Goal: Feedback & Contribution: Submit feedback/report problem

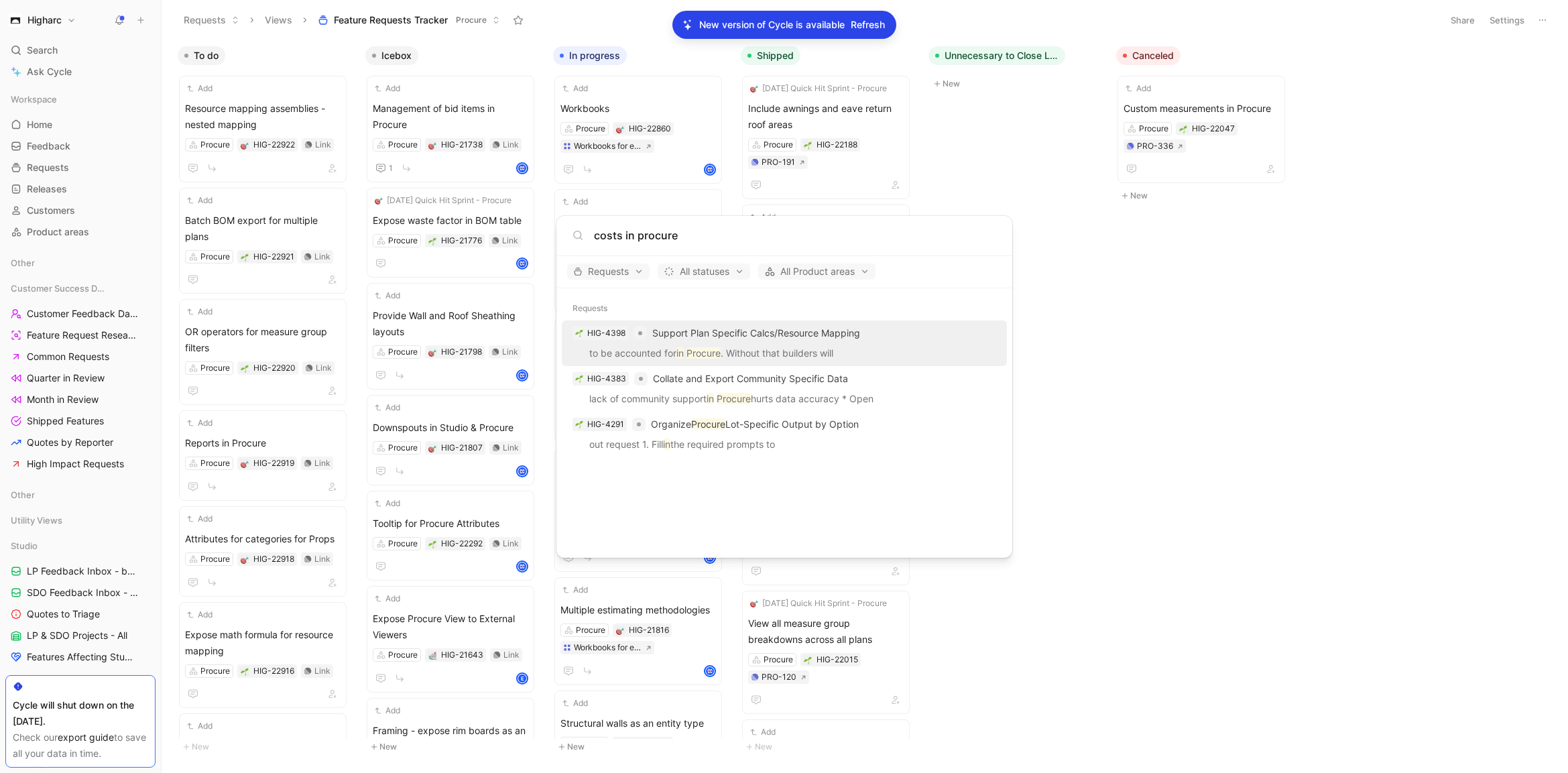
click at [1216, 395] on body "Higharc Search ⌘ K Ask Cycle Workspace Home G then H Feedback G then F Requests…" at bounding box center [784, 386] width 1568 height 773
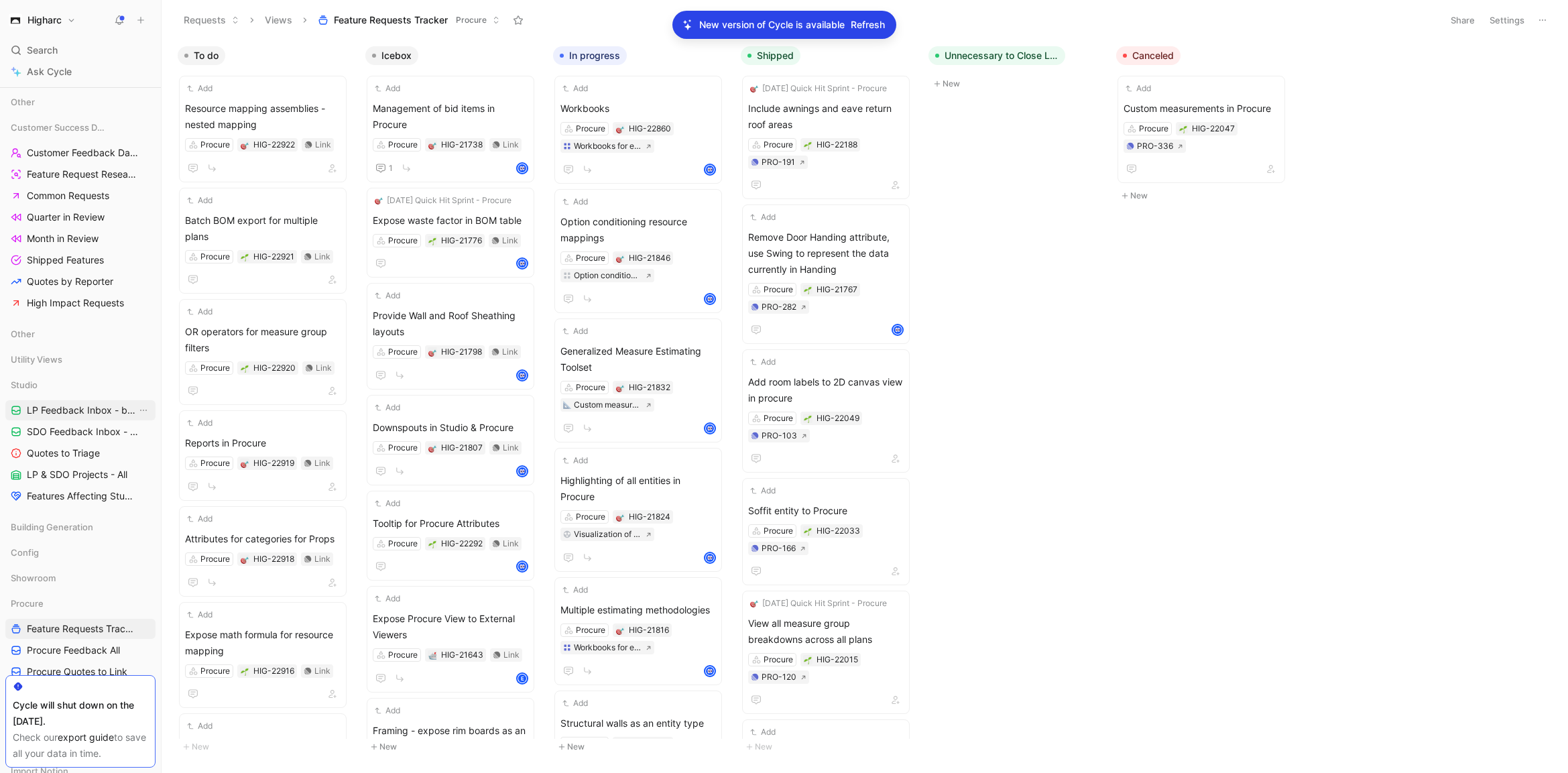
scroll to position [321, 0]
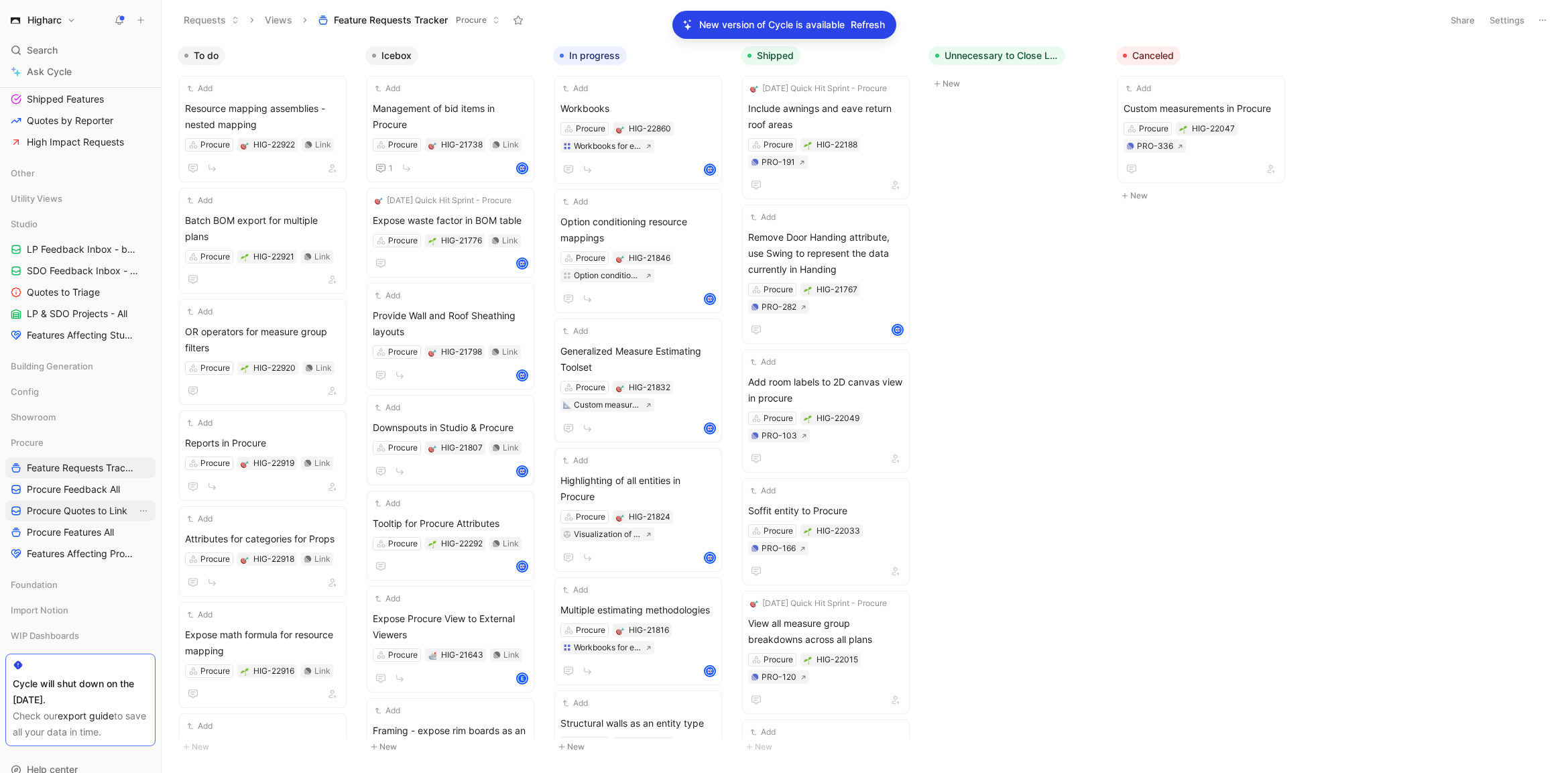
click at [87, 509] on span "Procure Quotes to Link" at bounding box center [77, 511] width 101 height 13
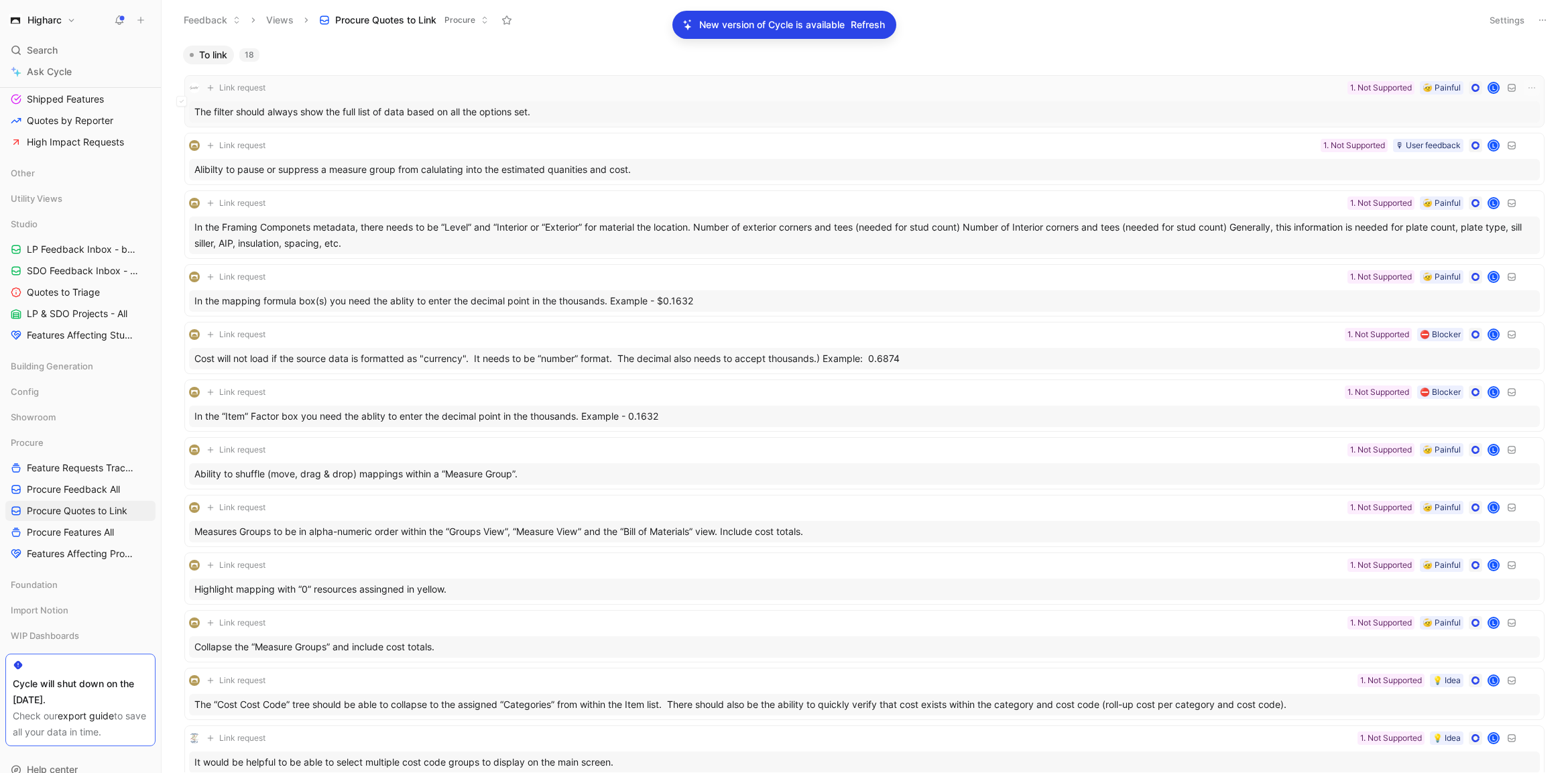
click at [575, 98] on div "Link request 🤕 Painful 1. Not Supported L The filter should always show the ful…" at bounding box center [864, 101] width 1351 height 43
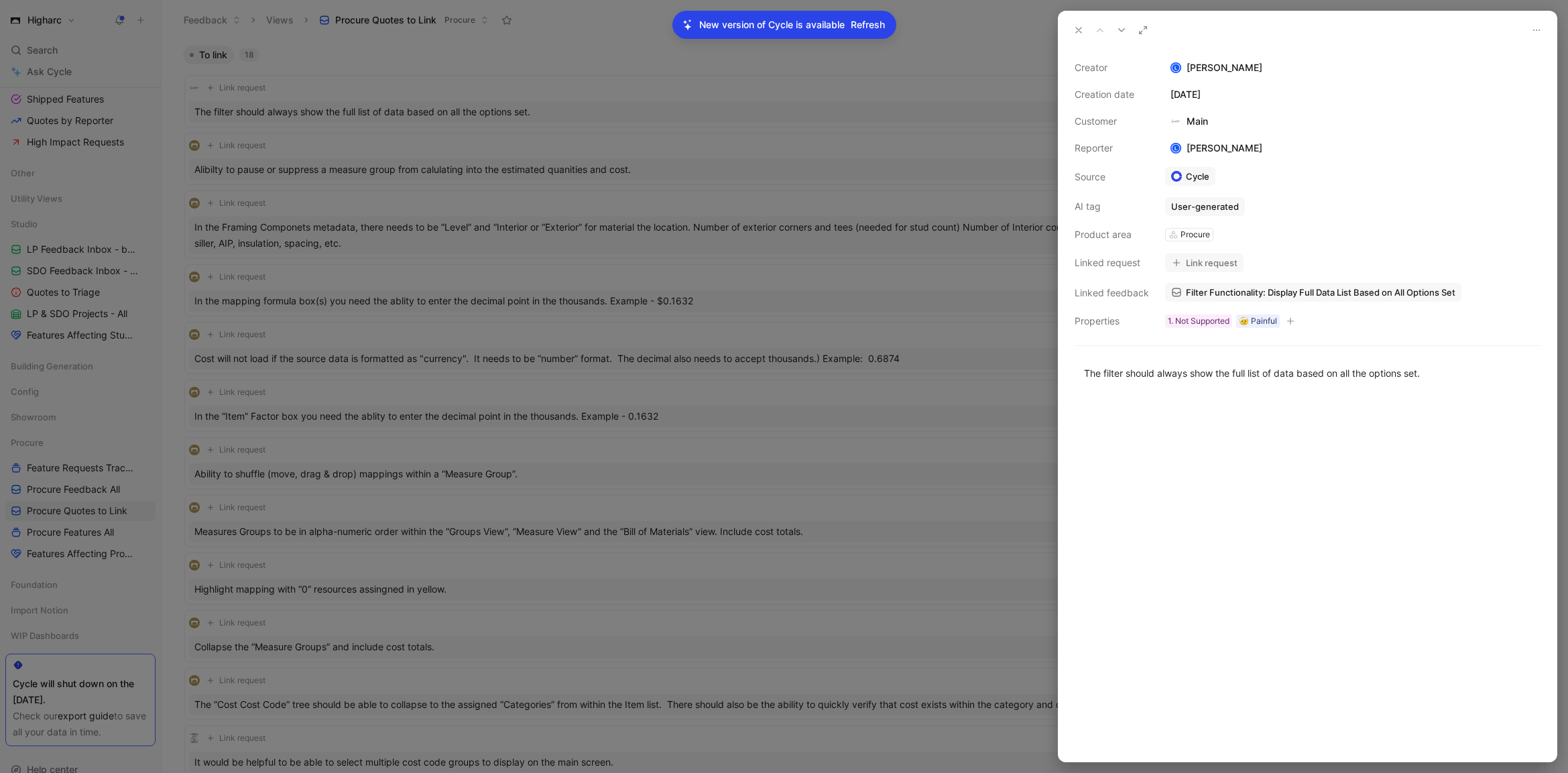
click at [1357, 280] on div "Creator [PERSON_NAME] Creation date [DATE] Customer Main Reporter L [PERSON_NAM…" at bounding box center [1308, 194] width 466 height 269
click at [1351, 287] on span "Filter Functionality: Display Full Data List Based on All Options Set" at bounding box center [1321, 292] width 269 height 12
click at [989, 420] on div at bounding box center [784, 386] width 1568 height 773
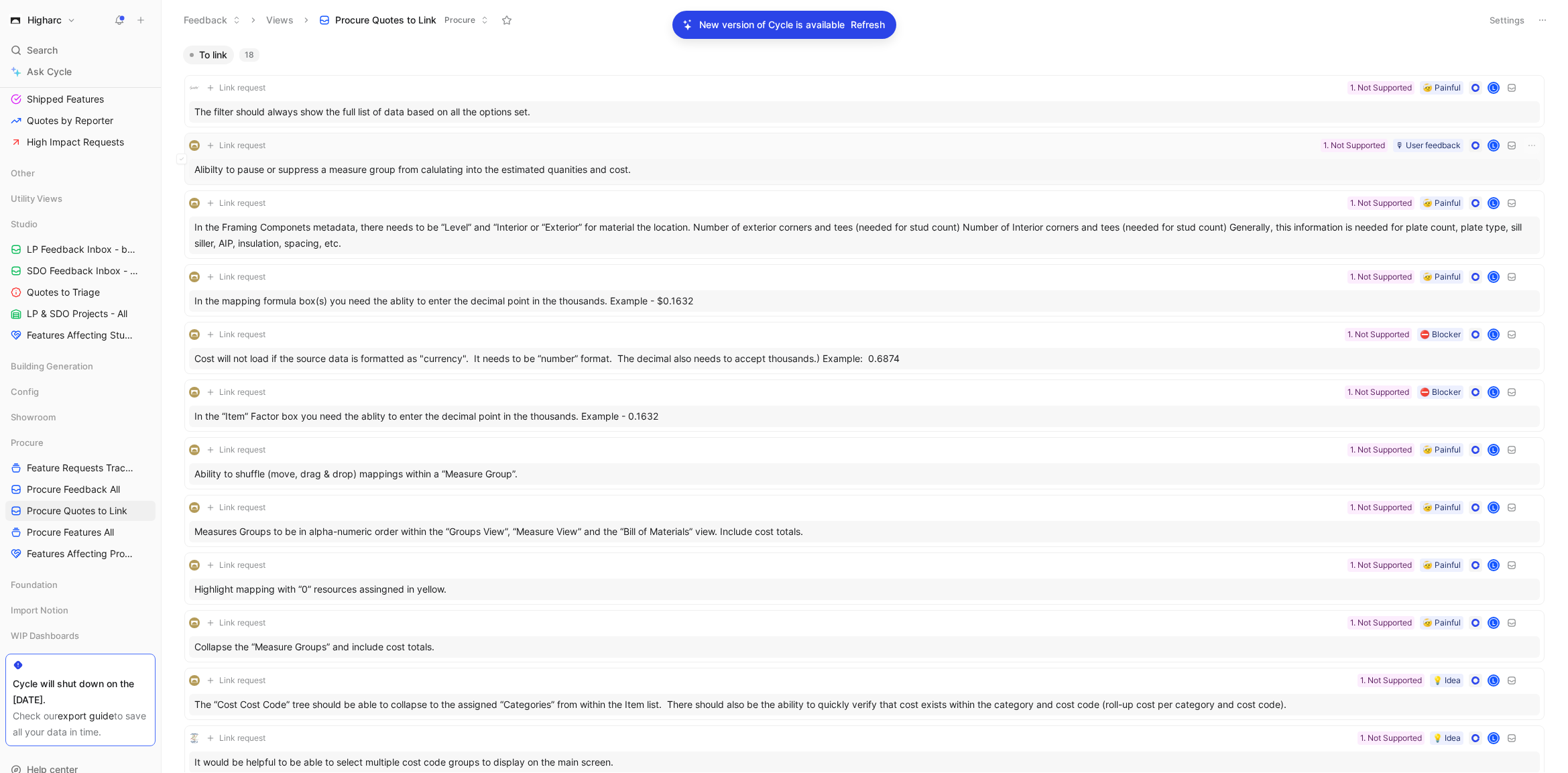
click at [532, 161] on div "Alibilty to pause or suppress a measure group from calulating into the estimate…" at bounding box center [864, 169] width 1351 height 21
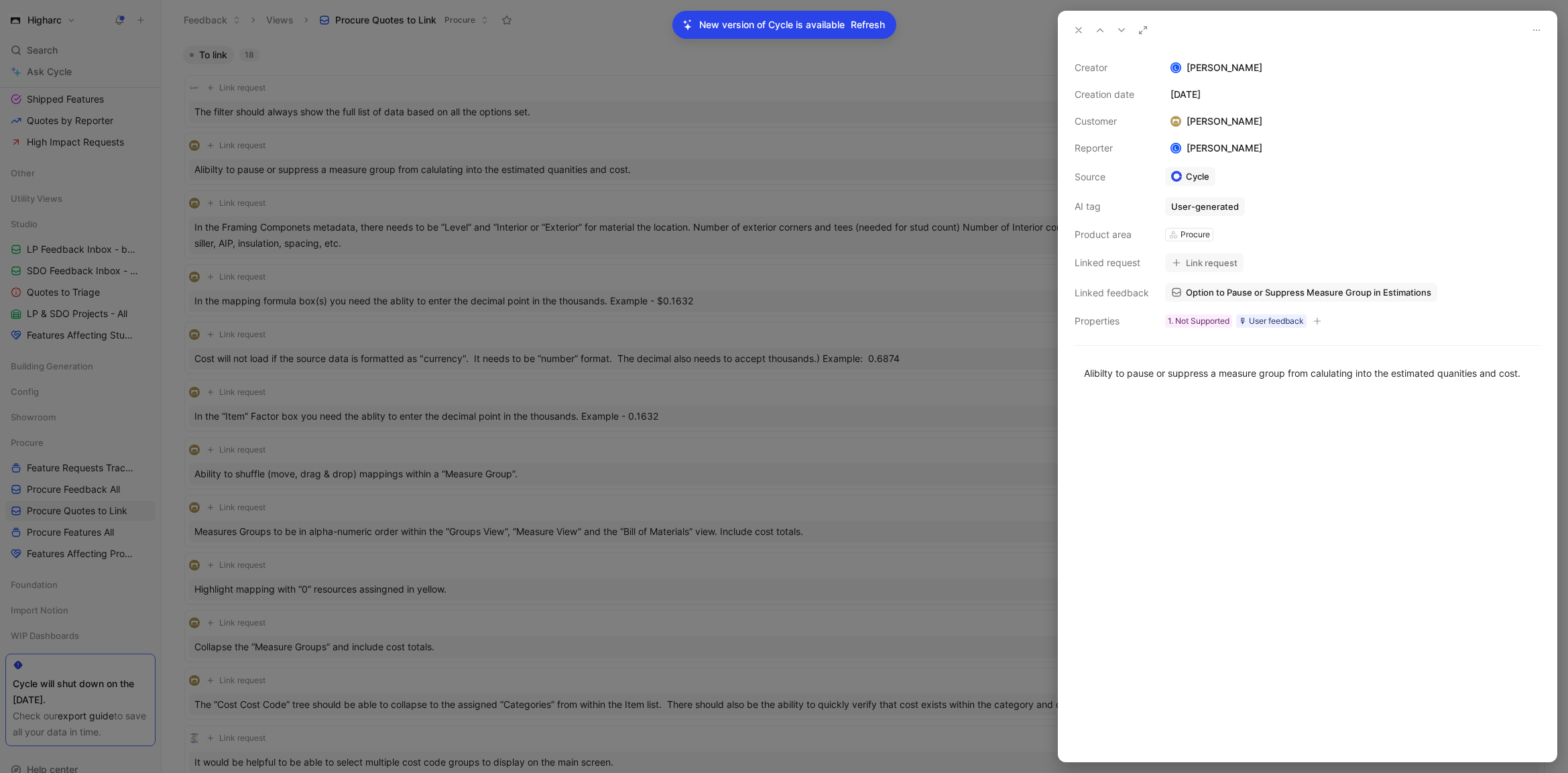
click at [1206, 266] on button "Link request" at bounding box center [1204, 262] width 78 height 19
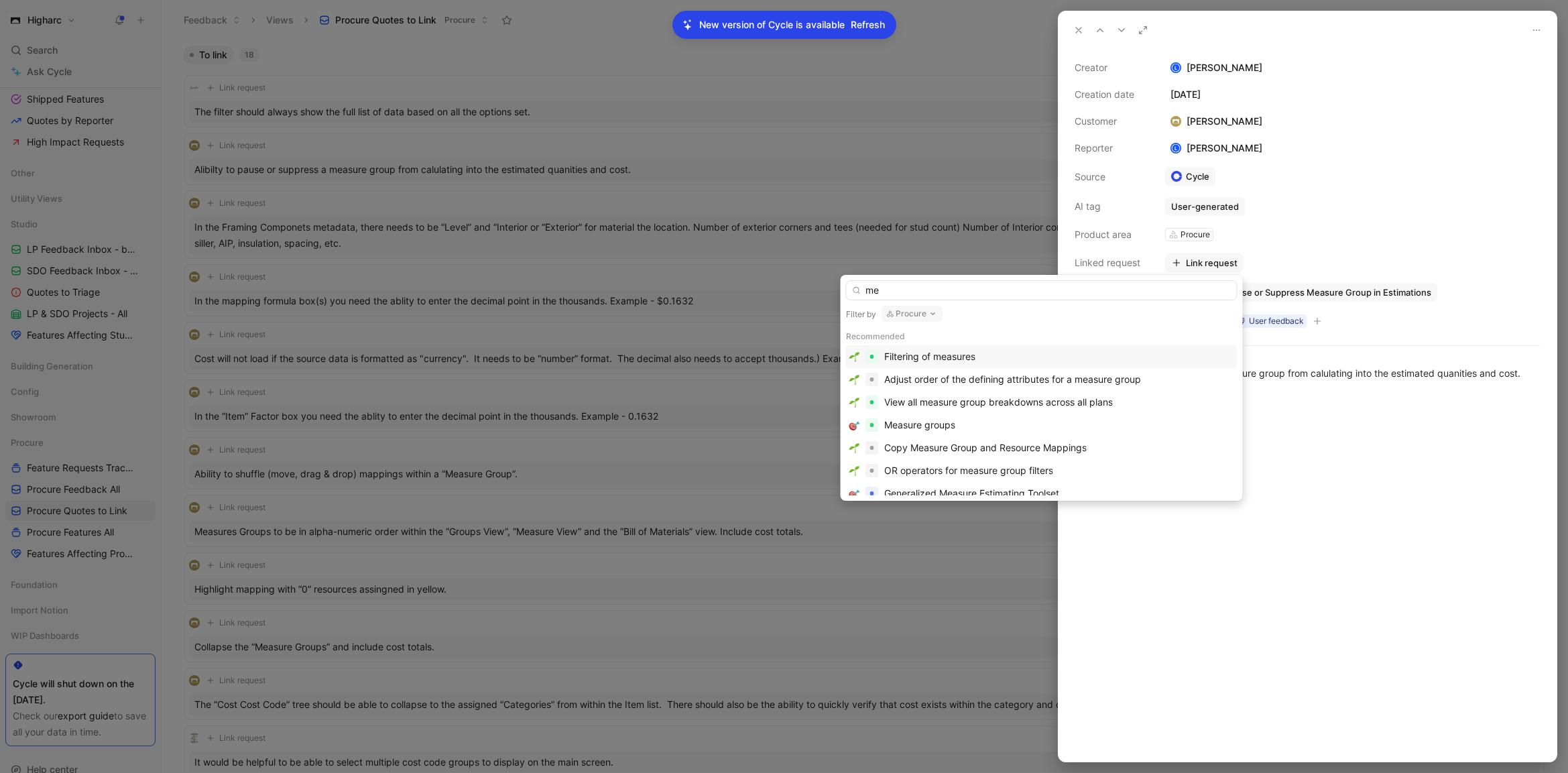
type input "m"
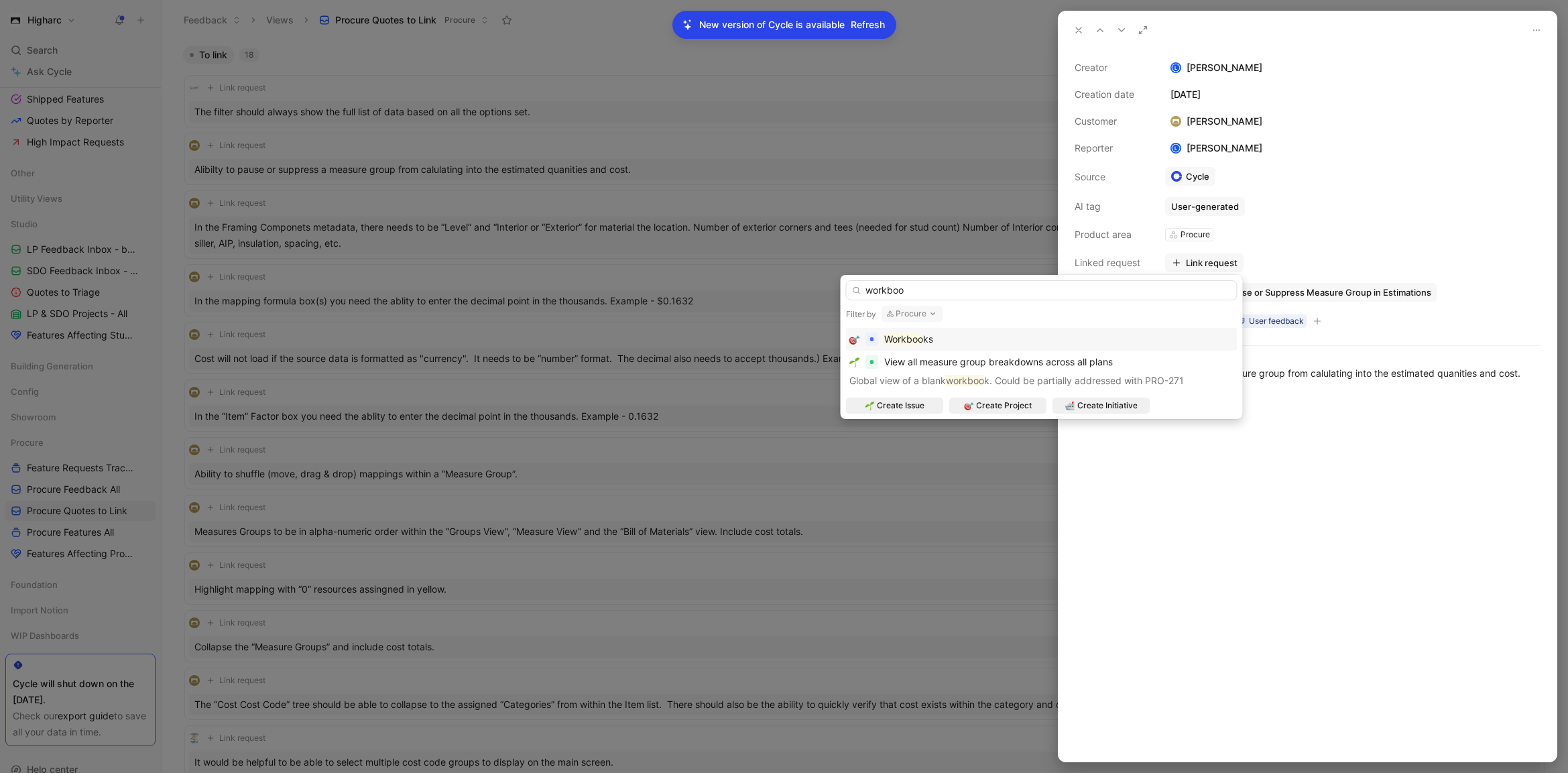
type input "workboo"
click at [1123, 333] on div "Workboo ks" at bounding box center [1042, 339] width 385 height 16
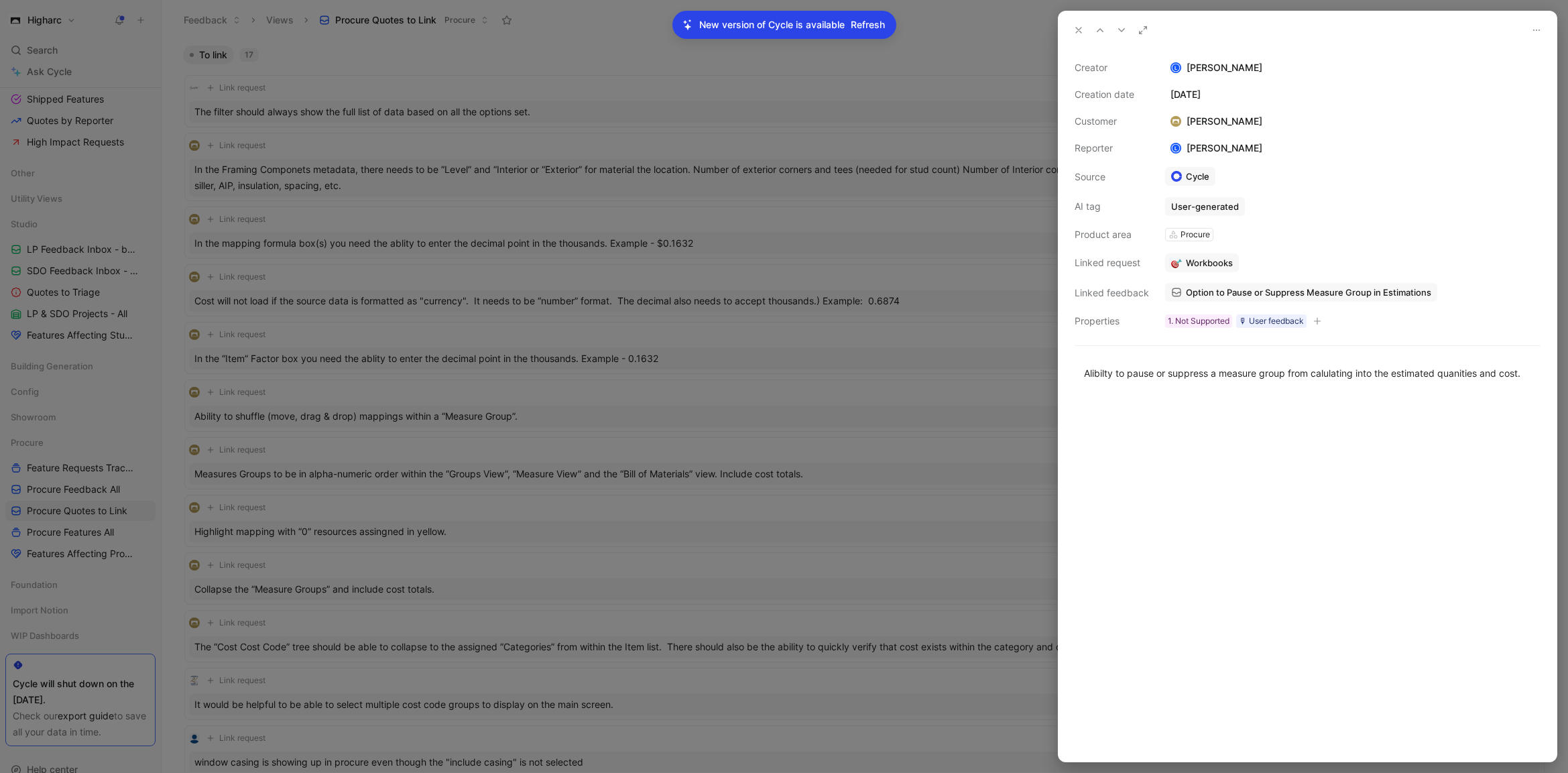
click at [1076, 29] on icon at bounding box center [1078, 29] width 11 height 11
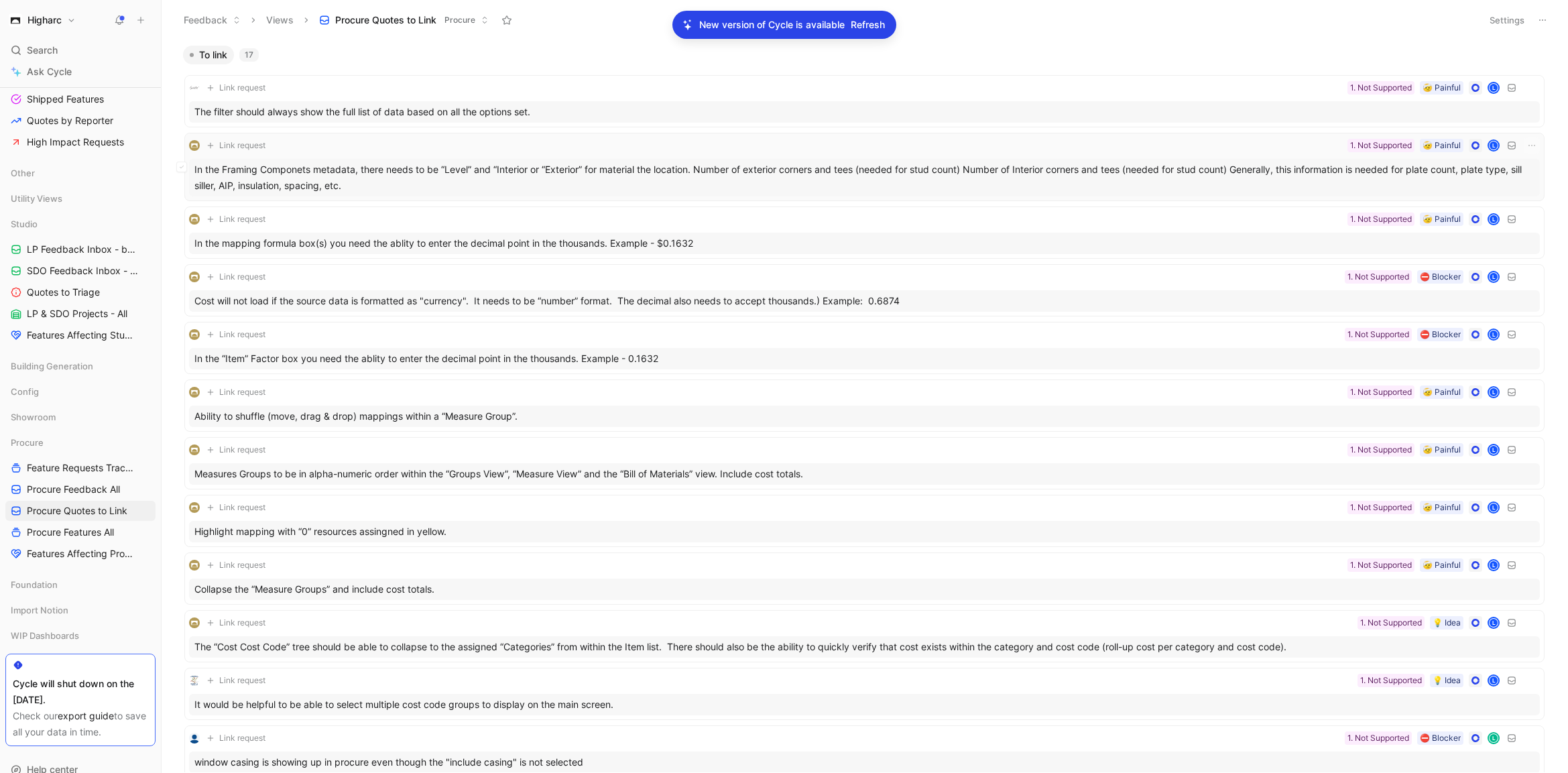
click at [795, 159] on div "In the Framing Componets metadata, there needs to be “Level” and “Interior or “…" at bounding box center [864, 177] width 1351 height 37
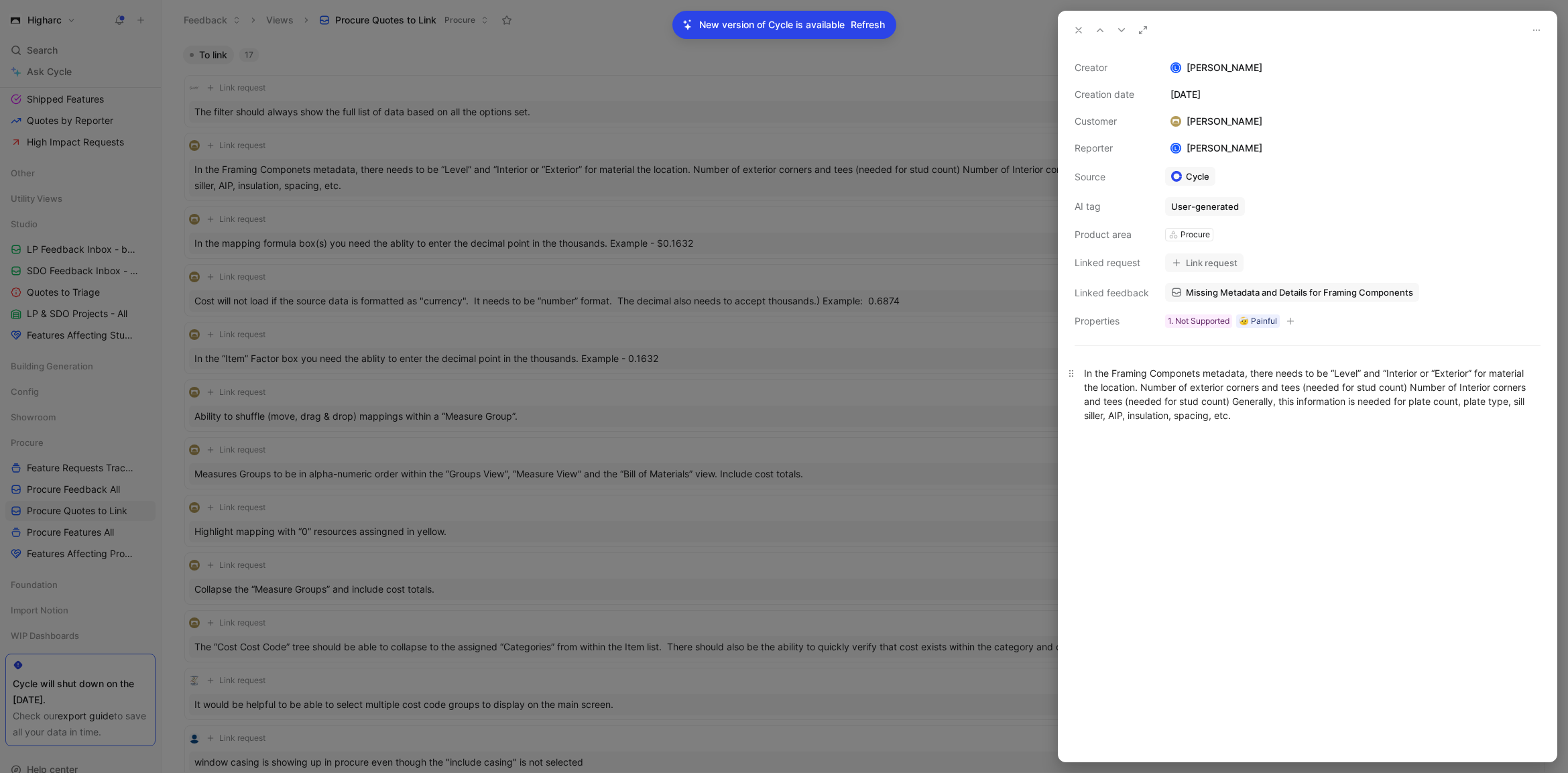
click at [1346, 413] on div "In the Framing Componets metadata, there needs to be “Level” and “Interior or “…" at bounding box center [1308, 394] width 448 height 56
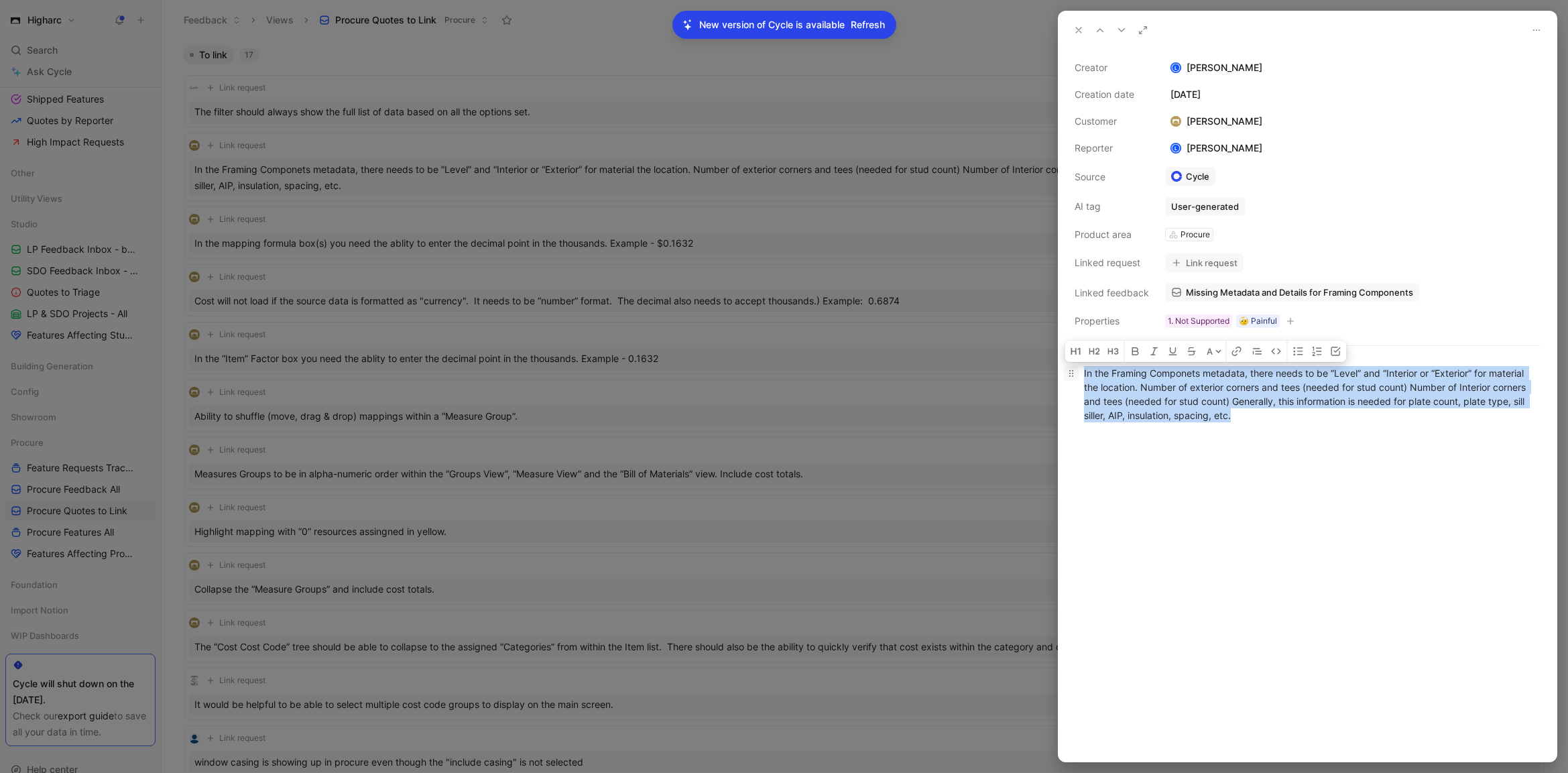
drag, startPoint x: 1361, startPoint y: 410, endPoint x: 1068, endPoint y: 370, distance: 295.7
click at [1068, 370] on p "In the Framing Componets metadata, there needs to be “Level” and “Interior or “…" at bounding box center [1308, 394] width 498 height 64
click at [1345, 421] on div "In the Framing Componets metadata, there needs to be “Level” and “Interior or “…" at bounding box center [1308, 394] width 448 height 56
drag, startPoint x: 1342, startPoint y: 416, endPoint x: 1073, endPoint y: 373, distance: 272.4
click at [1073, 373] on p "In the Framing Componets metadata, there needs to be “Level” and “Interior or “…" at bounding box center [1308, 394] width 498 height 64
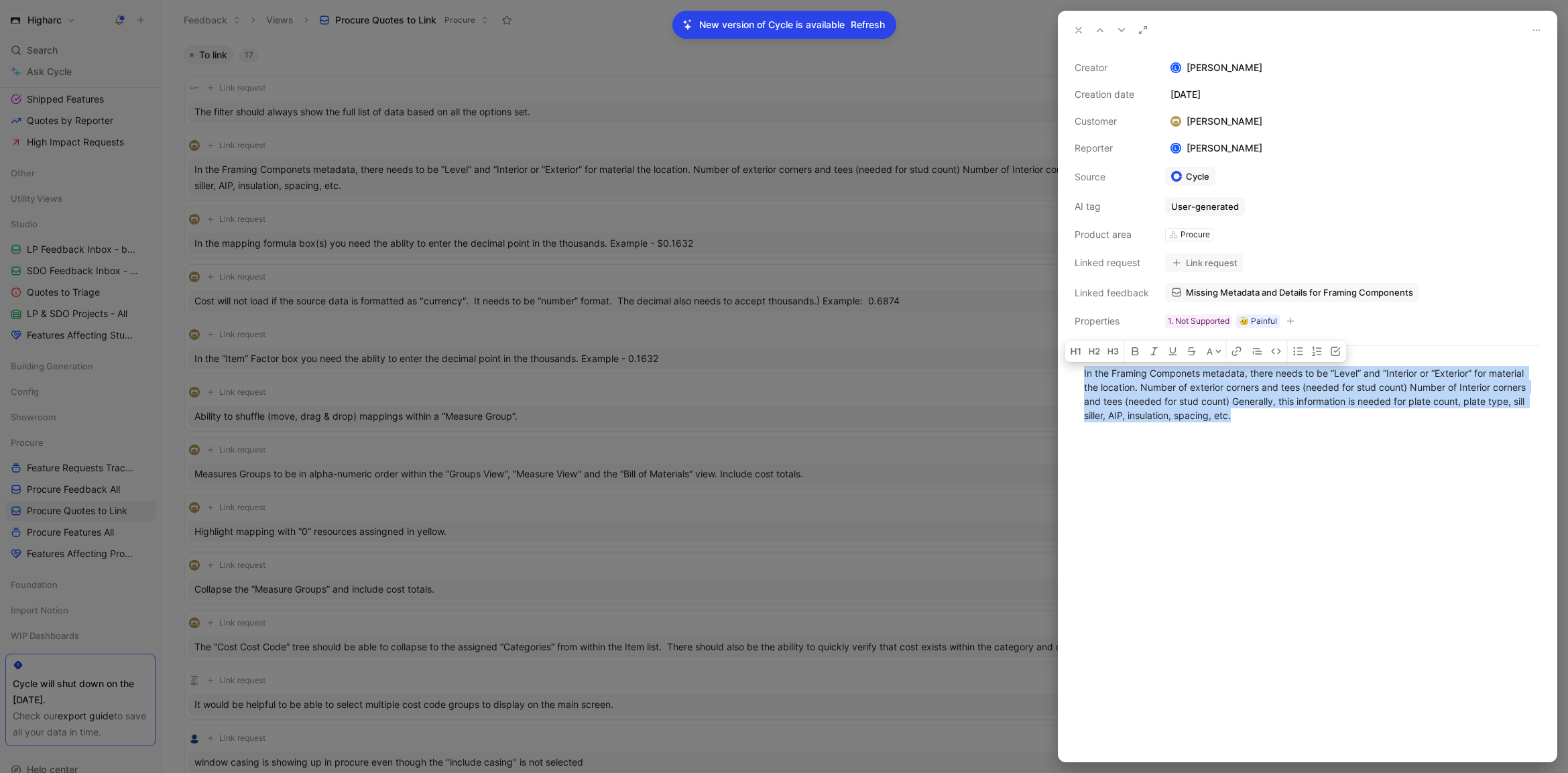
click at [1208, 262] on button "Link request" at bounding box center [1204, 262] width 78 height 19
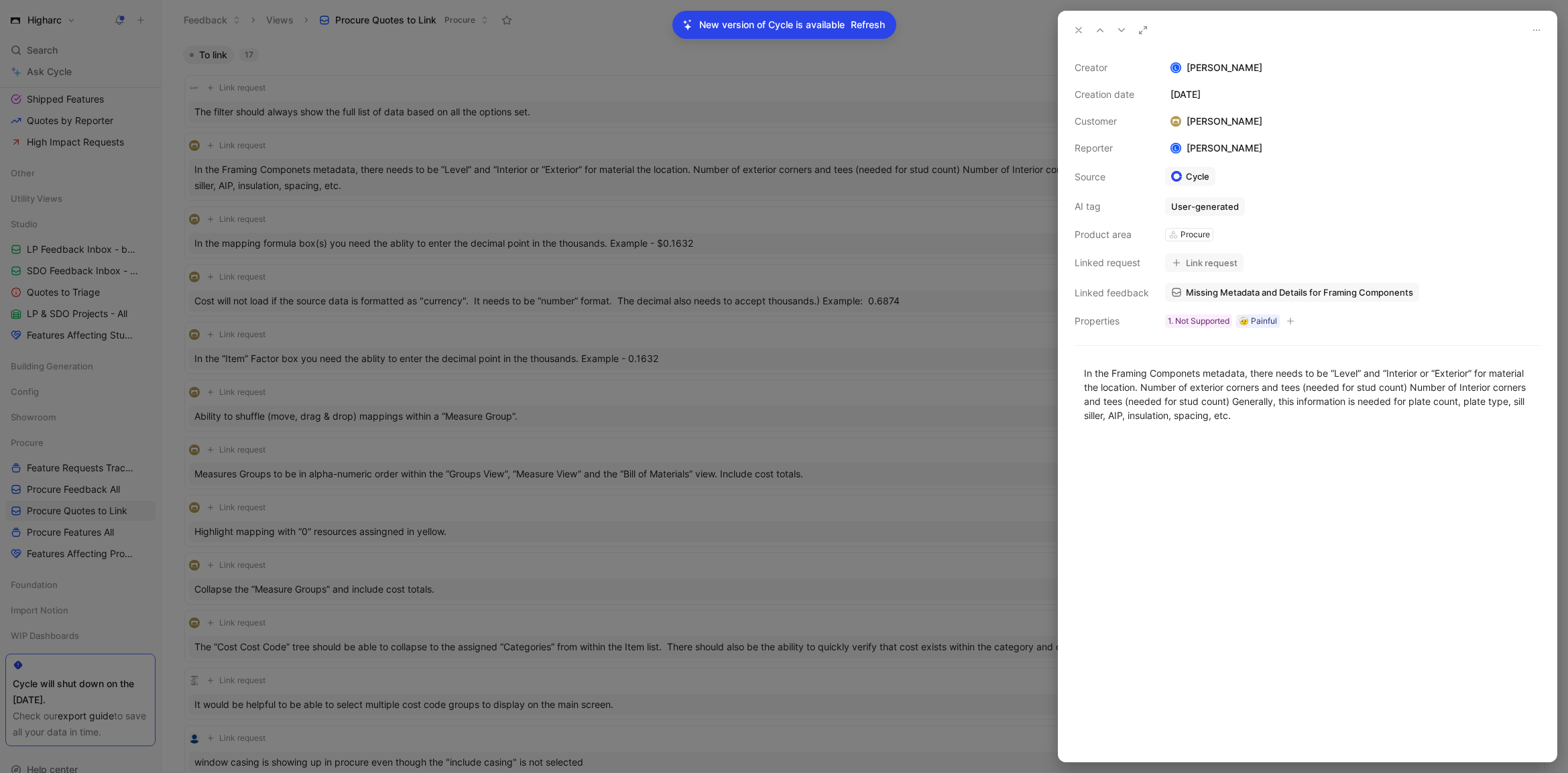
click at [1077, 26] on icon at bounding box center [1078, 29] width 11 height 11
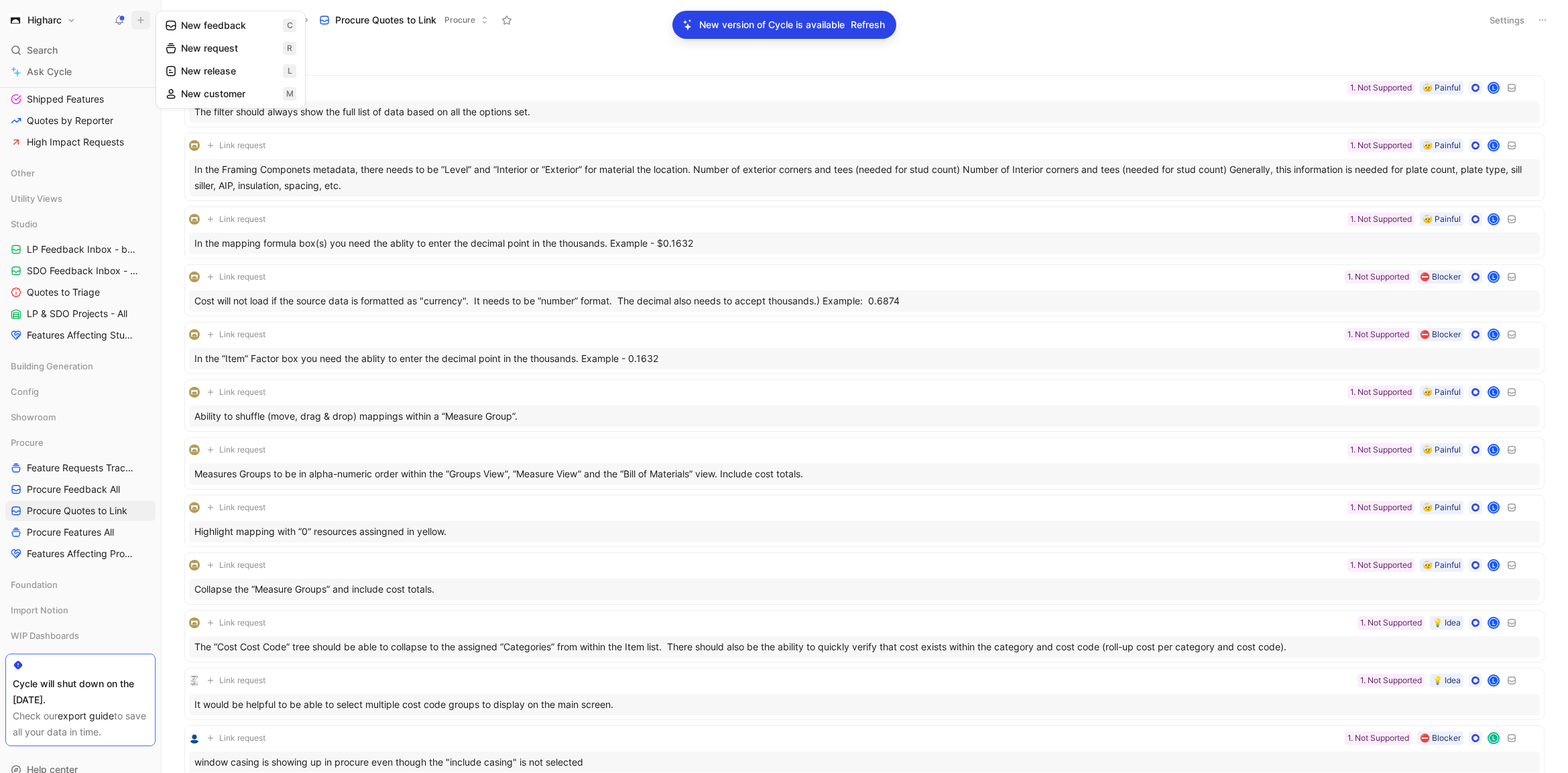
click at [196, 51] on button "New request r" at bounding box center [230, 48] width 143 height 23
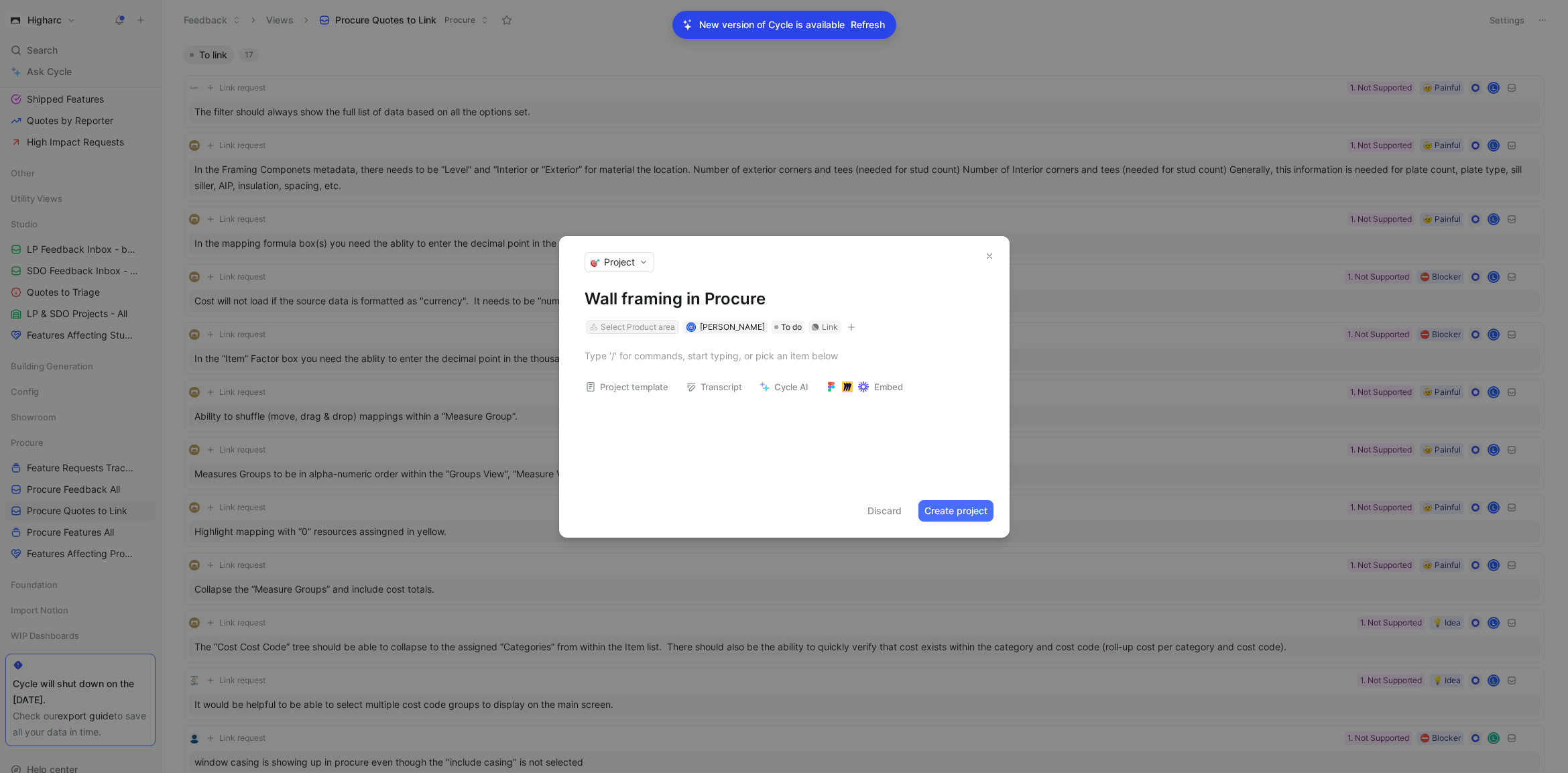
click at [668, 325] on div "Select Product area" at bounding box center [637, 327] width 74 height 13
click at [625, 435] on span "Procure" at bounding box center [609, 438] width 34 height 11
click at [777, 331] on div "Link" at bounding box center [785, 327] width 16 height 13
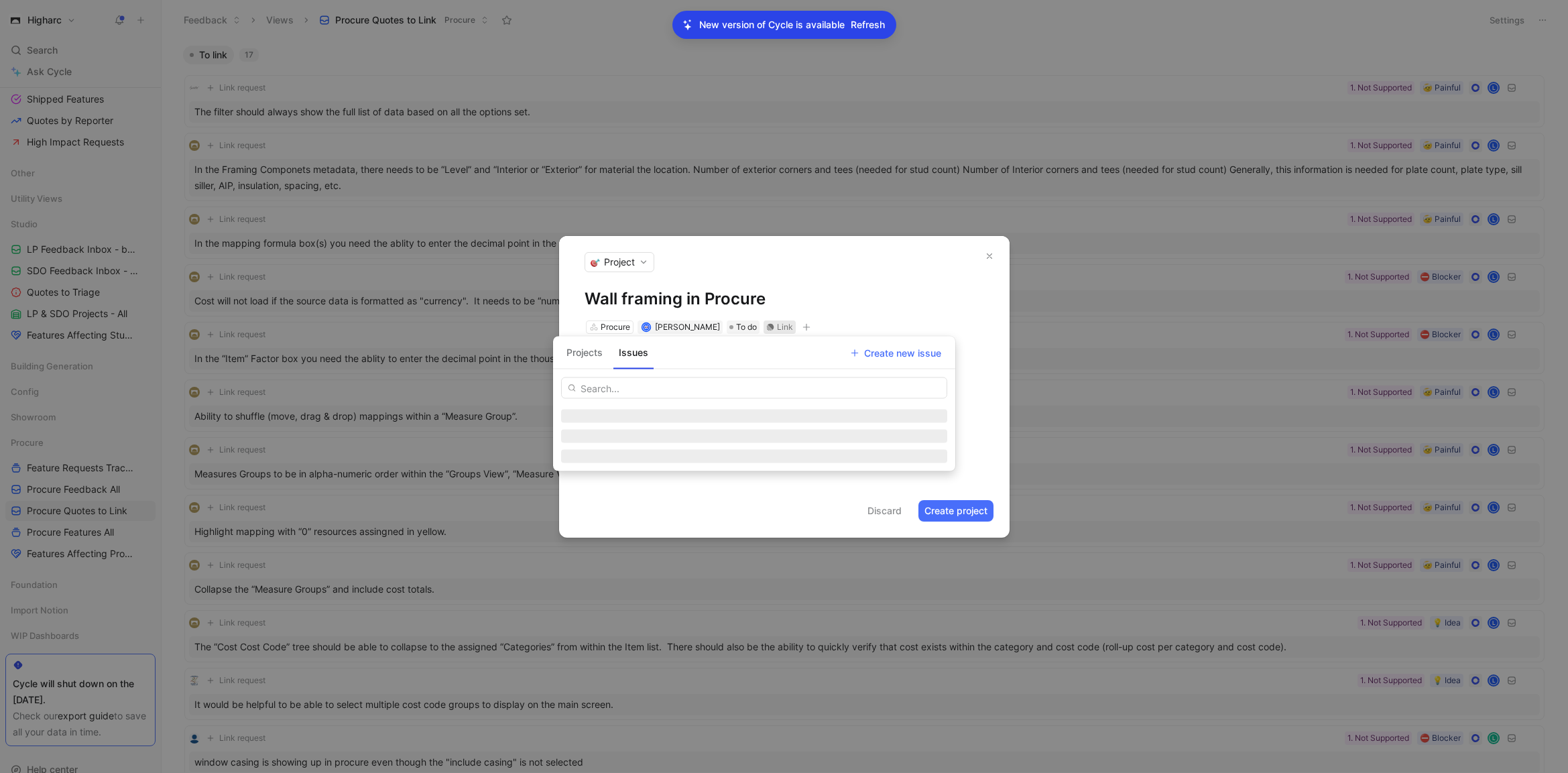
click at [684, 385] on input "text" at bounding box center [754, 388] width 387 height 21
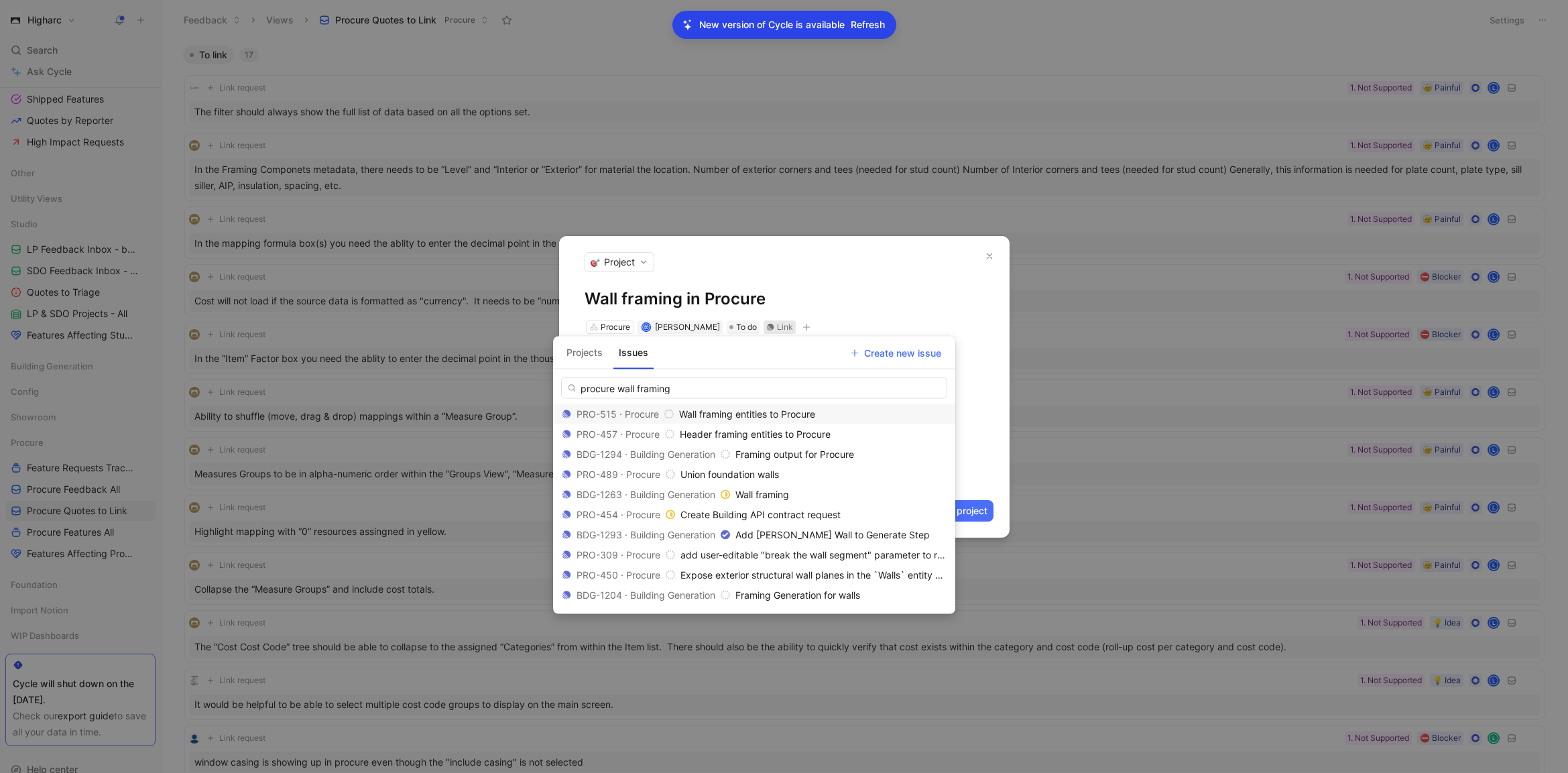
type input "procure wall framing"
click at [748, 417] on span "Wall framing entities to Procure" at bounding box center [747, 414] width 136 height 11
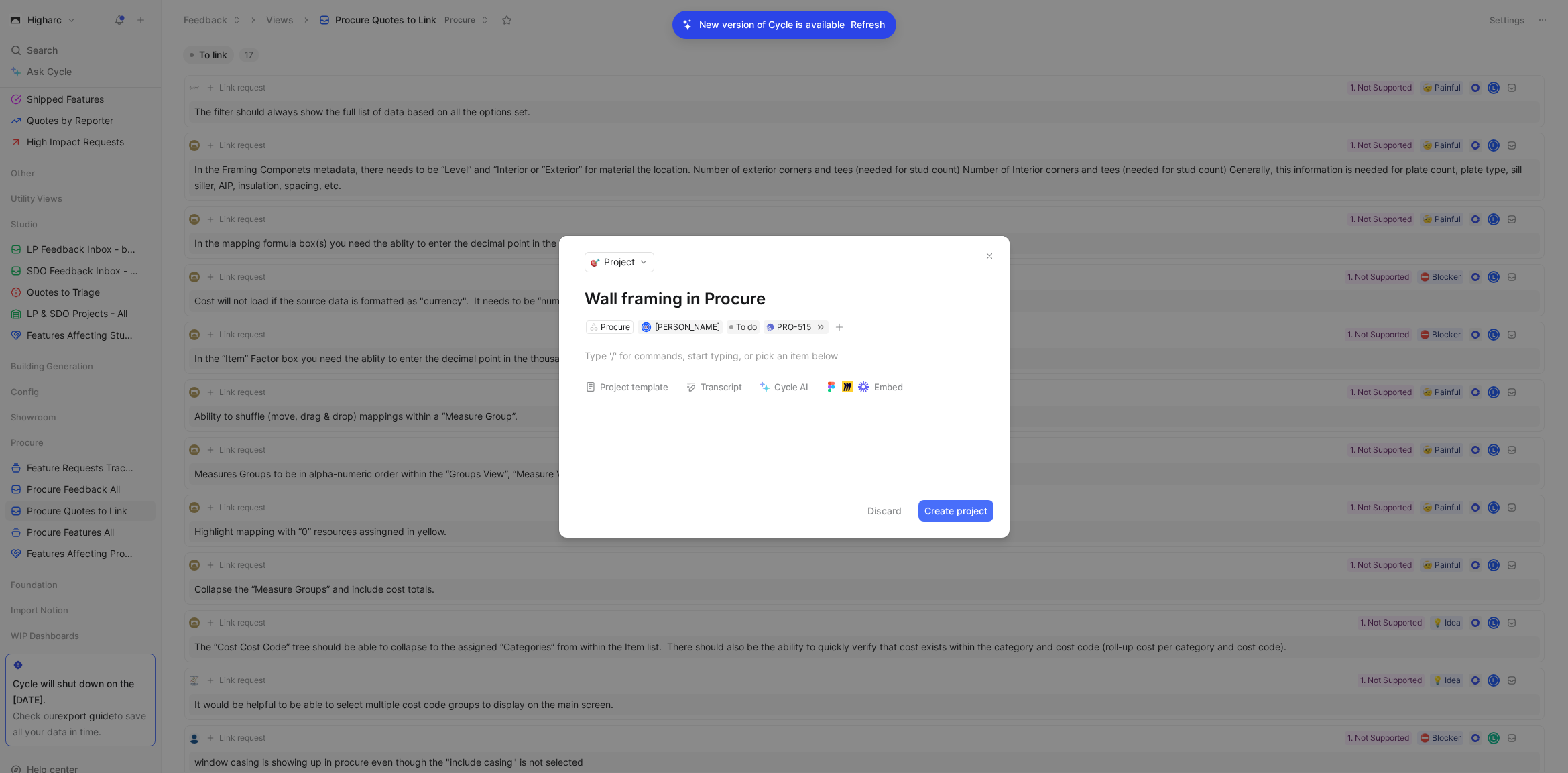
click at [954, 510] on button "Create project" at bounding box center [956, 511] width 75 height 21
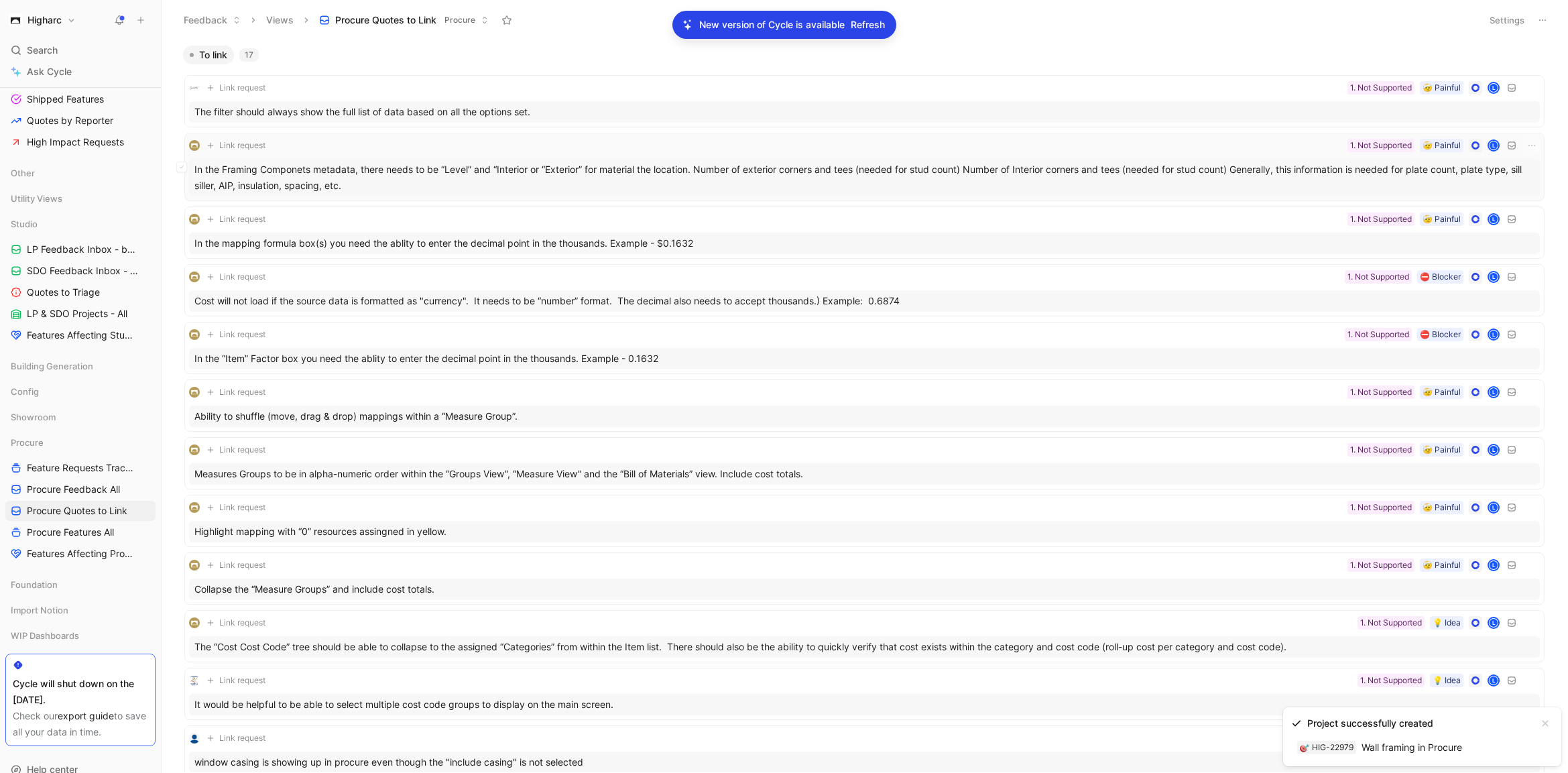
click at [723, 190] on div "In the Framing Componets metadata, there needs to be “Level” and “Interior or “…" at bounding box center [864, 177] width 1351 height 37
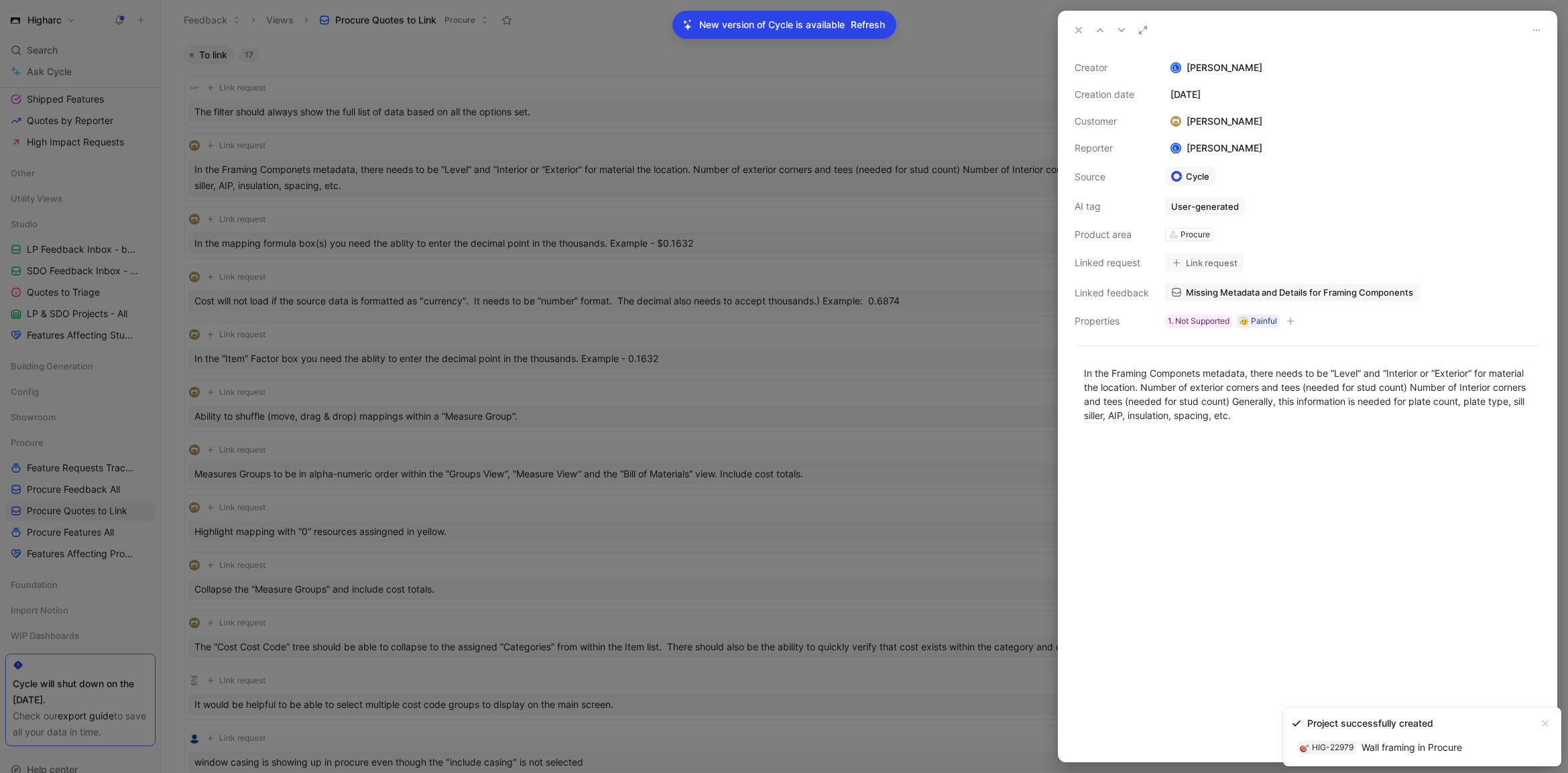
click at [1221, 262] on button "Link request" at bounding box center [1204, 262] width 78 height 19
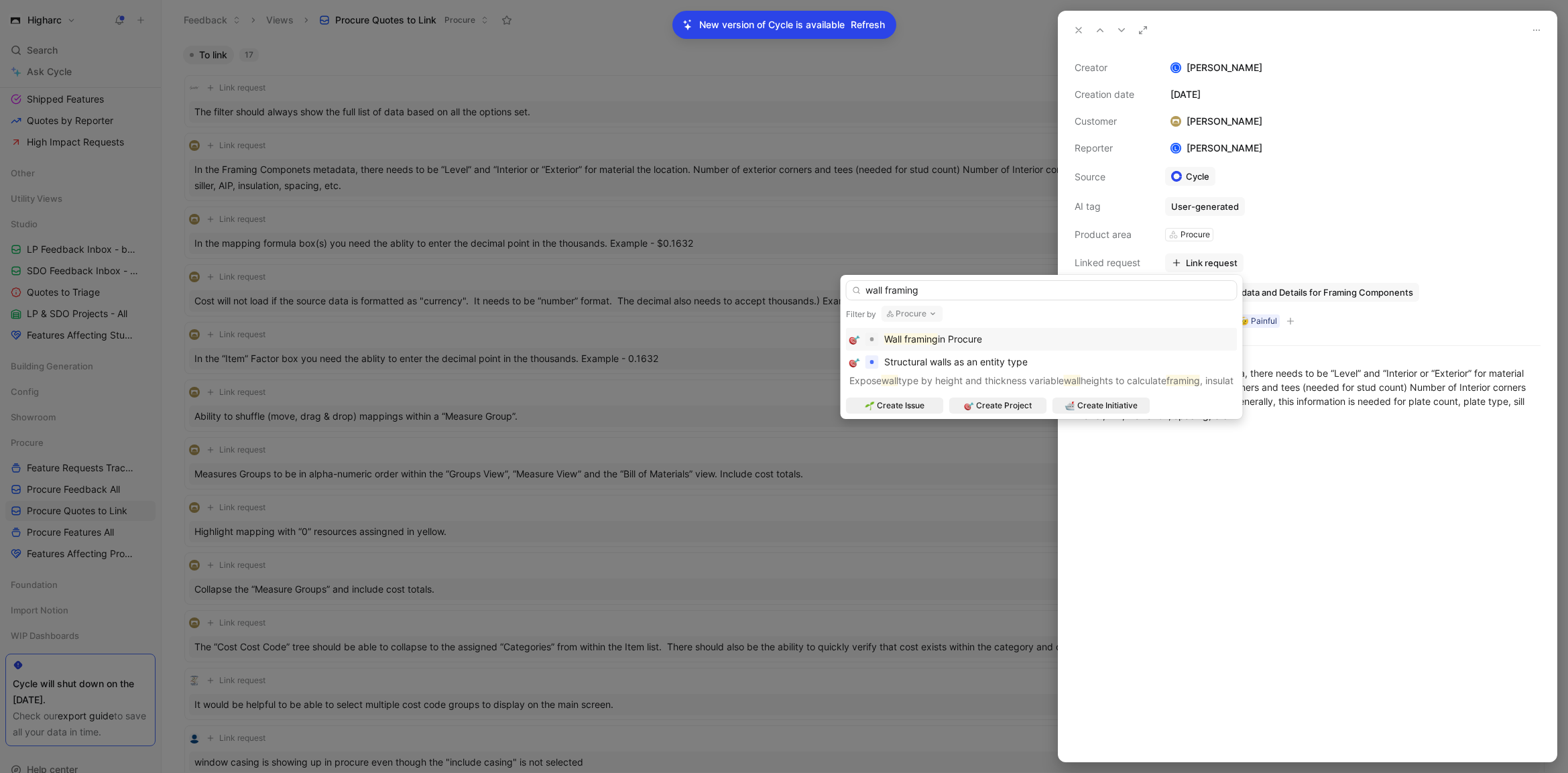
type input "wall framing"
click at [1064, 341] on div "Wall framing in Procure" at bounding box center [1042, 339] width 385 height 16
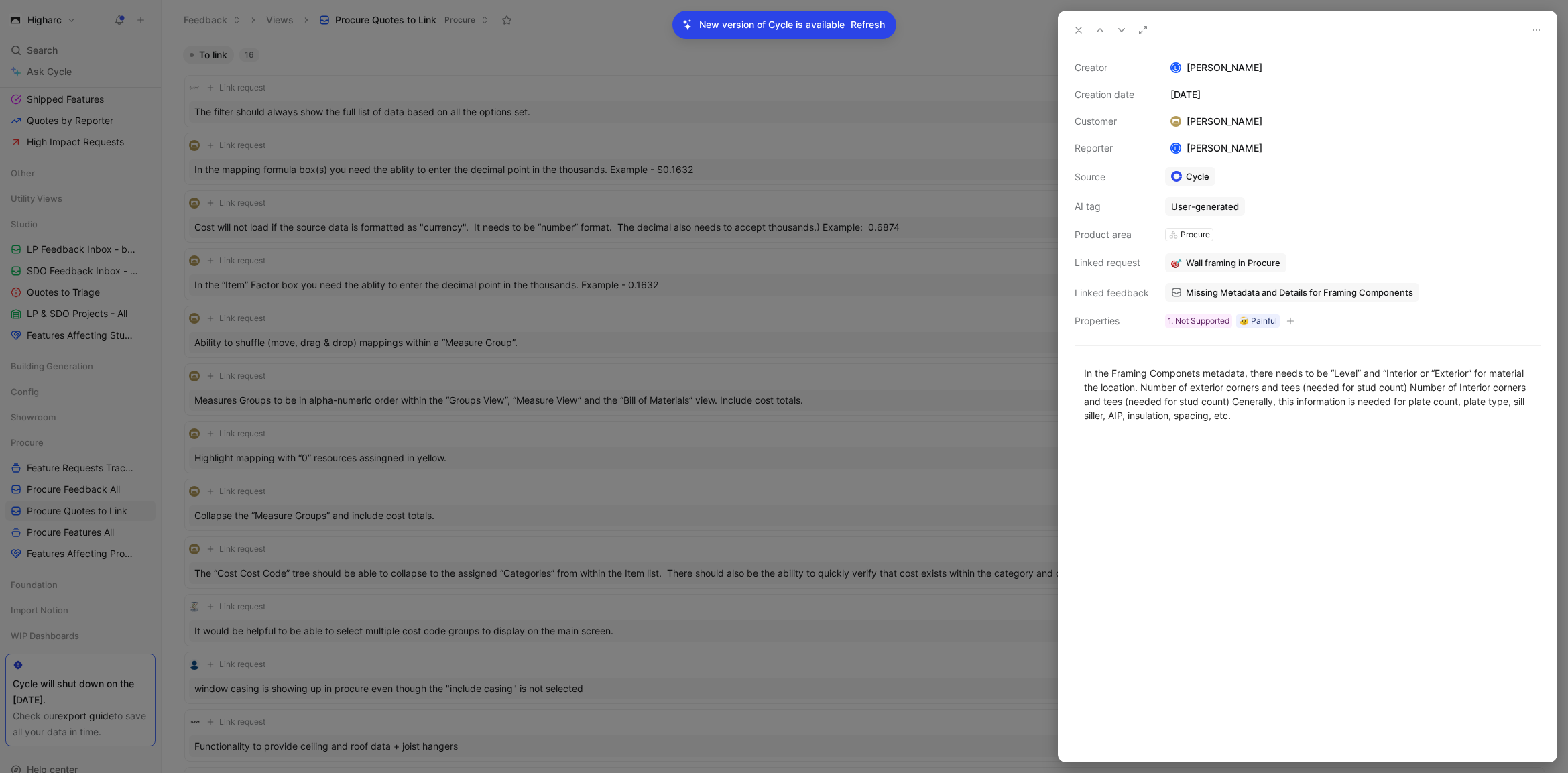
click at [1215, 260] on span "Wall framing in Procure" at bounding box center [1234, 263] width 94 height 12
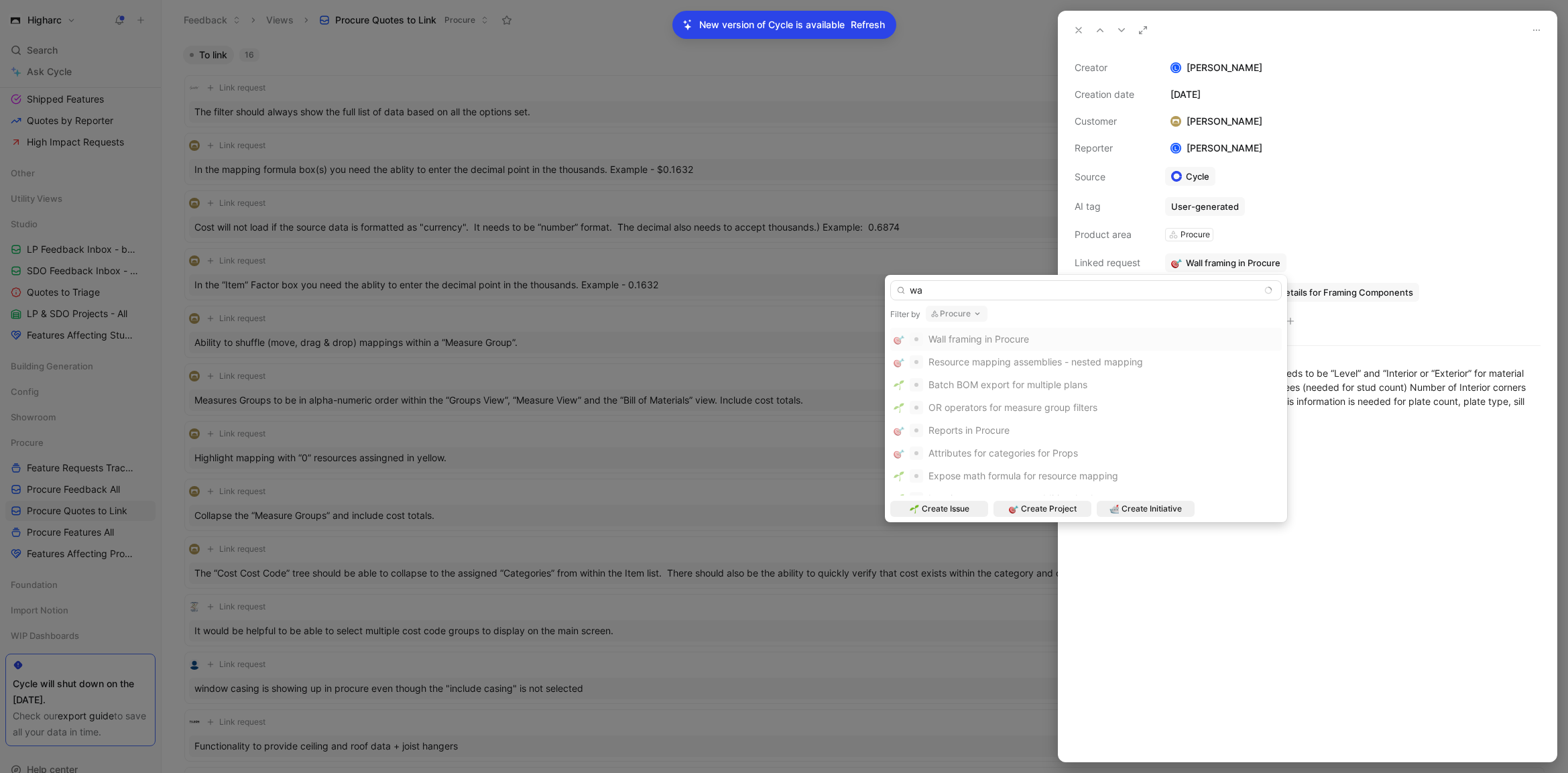
type input "w"
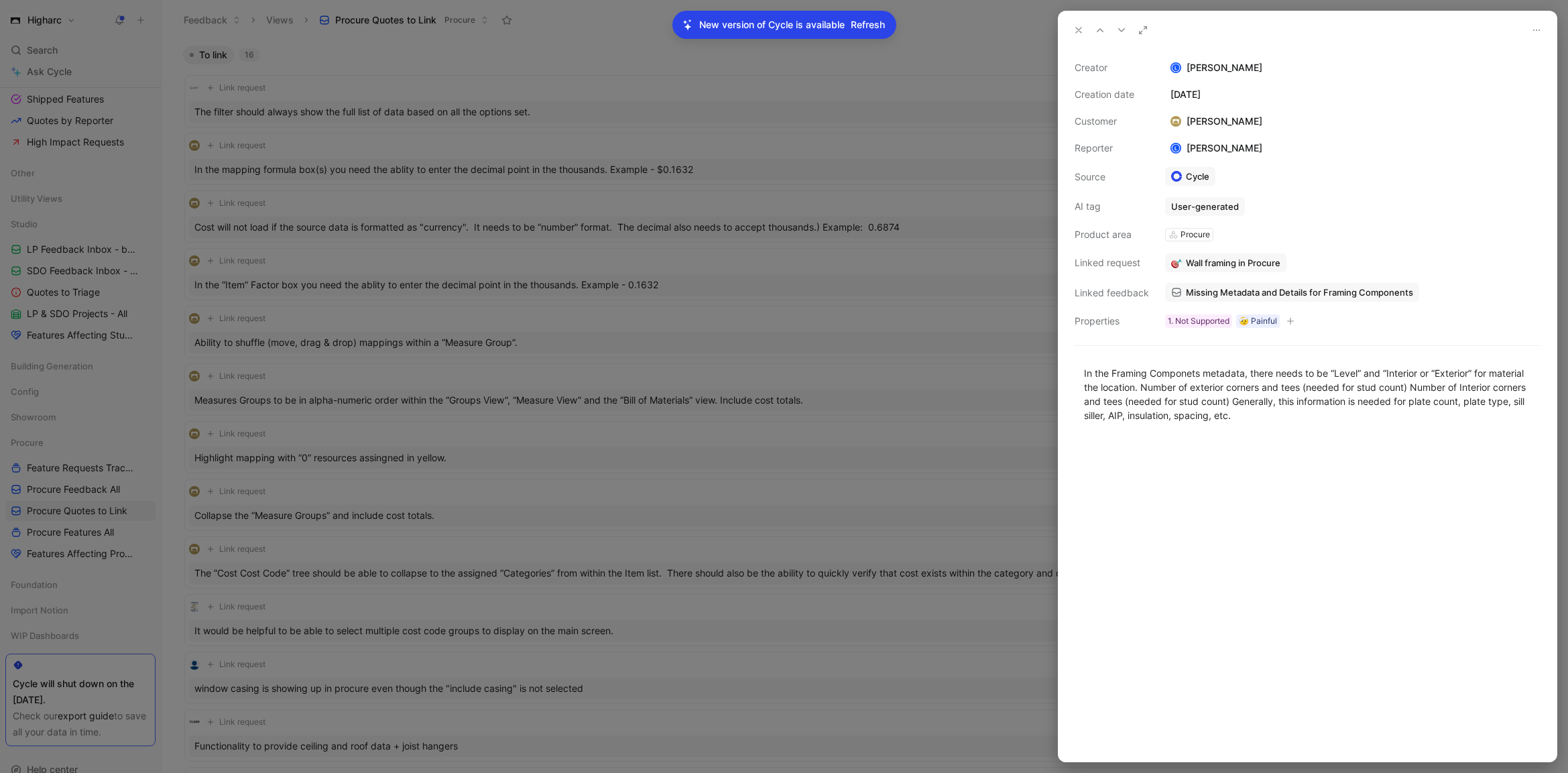
click at [1076, 28] on icon at bounding box center [1078, 29] width 11 height 11
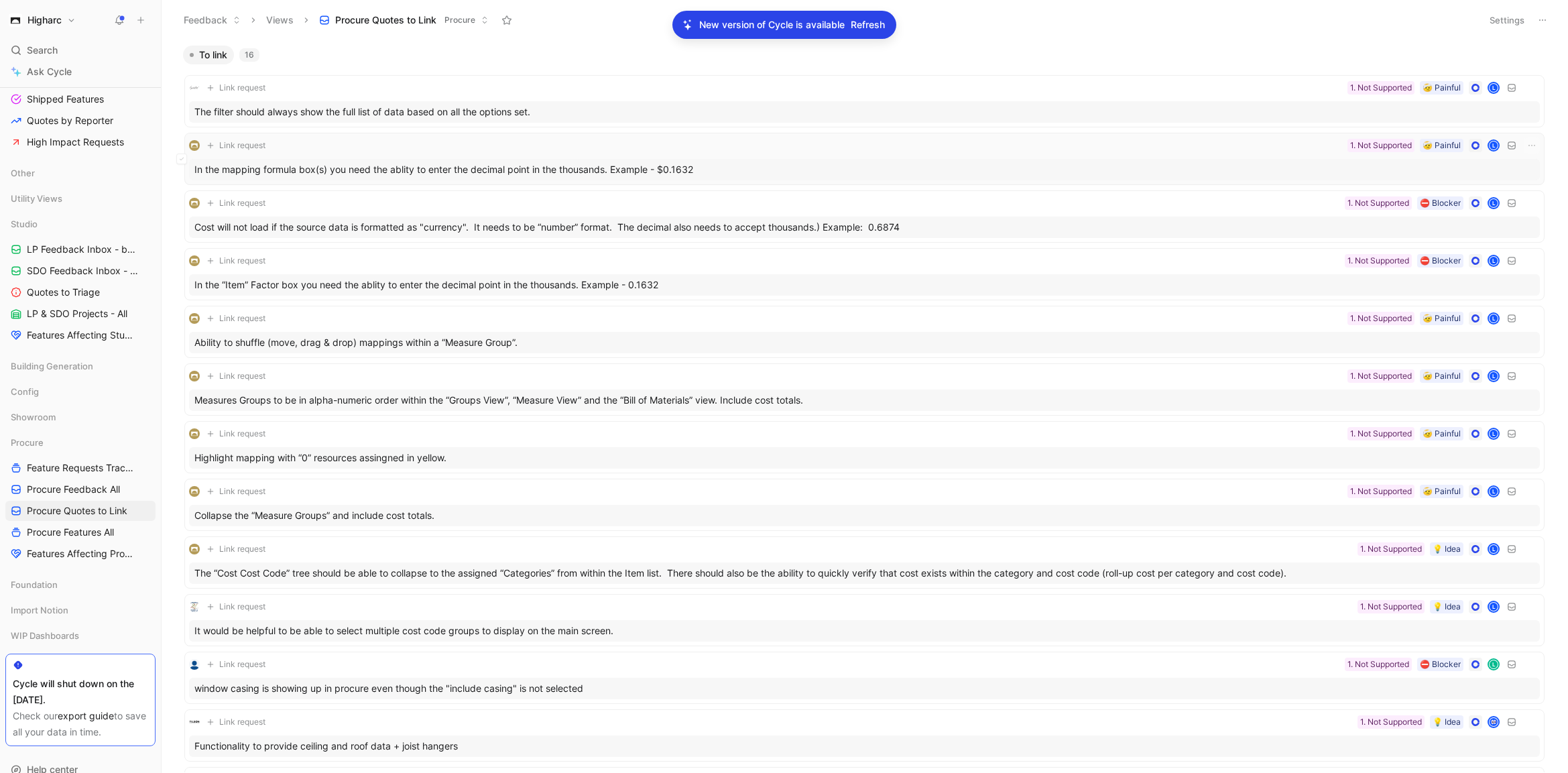
click at [797, 172] on div "In the mapping formula box(s) you need the ablity to enter the decimal point in…" at bounding box center [864, 169] width 1351 height 21
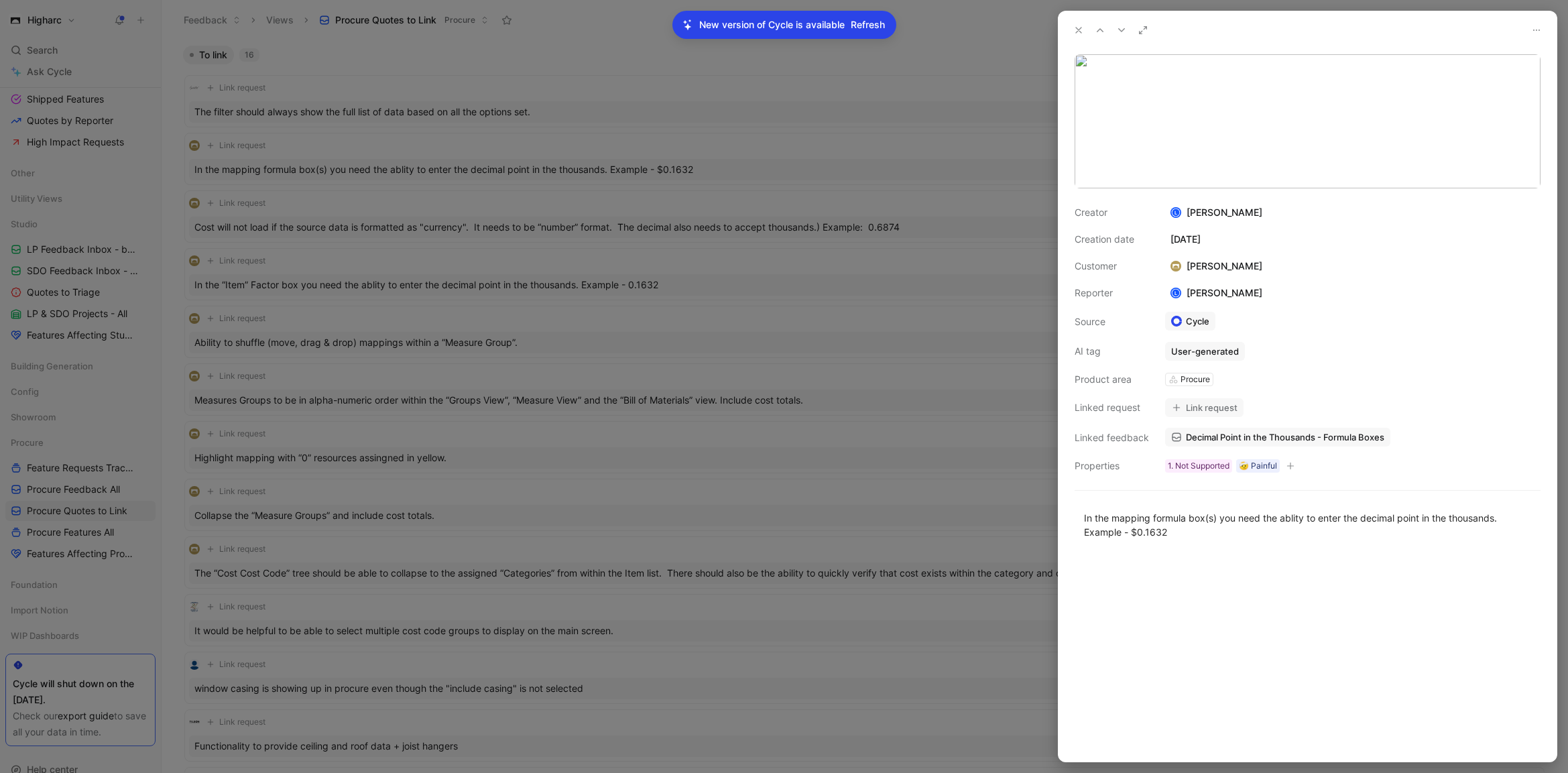
click at [1211, 408] on button "Link request" at bounding box center [1204, 407] width 78 height 19
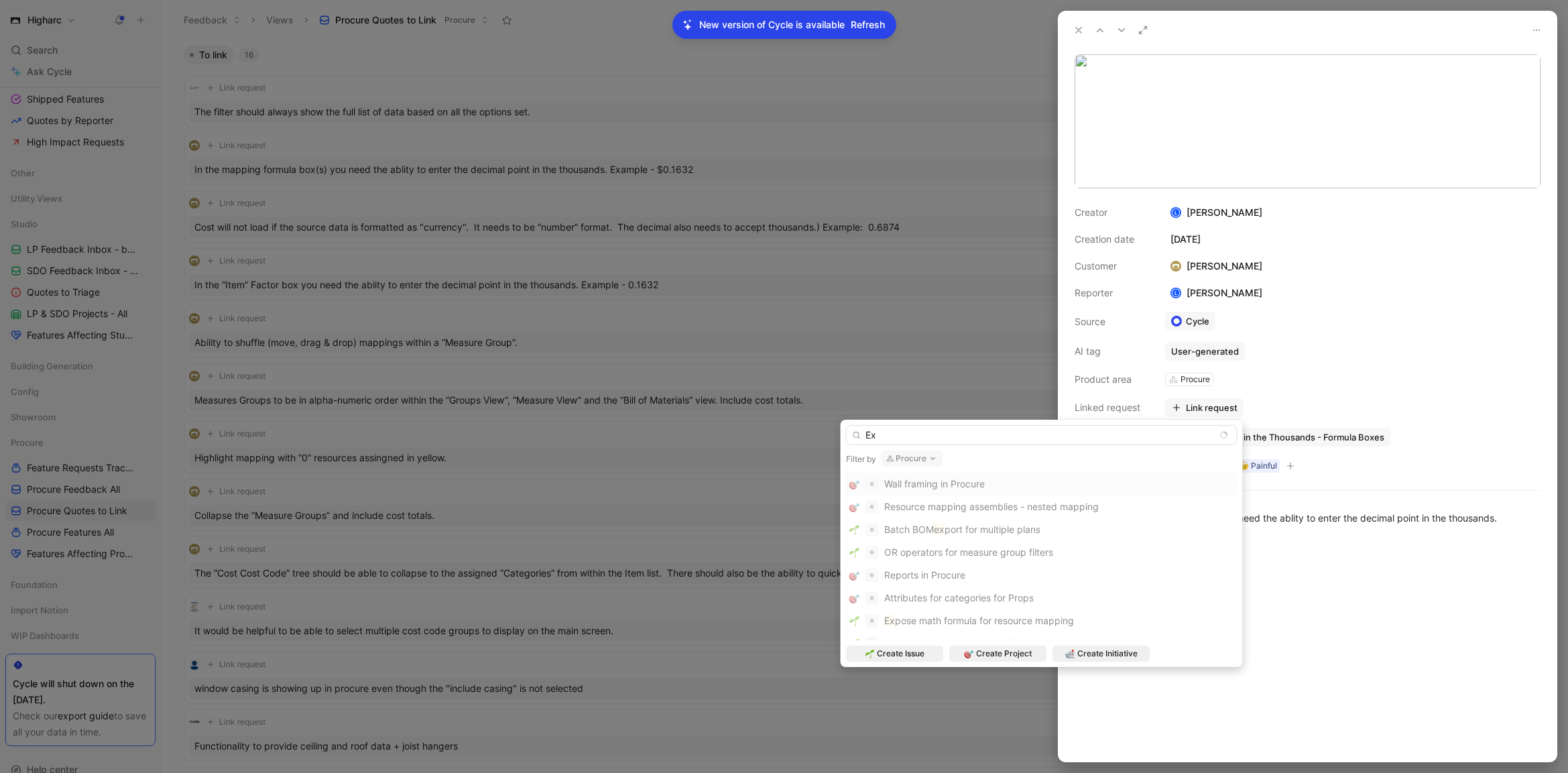
type input "E"
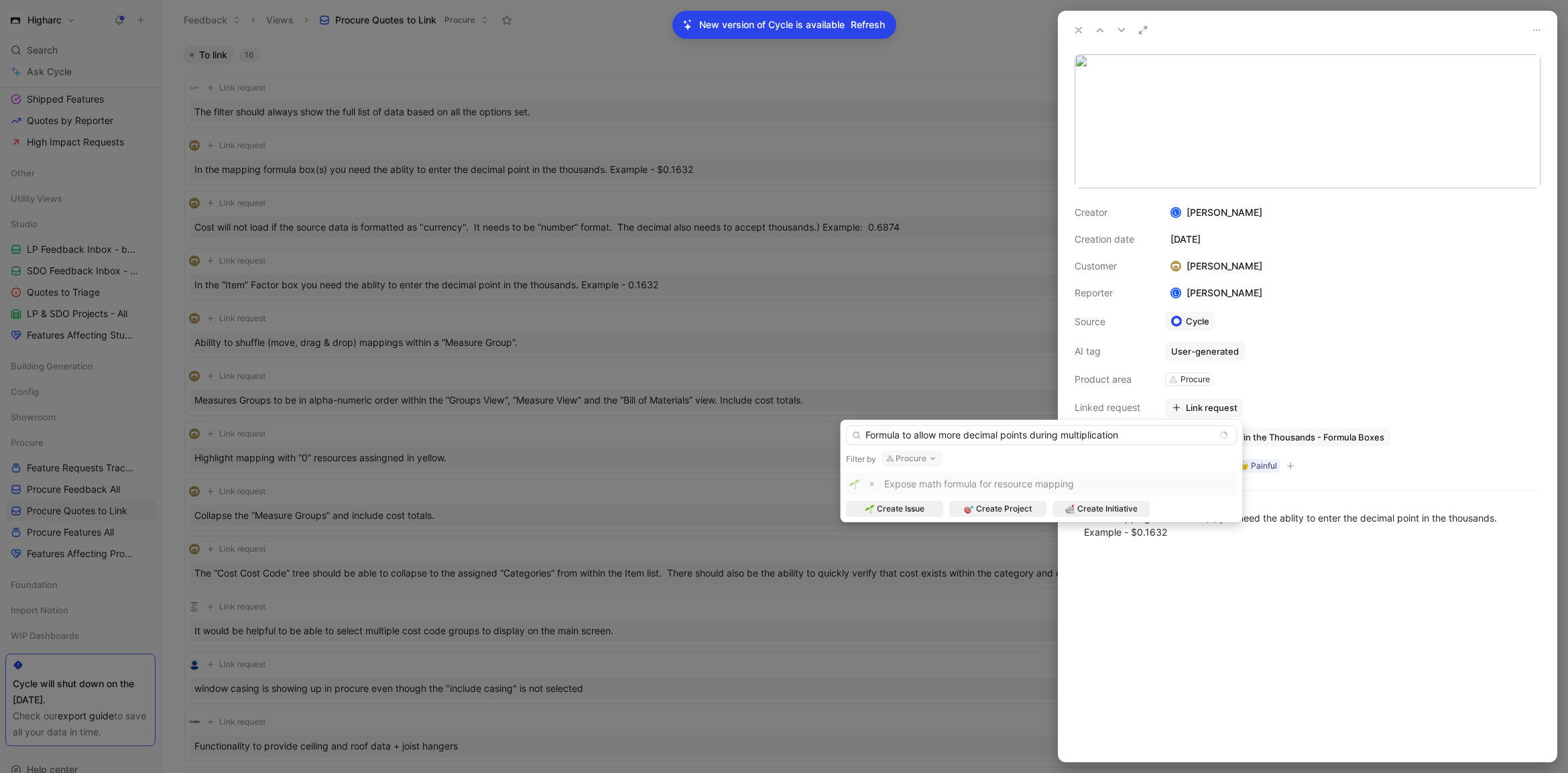
type input "Formula to allow more decimal points during multiplication"
click at [929, 455] on icon "button" at bounding box center [933, 458] width 11 height 11
click at [904, 511] on span "Create Issue" at bounding box center [901, 509] width 47 height 13
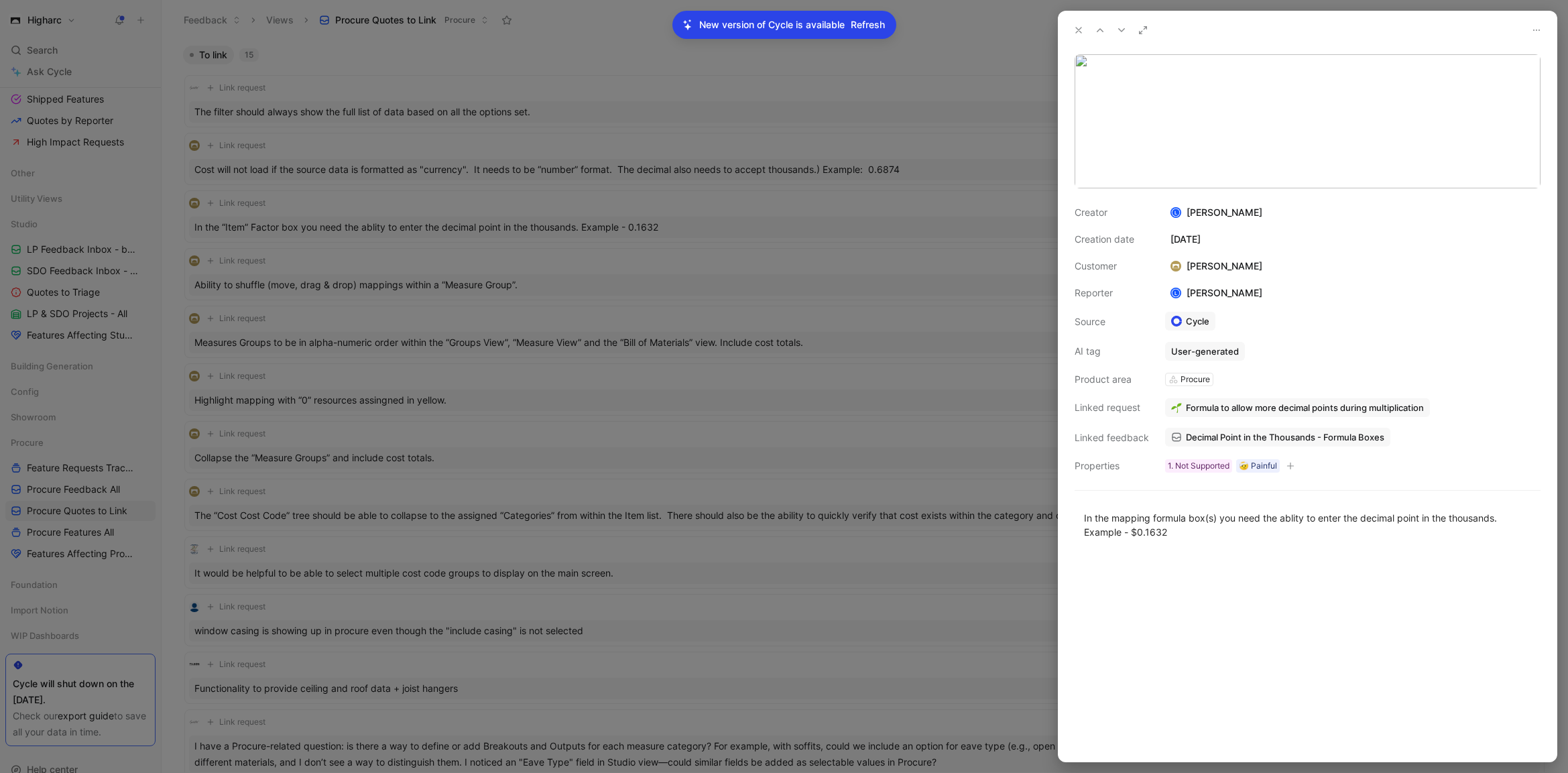
click at [679, 317] on div at bounding box center [784, 386] width 1568 height 773
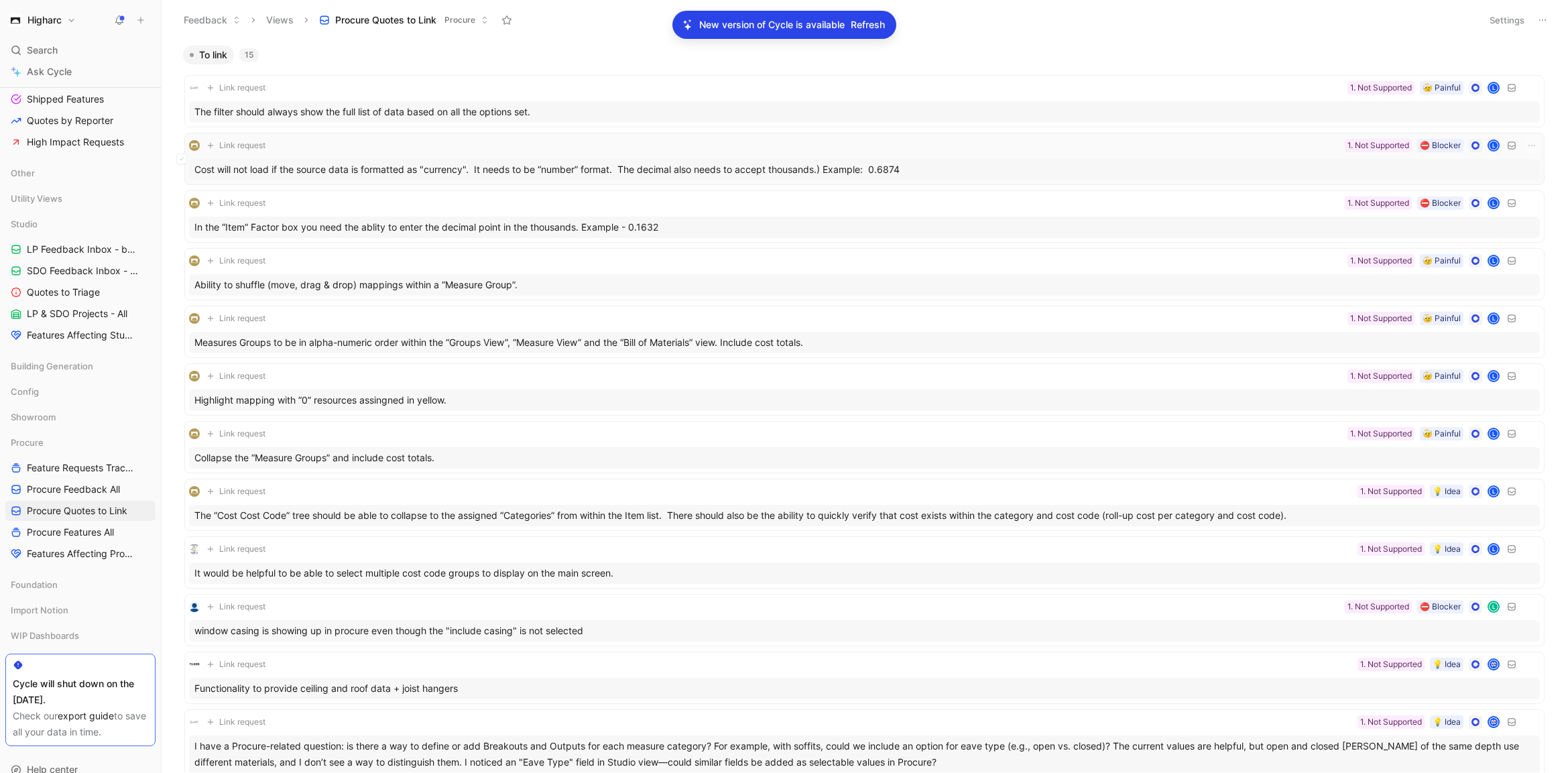
click at [745, 175] on div "Cost will not load if the source data is formatted as "currency". It needs to b…" at bounding box center [864, 169] width 1351 height 21
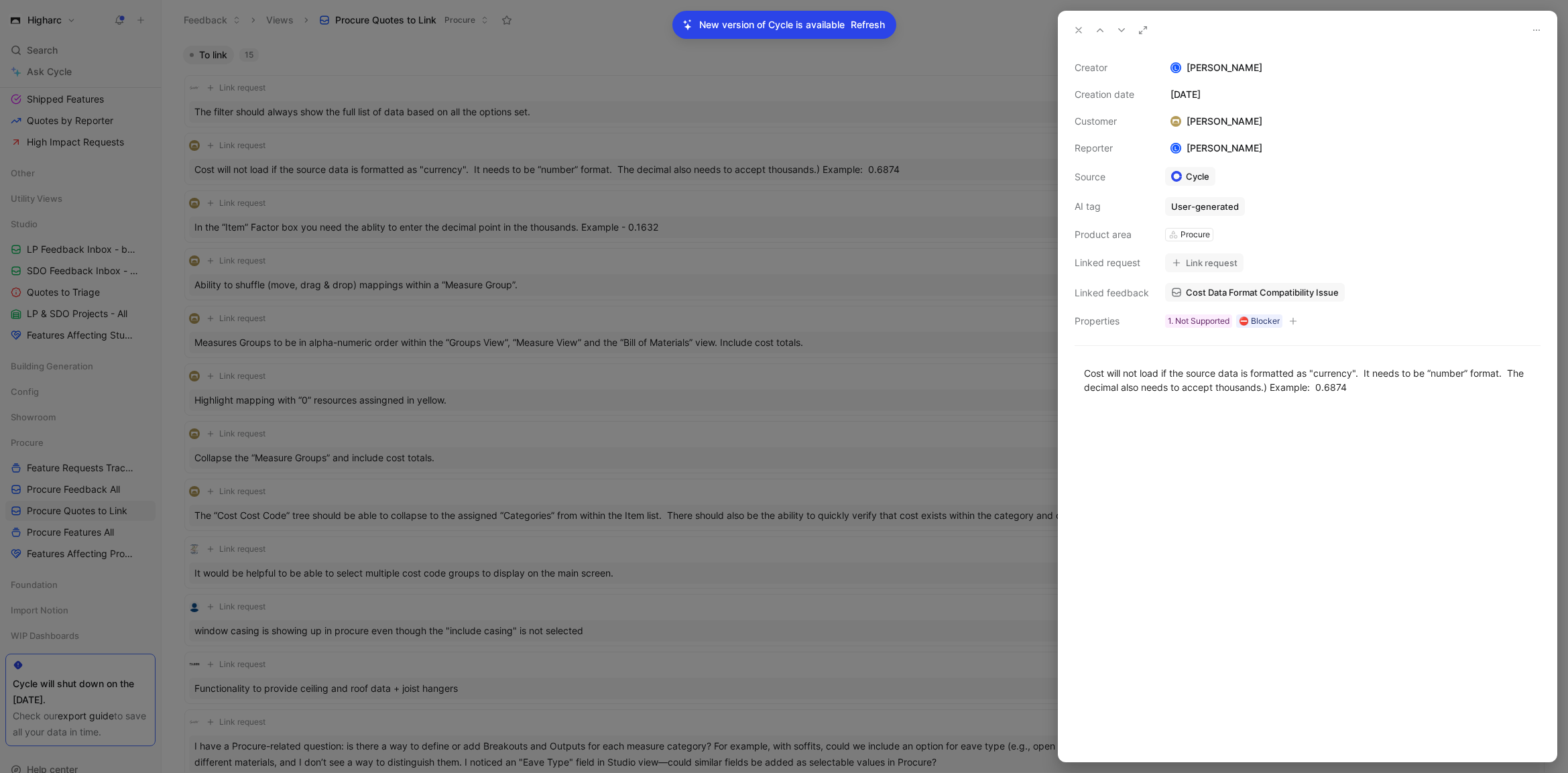
click at [1195, 260] on button "Link request" at bounding box center [1204, 262] width 78 height 19
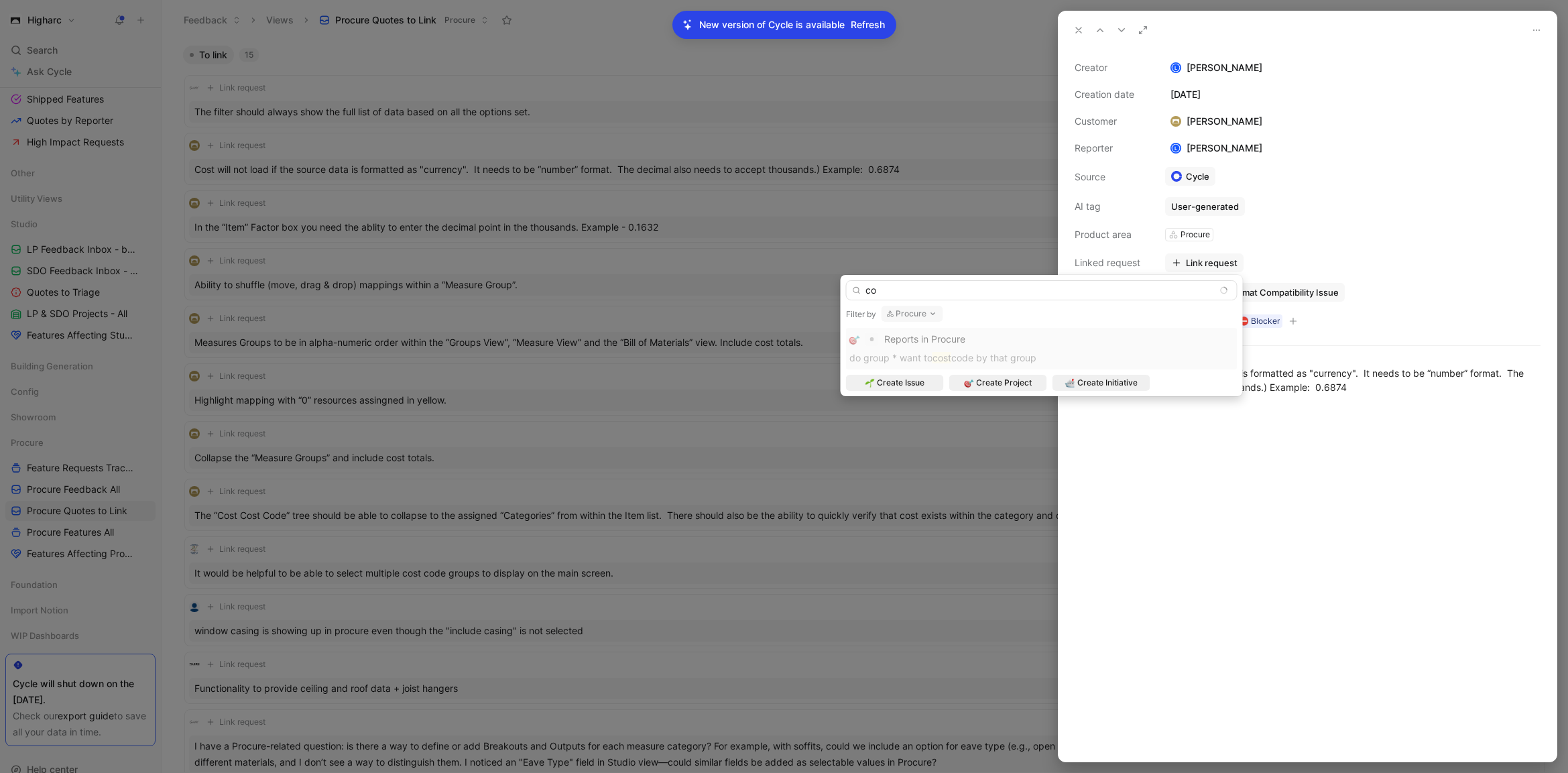
type input "c"
type input "Cost integration Issues"
click at [1015, 379] on span "Create Project" at bounding box center [1004, 382] width 55 height 13
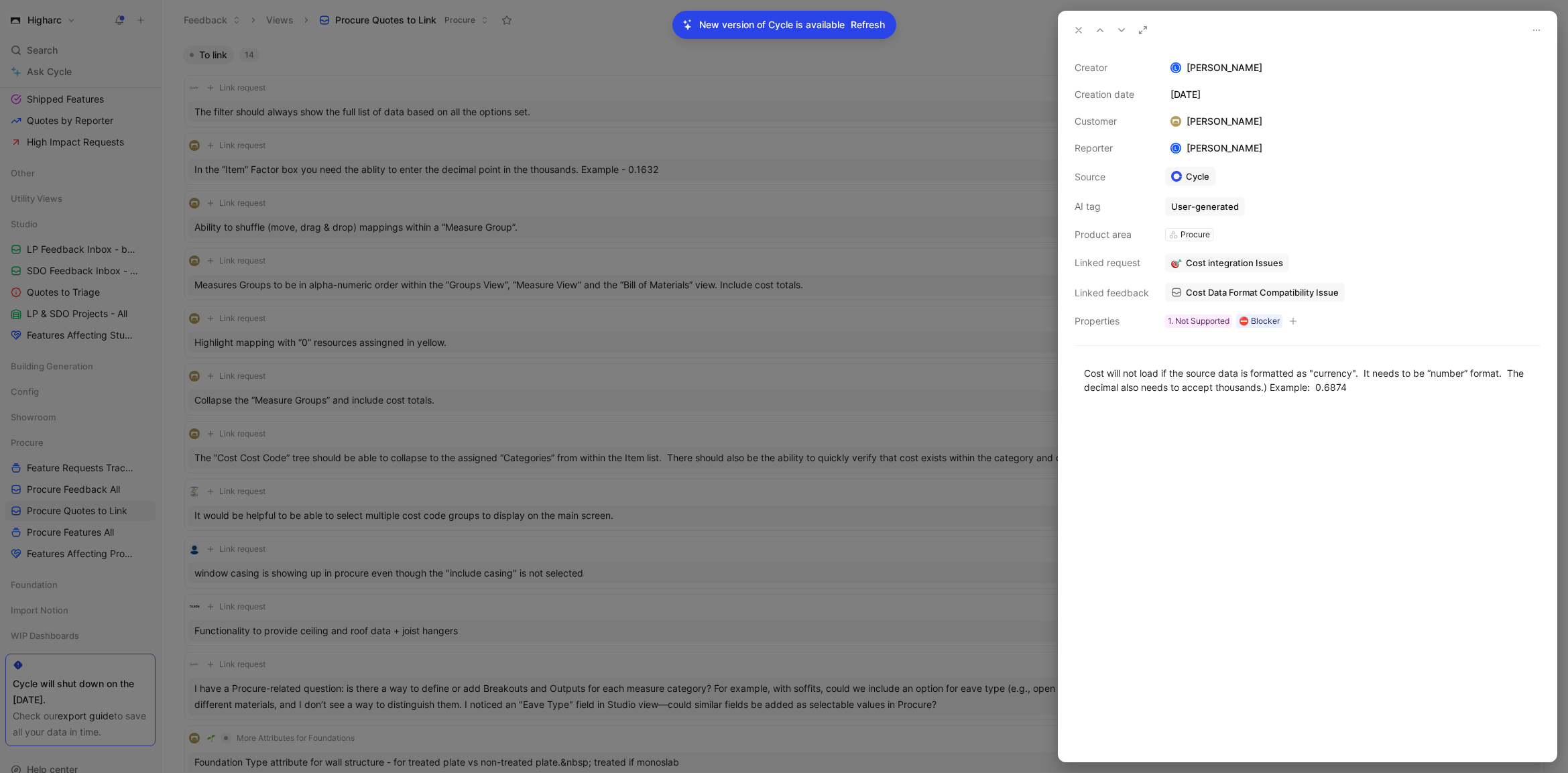
click at [604, 232] on div at bounding box center [784, 386] width 1568 height 773
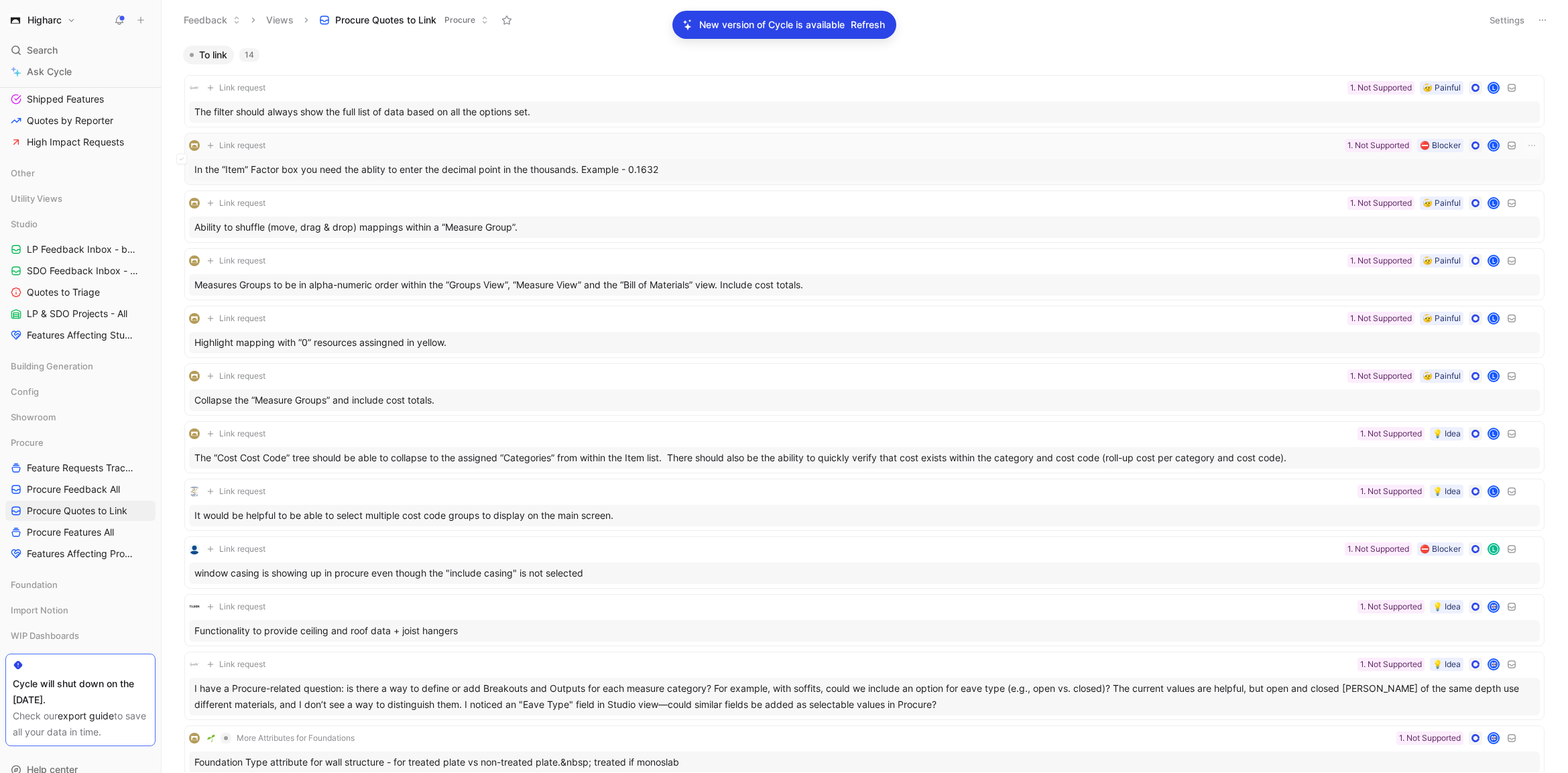
click at [708, 168] on div "In the “Item” Factor box you need the ablity to enter the decimal point in the …" at bounding box center [864, 169] width 1351 height 21
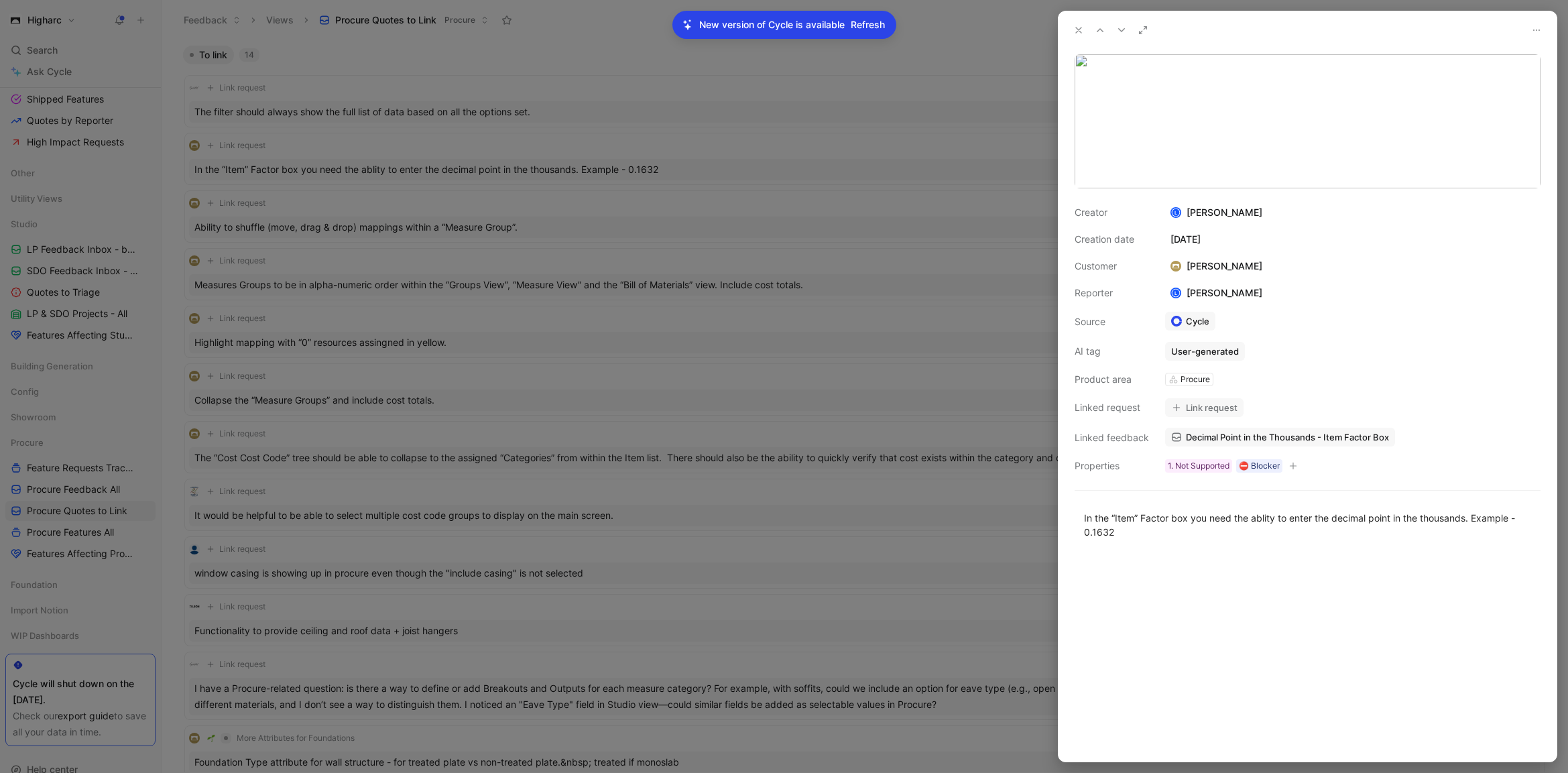
click at [1236, 408] on button "Link request" at bounding box center [1204, 407] width 78 height 19
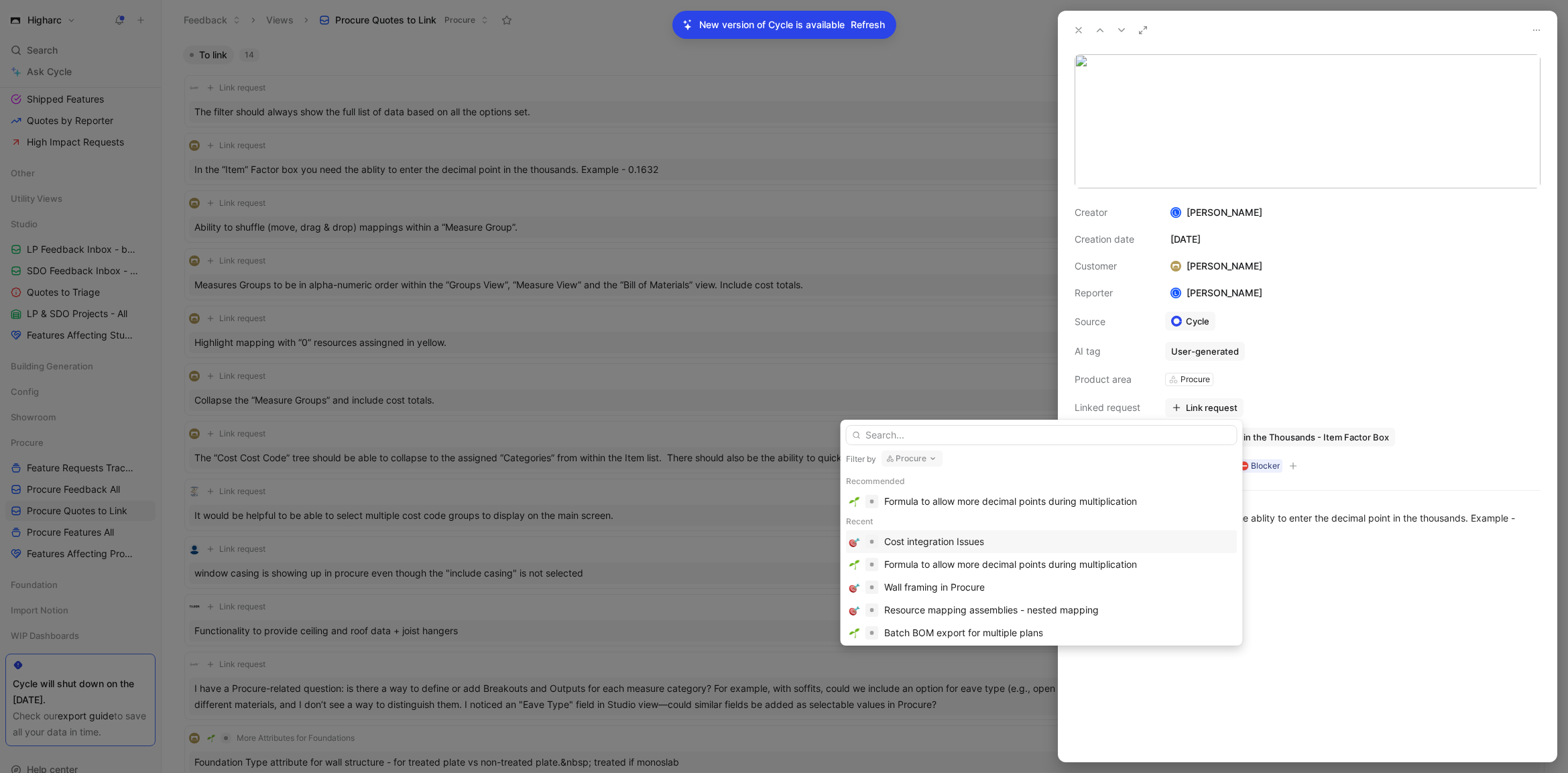
click at [1087, 430] on input "text" at bounding box center [1042, 435] width 391 height 20
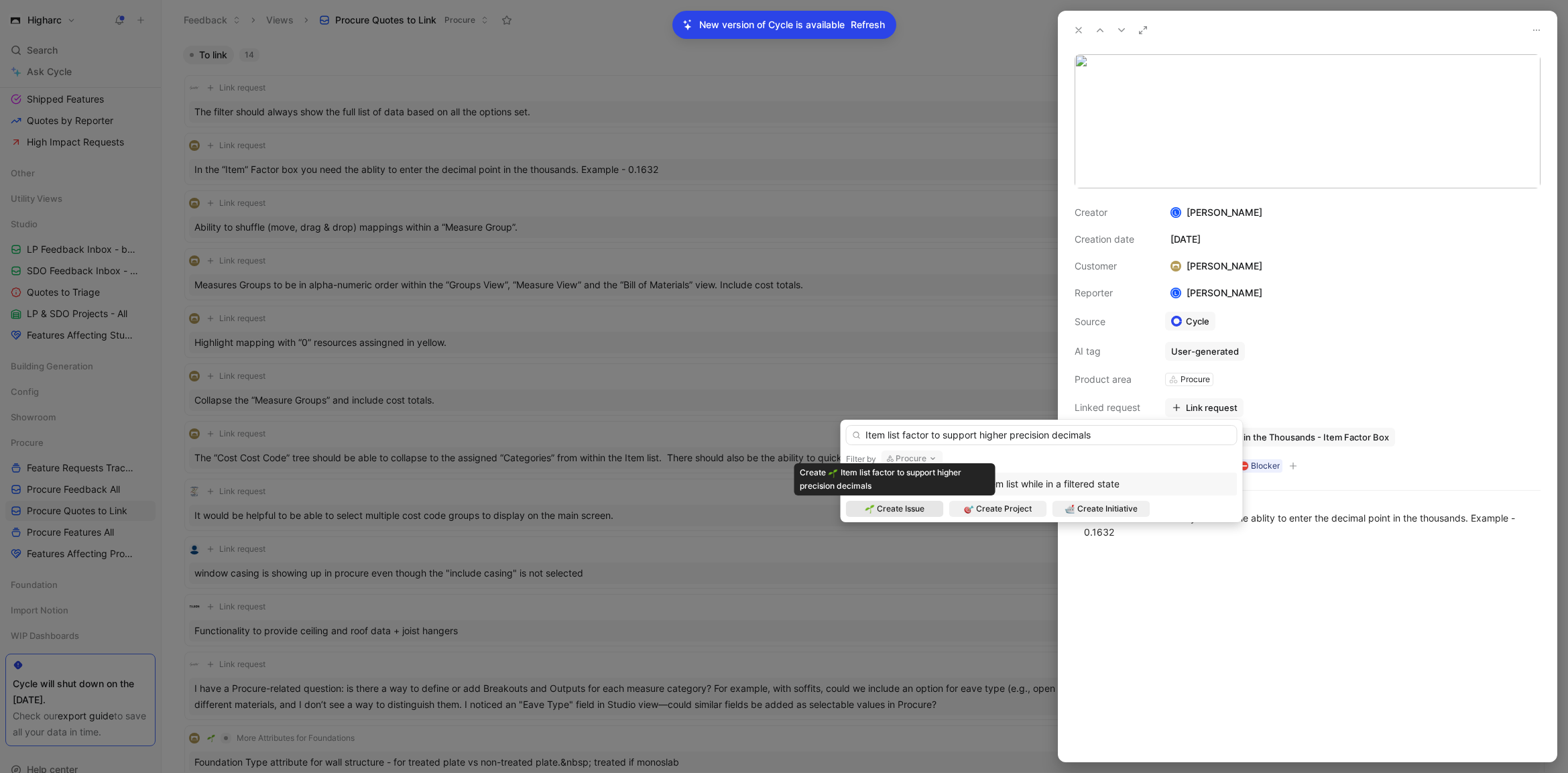
type input "Item list factor to support higher precision decimals"
click at [885, 509] on span "Create Issue" at bounding box center [901, 509] width 47 height 13
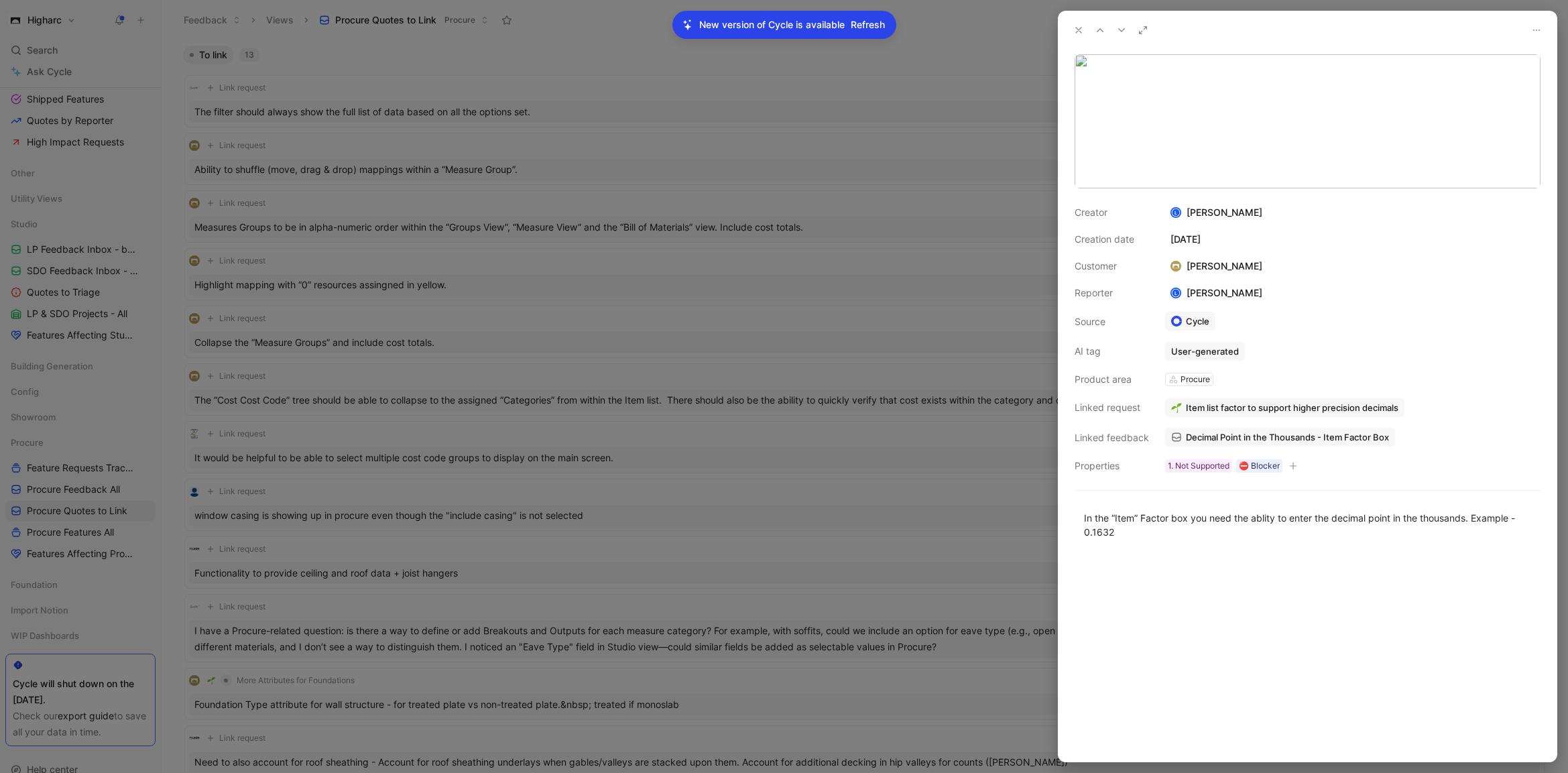
click at [532, 196] on div at bounding box center [784, 386] width 1568 height 773
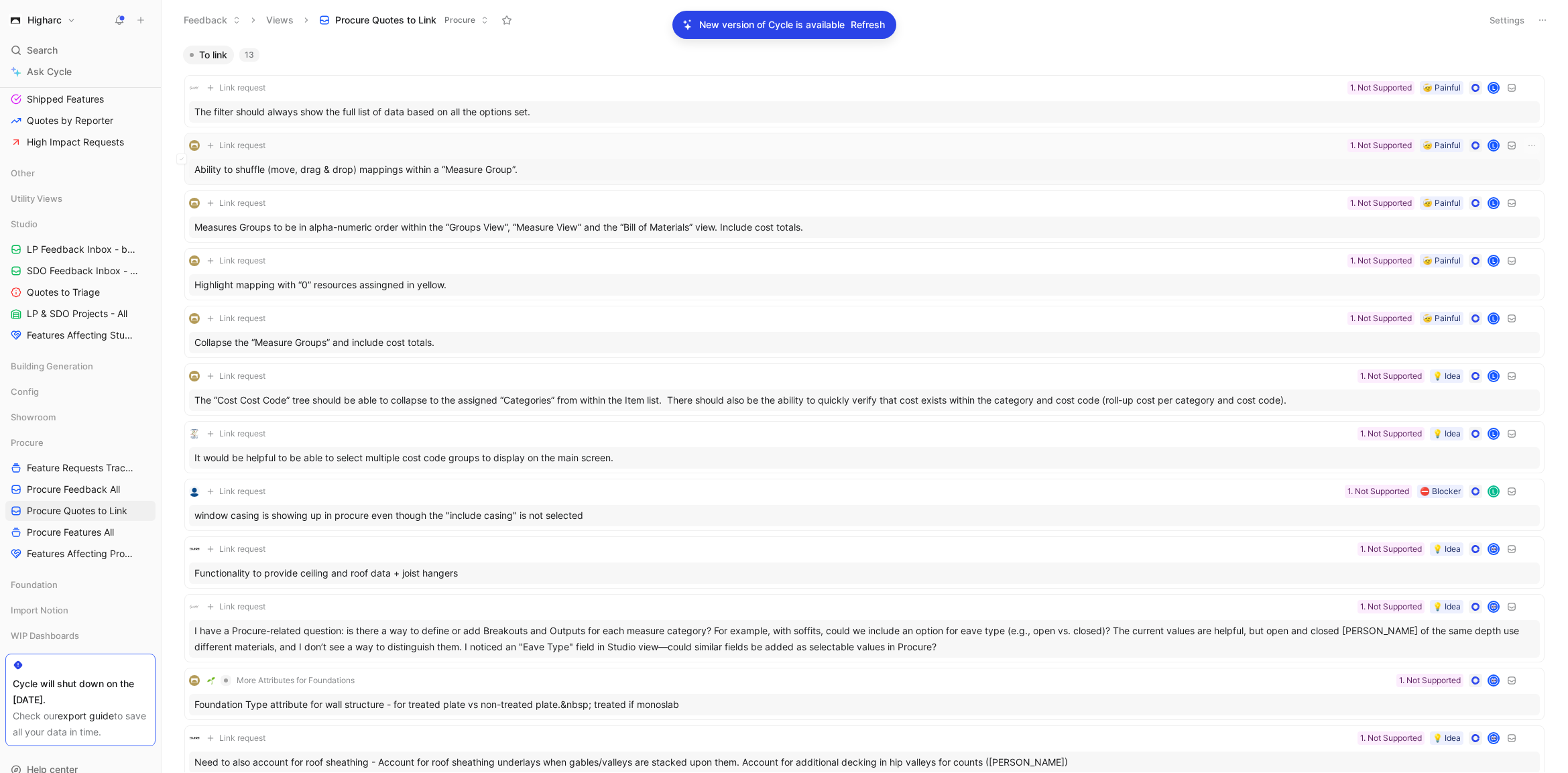
click at [573, 163] on div "Ability to shuffle (move, drag & drop) mappings within a “Measure Group”." at bounding box center [864, 169] width 1351 height 21
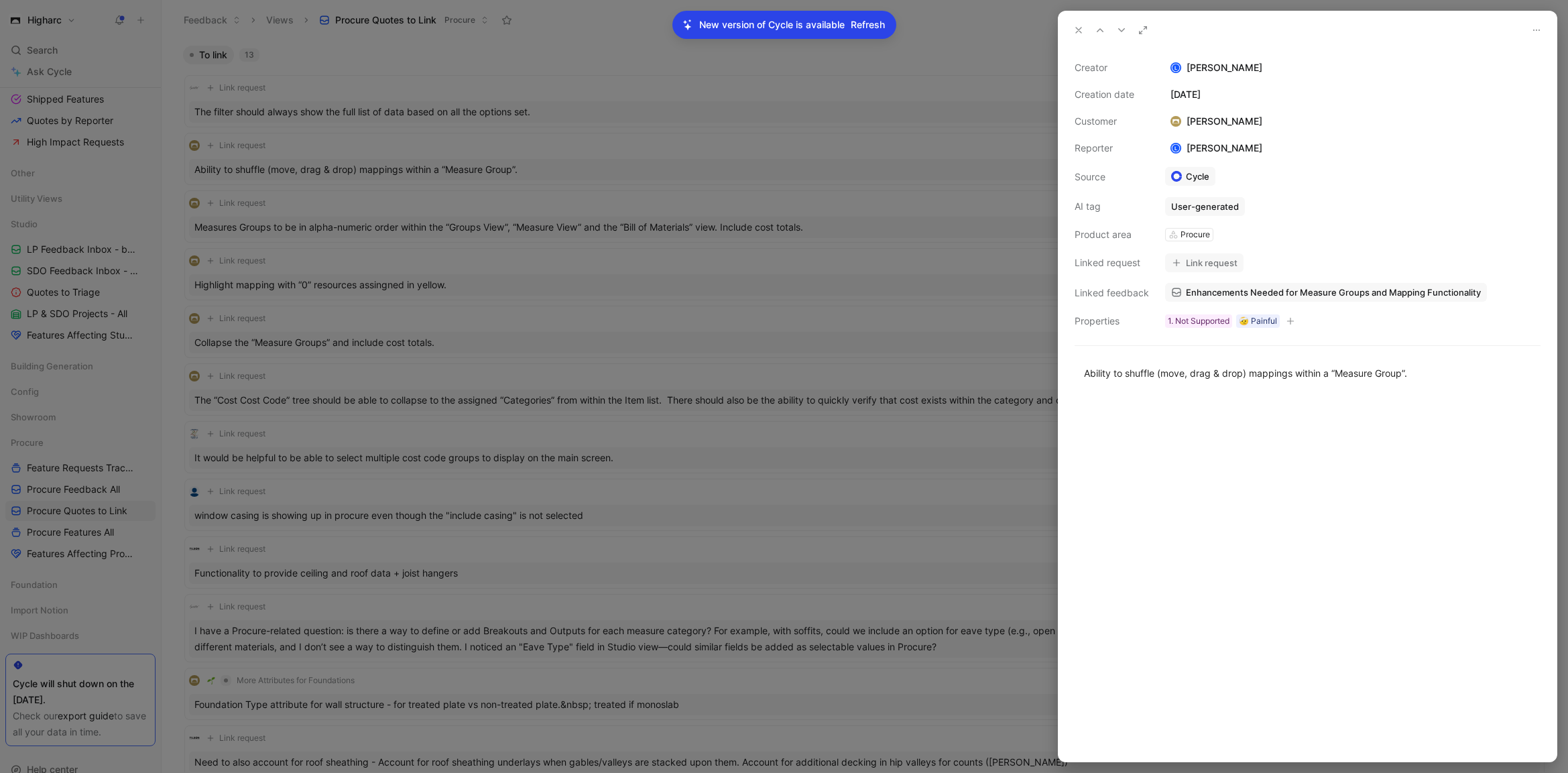
click at [1227, 264] on button "Link request" at bounding box center [1204, 262] width 78 height 19
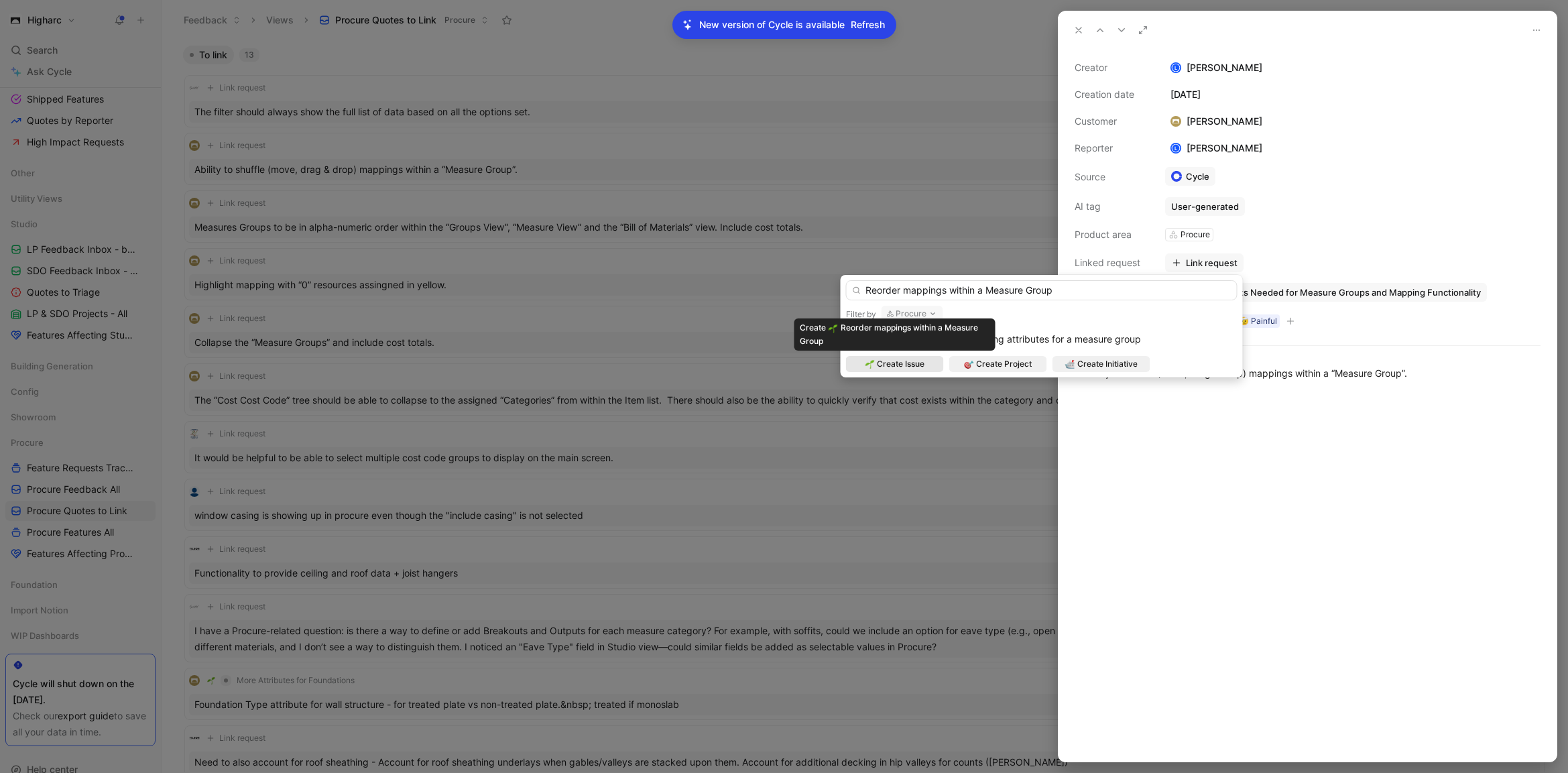
type input "Reorder mappings within a Measure Group"
click at [887, 367] on span "Create Issue" at bounding box center [901, 364] width 47 height 13
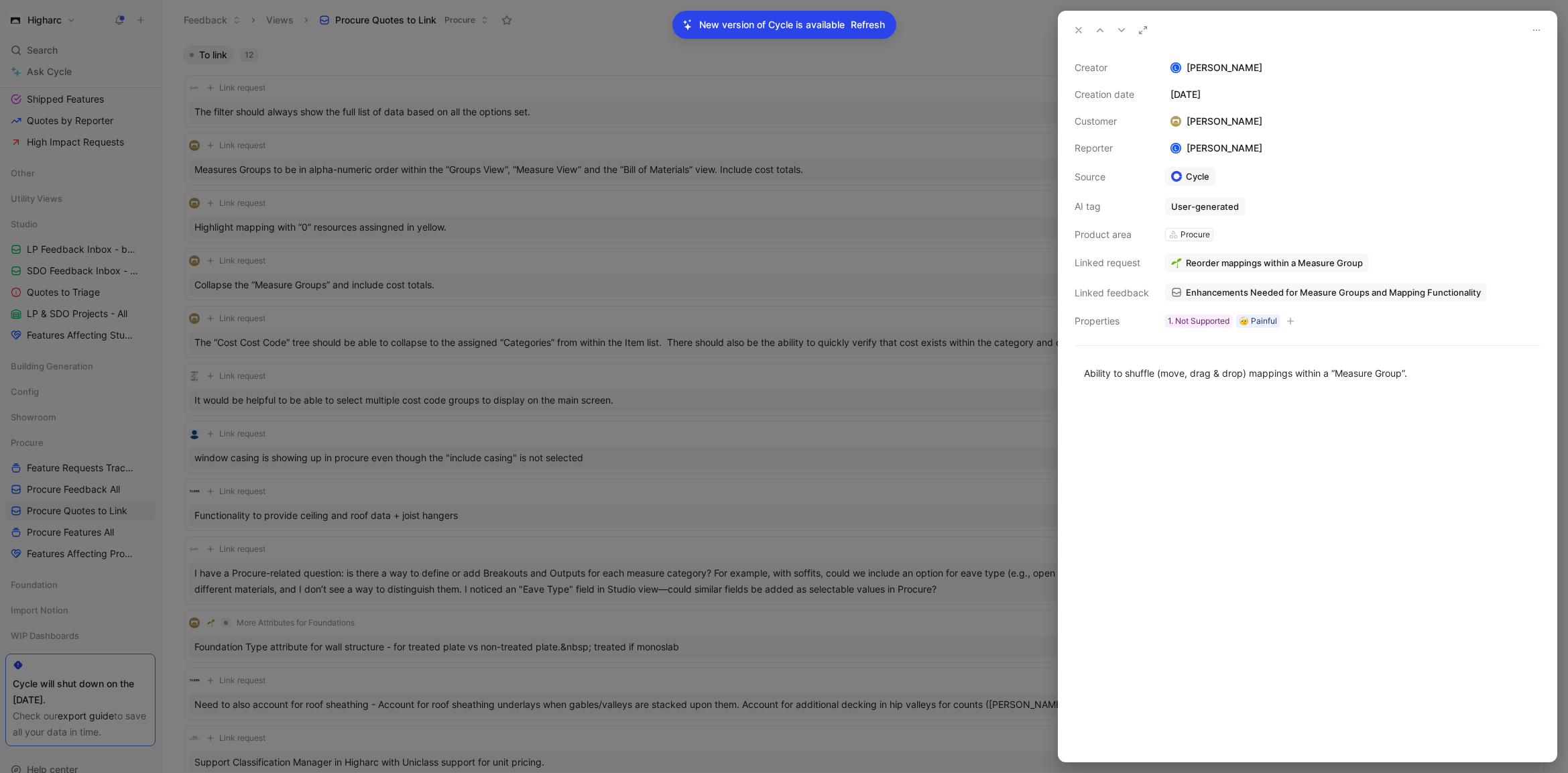
click at [591, 165] on div at bounding box center [784, 386] width 1568 height 773
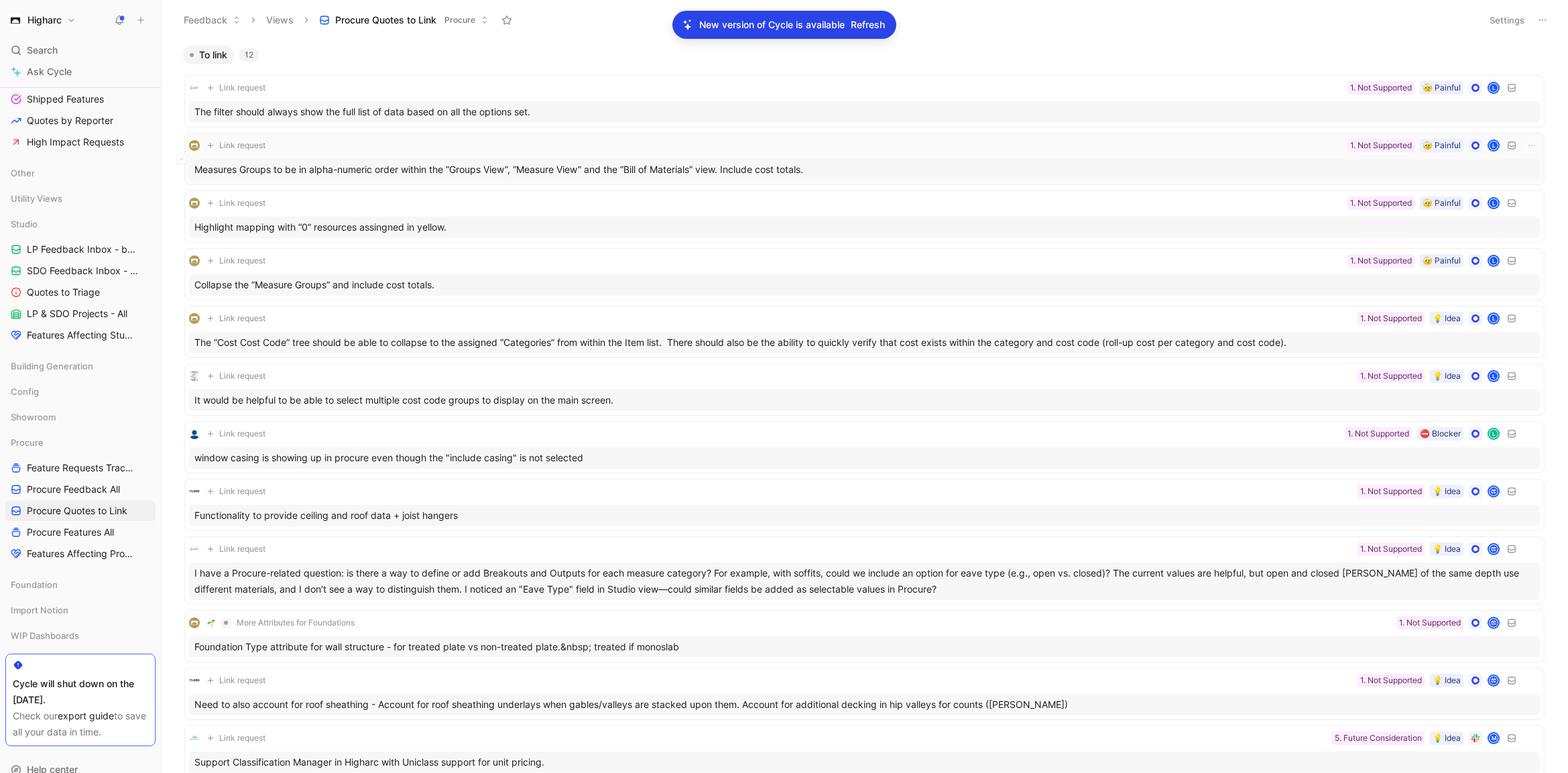
click at [599, 167] on div "Measures Groups to be in alpha-numeric order within the “Groups View”, “Measure…" at bounding box center [864, 169] width 1351 height 21
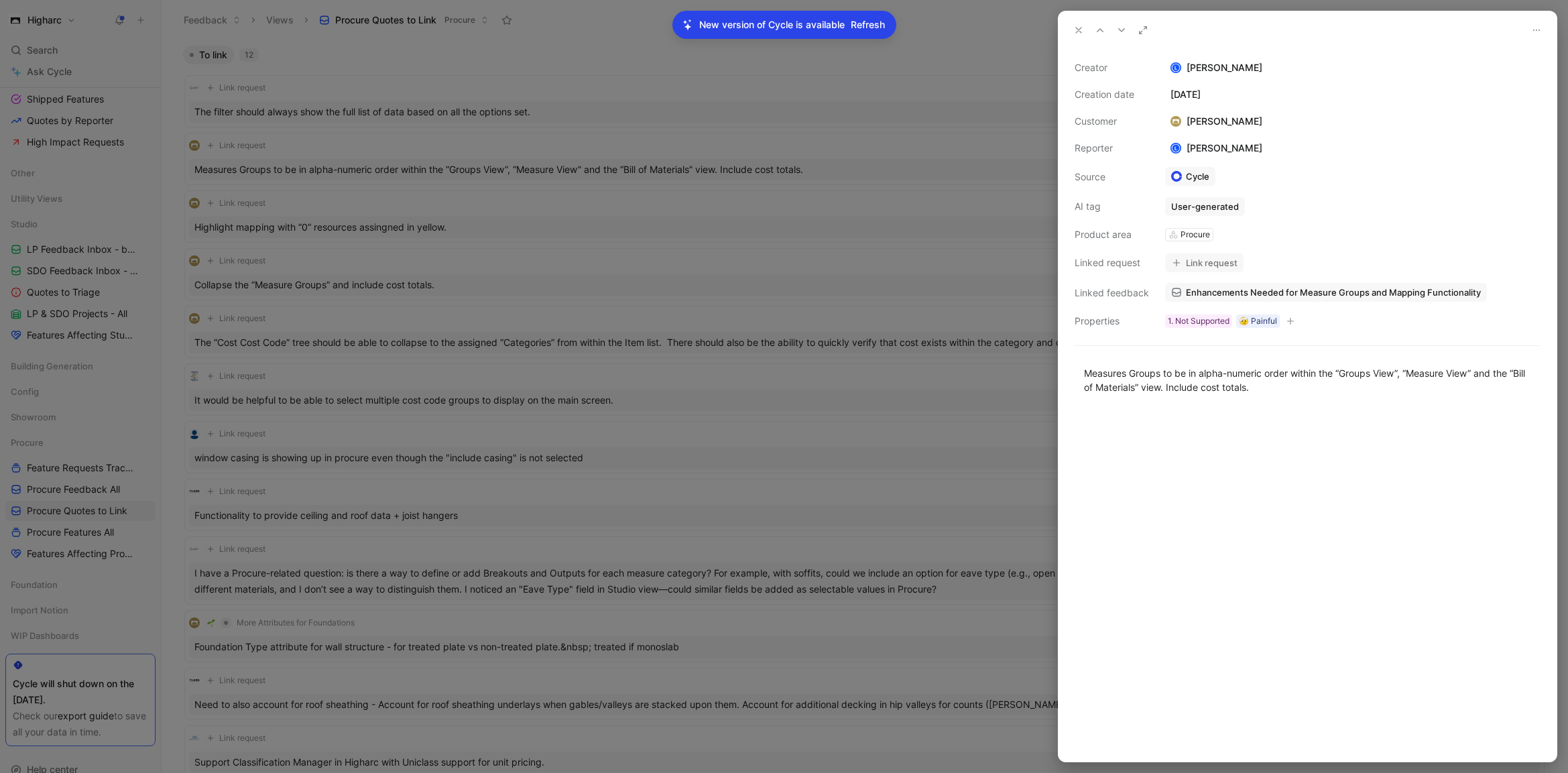
click at [1196, 265] on button "Link request" at bounding box center [1204, 262] width 78 height 19
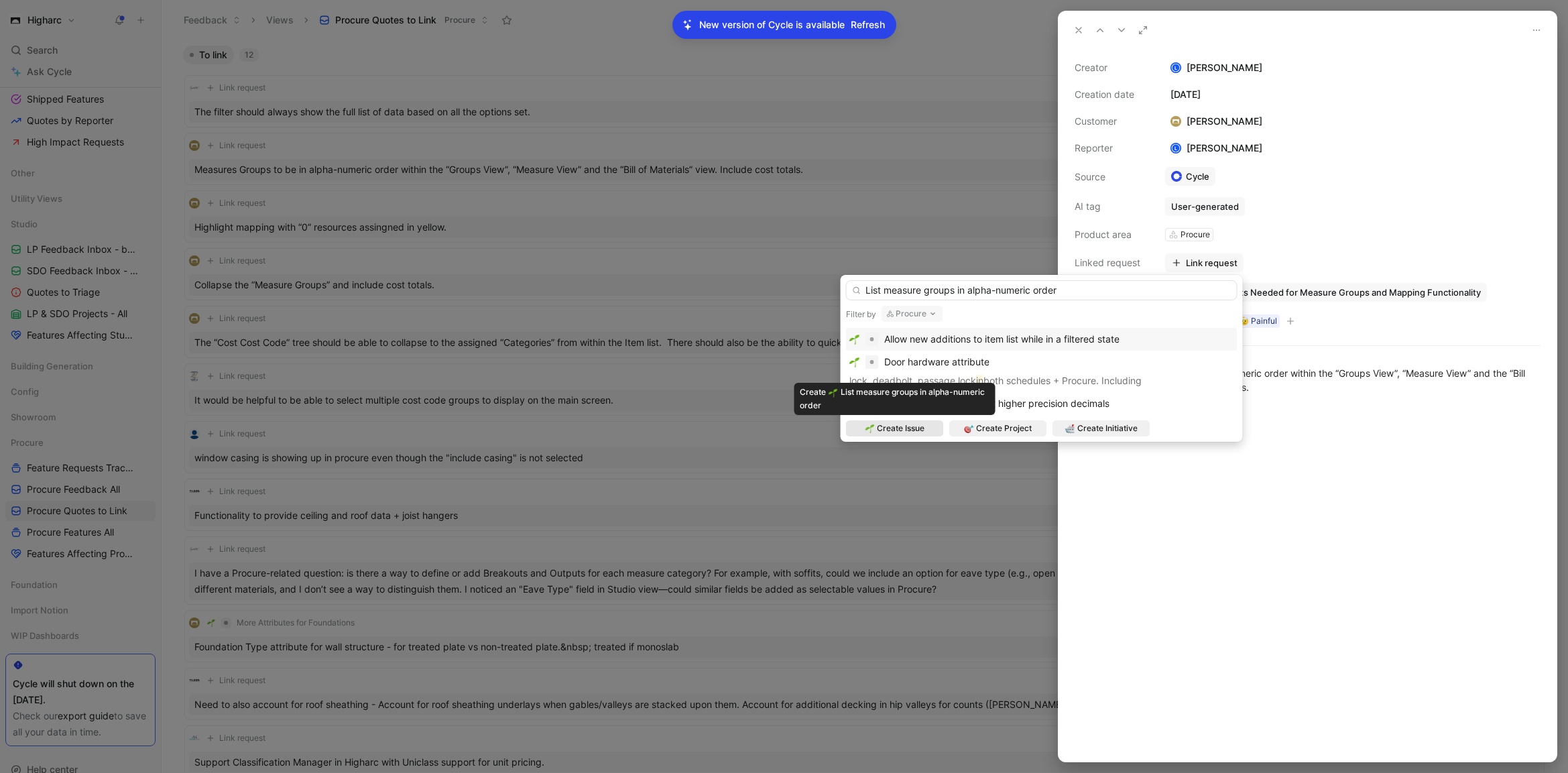
type input "List measure groups in alpha-numeric order"
click at [926, 421] on div "Create Issue" at bounding box center [895, 429] width 98 height 16
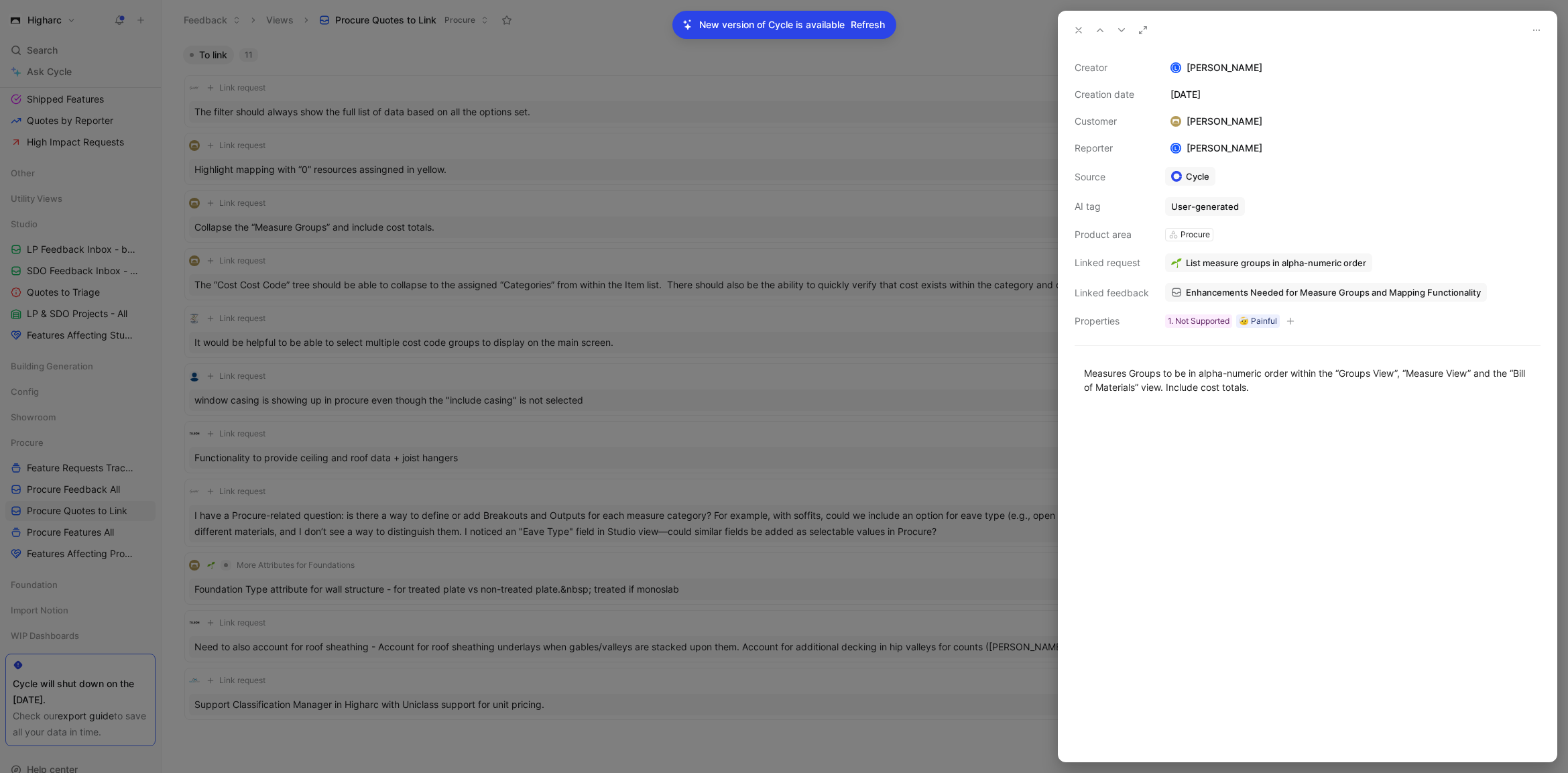
click at [487, 176] on div at bounding box center [784, 386] width 1568 height 773
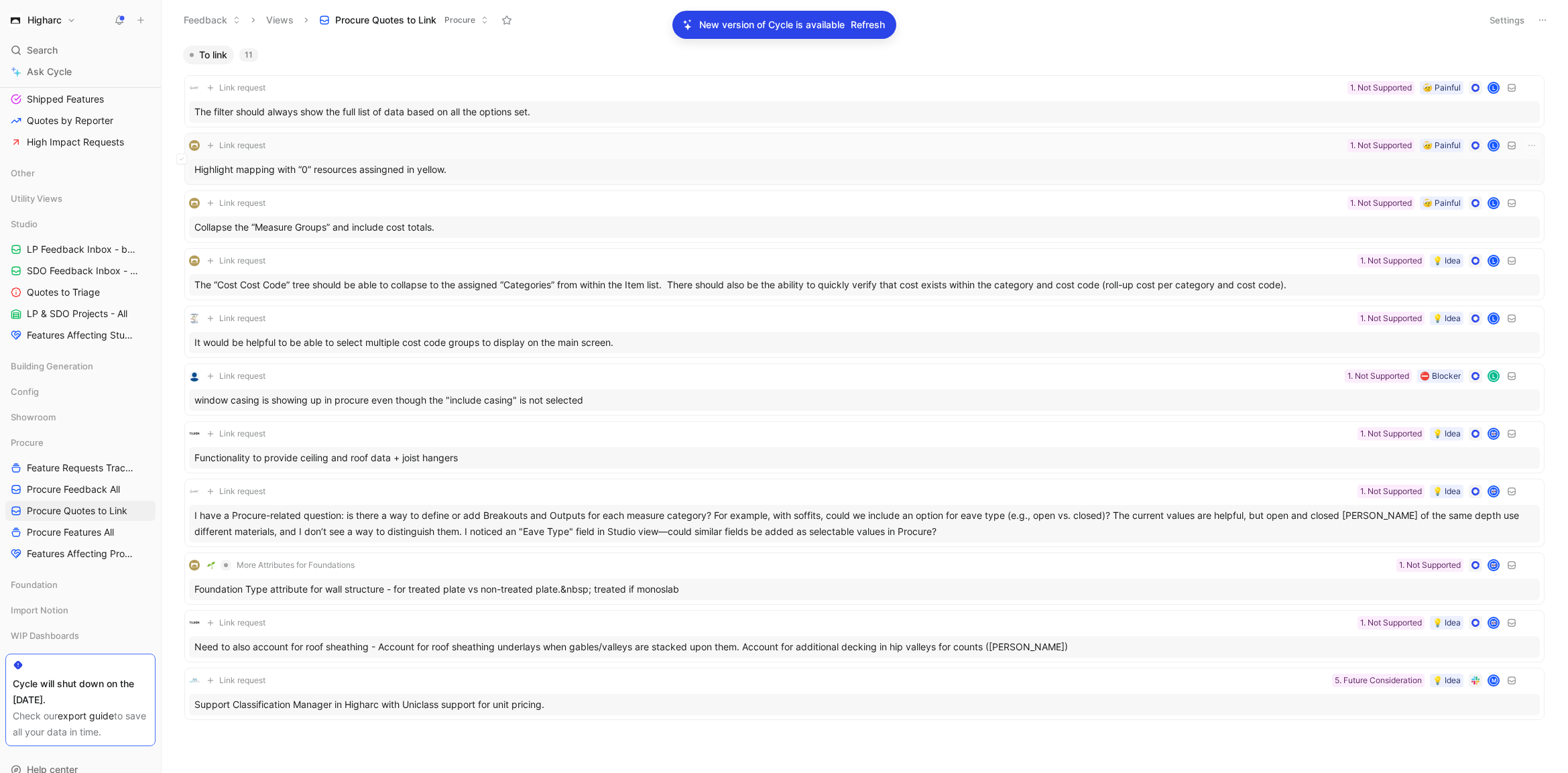
click at [535, 167] on div "Highlight mapping with “0” resources assingned in yellow." at bounding box center [864, 169] width 1351 height 21
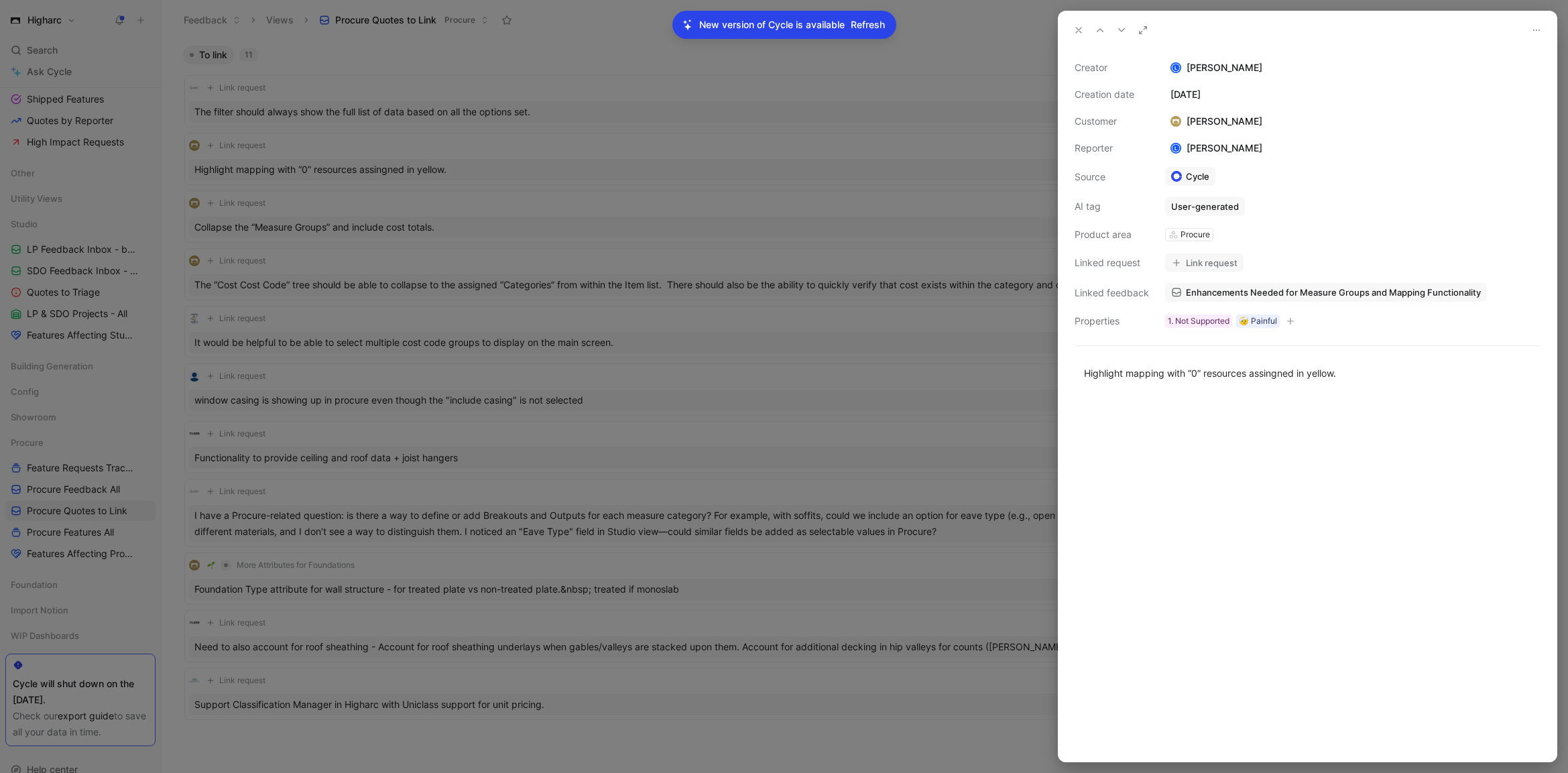
click at [1199, 260] on button "Link request" at bounding box center [1204, 262] width 78 height 19
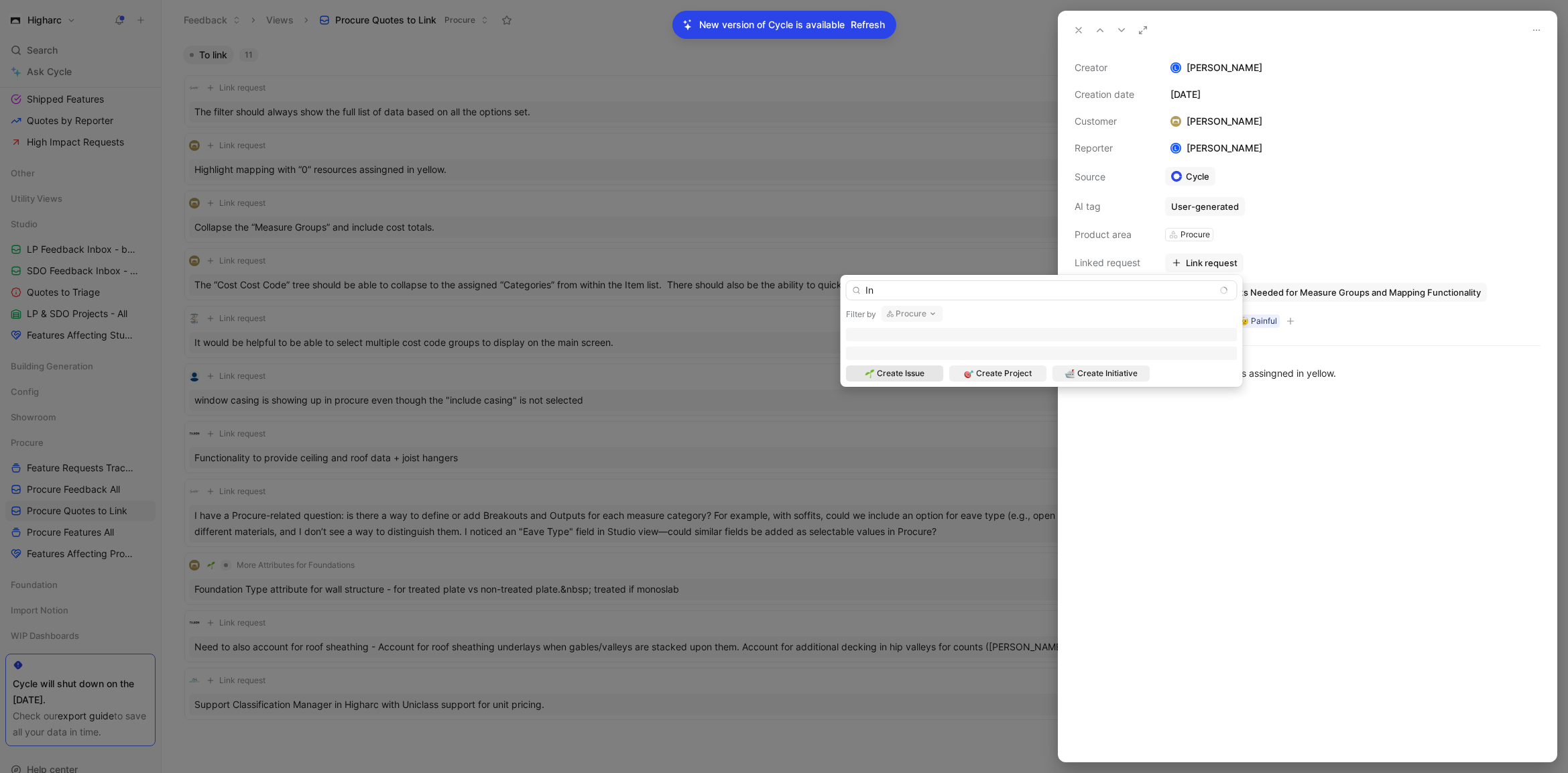
type input "I"
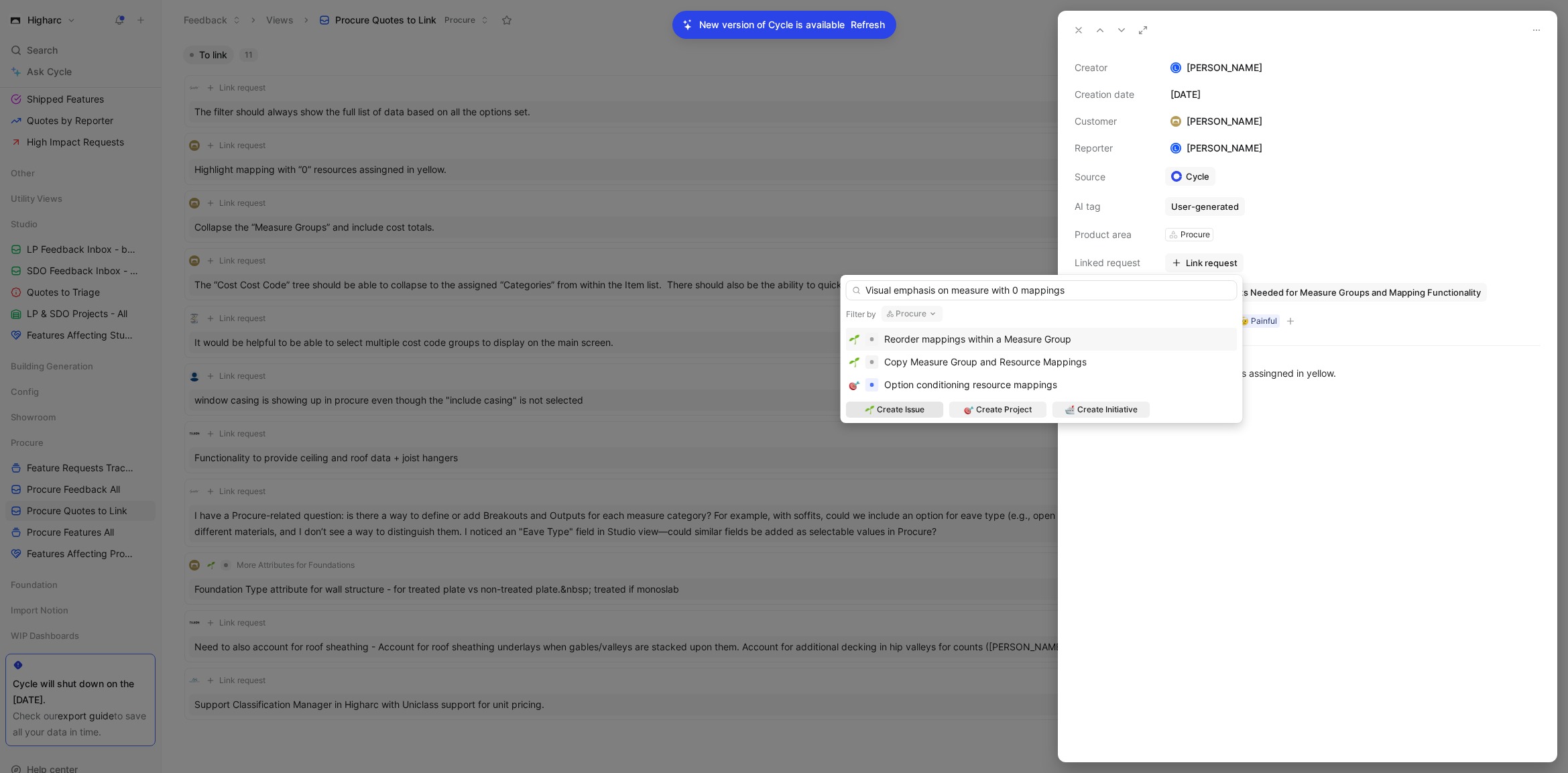
type input "Visual emphasis on measure with 0 mappings"
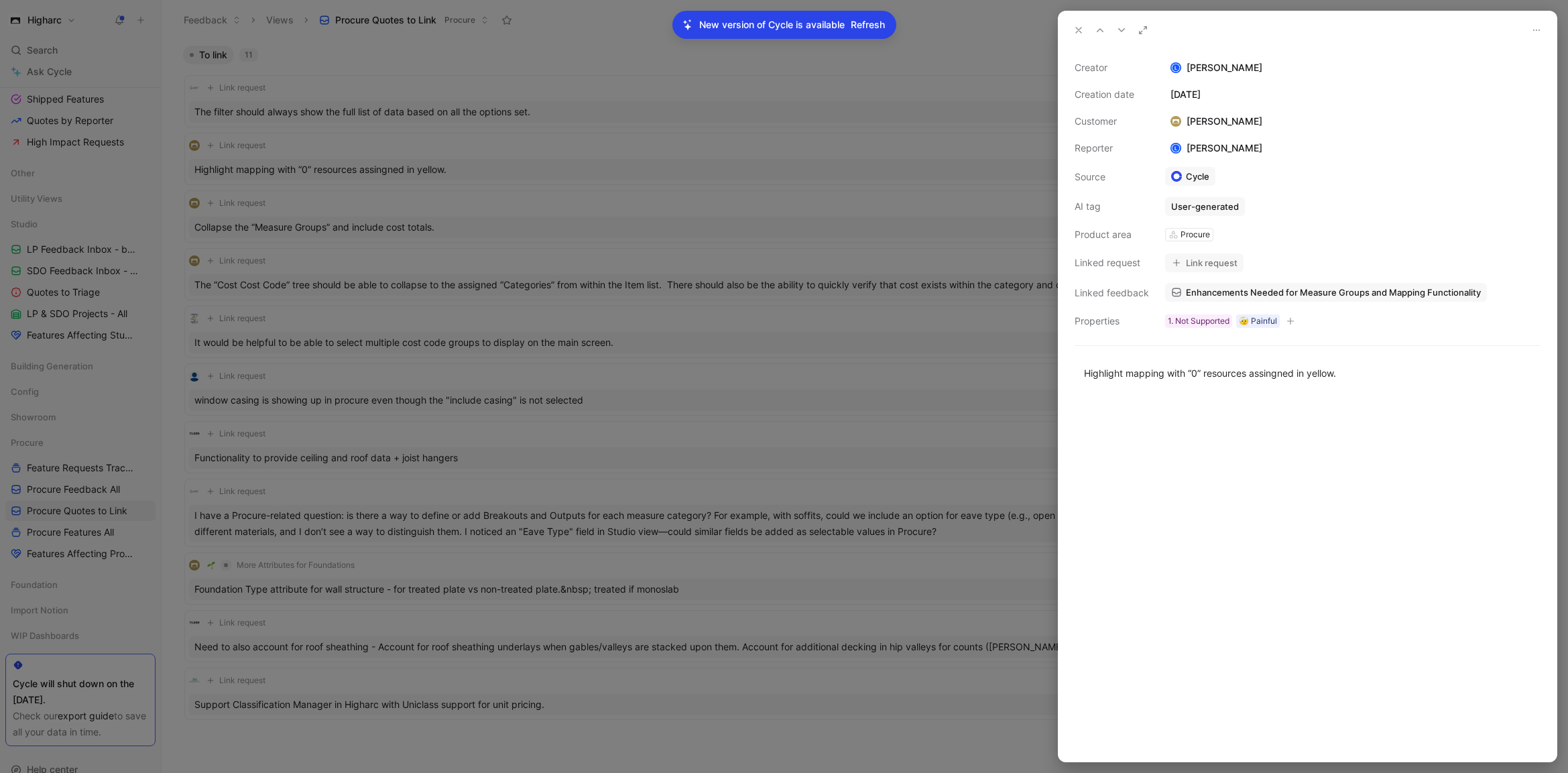
click at [1211, 262] on button "Link request" at bounding box center [1204, 262] width 78 height 19
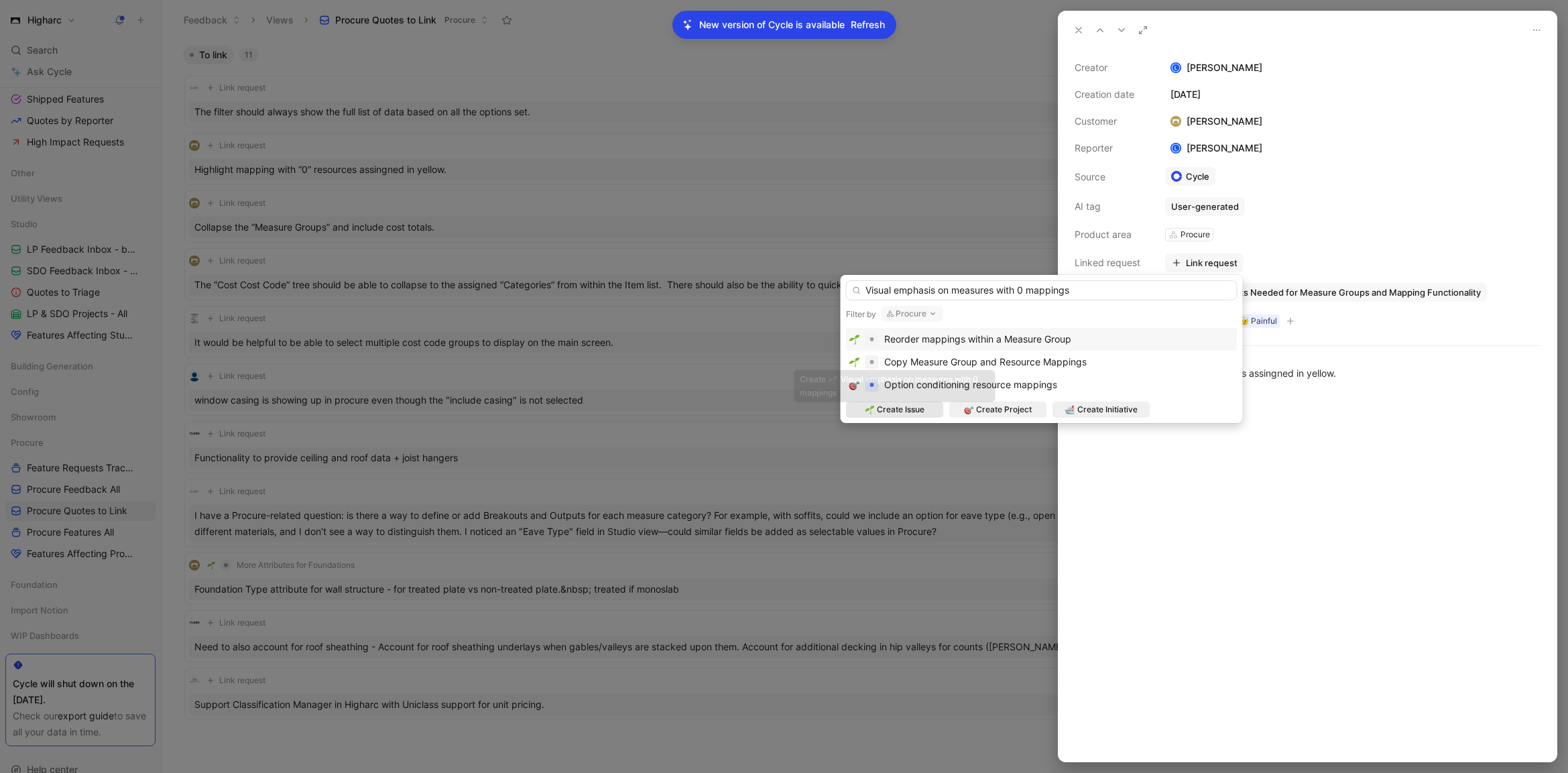
type input "Visual emphasis on measures with 0 mappings"
click at [919, 363] on span "Copy Measure Group and Resource Mappings" at bounding box center [985, 362] width 203 height 11
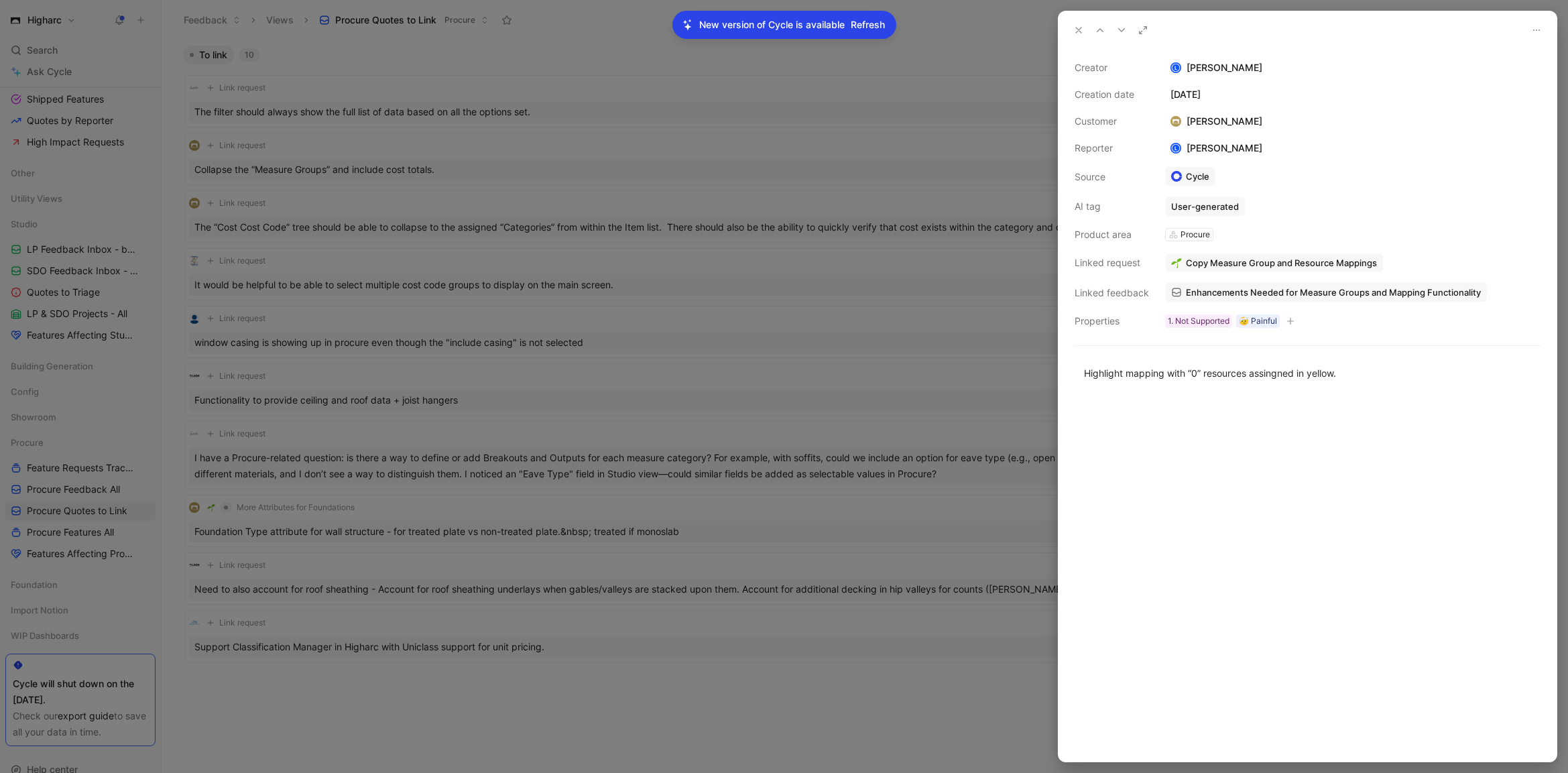
click at [1357, 259] on div "Procure 🤕 Painful" at bounding box center [1325, 263] width 240 height 13
click at [1454, 375] on div "Highlight mapping with “0” resources assingned in yellow." at bounding box center [1308, 373] width 448 height 14
click at [1264, 423] on div at bounding box center [1308, 578] width 498 height 367
click at [1303, 238] on button "Unlink" at bounding box center [1308, 235] width 53 height 19
click at [1225, 264] on button "Link request" at bounding box center [1204, 262] width 78 height 19
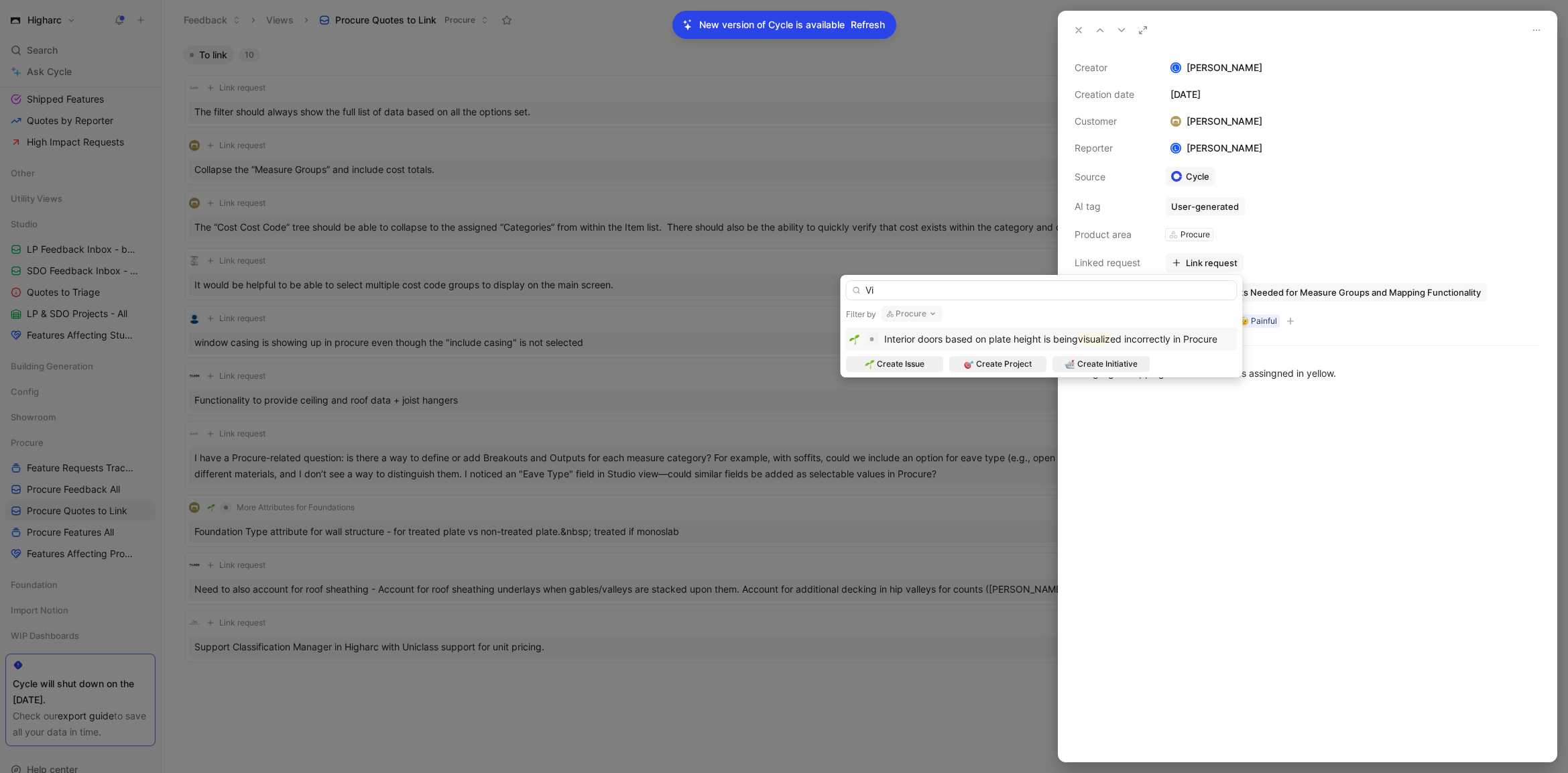
type input "V"
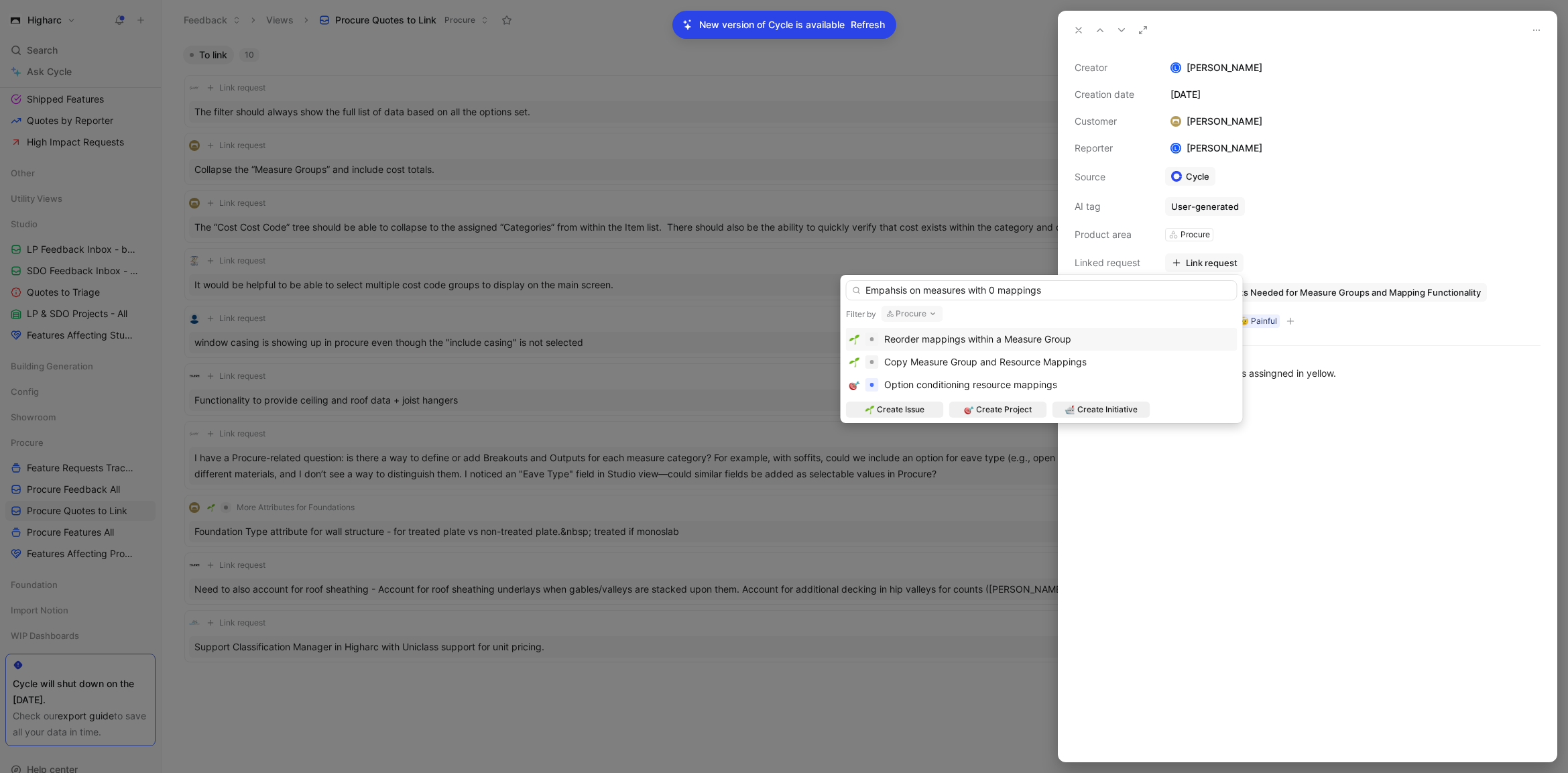
drag, startPoint x: 894, startPoint y: 290, endPoint x: 885, endPoint y: 295, distance: 10.3
click at [885, 295] on input "Empahsis on measures with 0 mappings" at bounding box center [1042, 290] width 391 height 20
type input "Emphasis on measures with 0 mappings"
click at [901, 412] on span "Create Issue" at bounding box center [901, 409] width 47 height 13
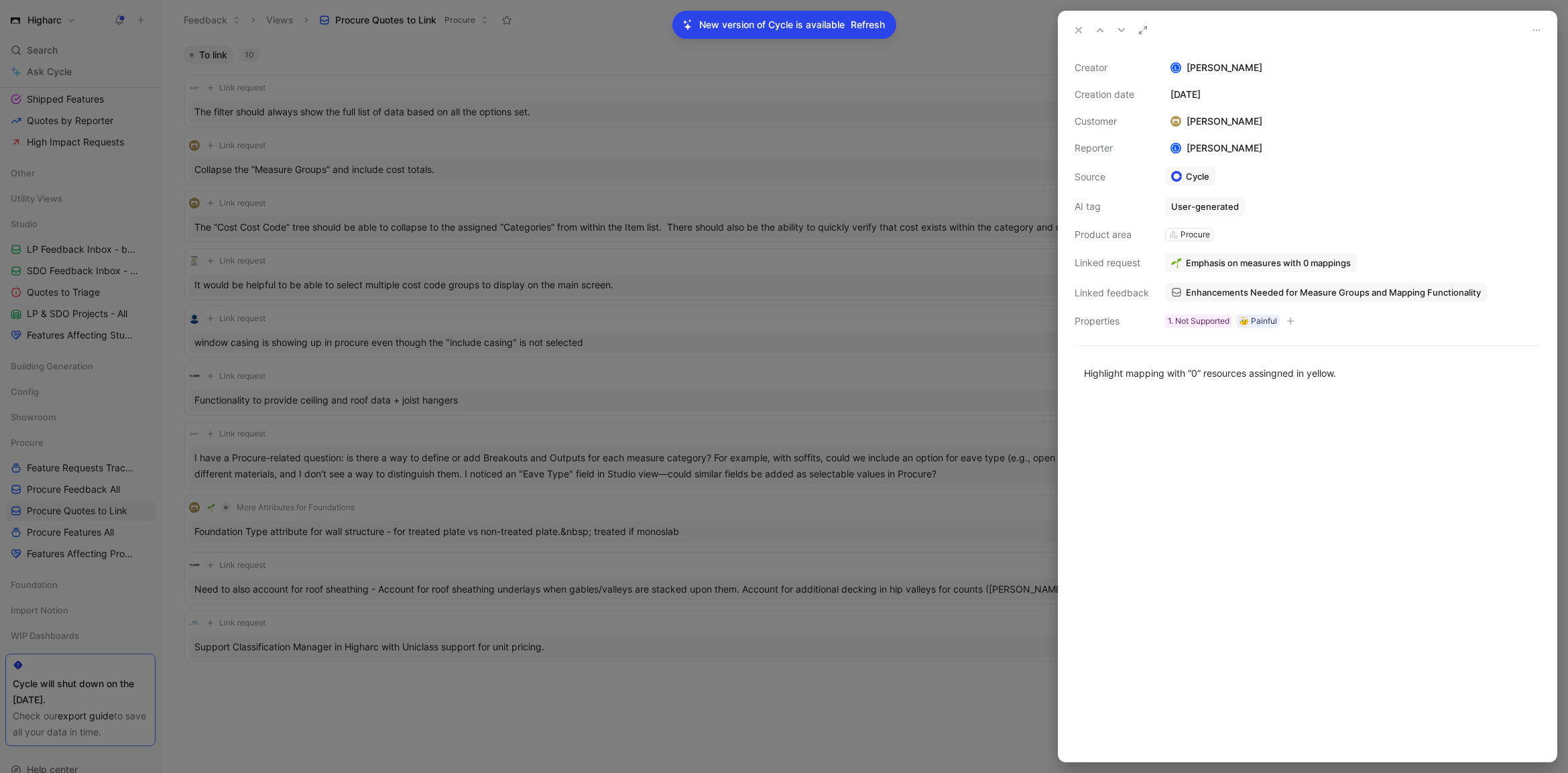
click at [497, 164] on div at bounding box center [784, 386] width 1568 height 773
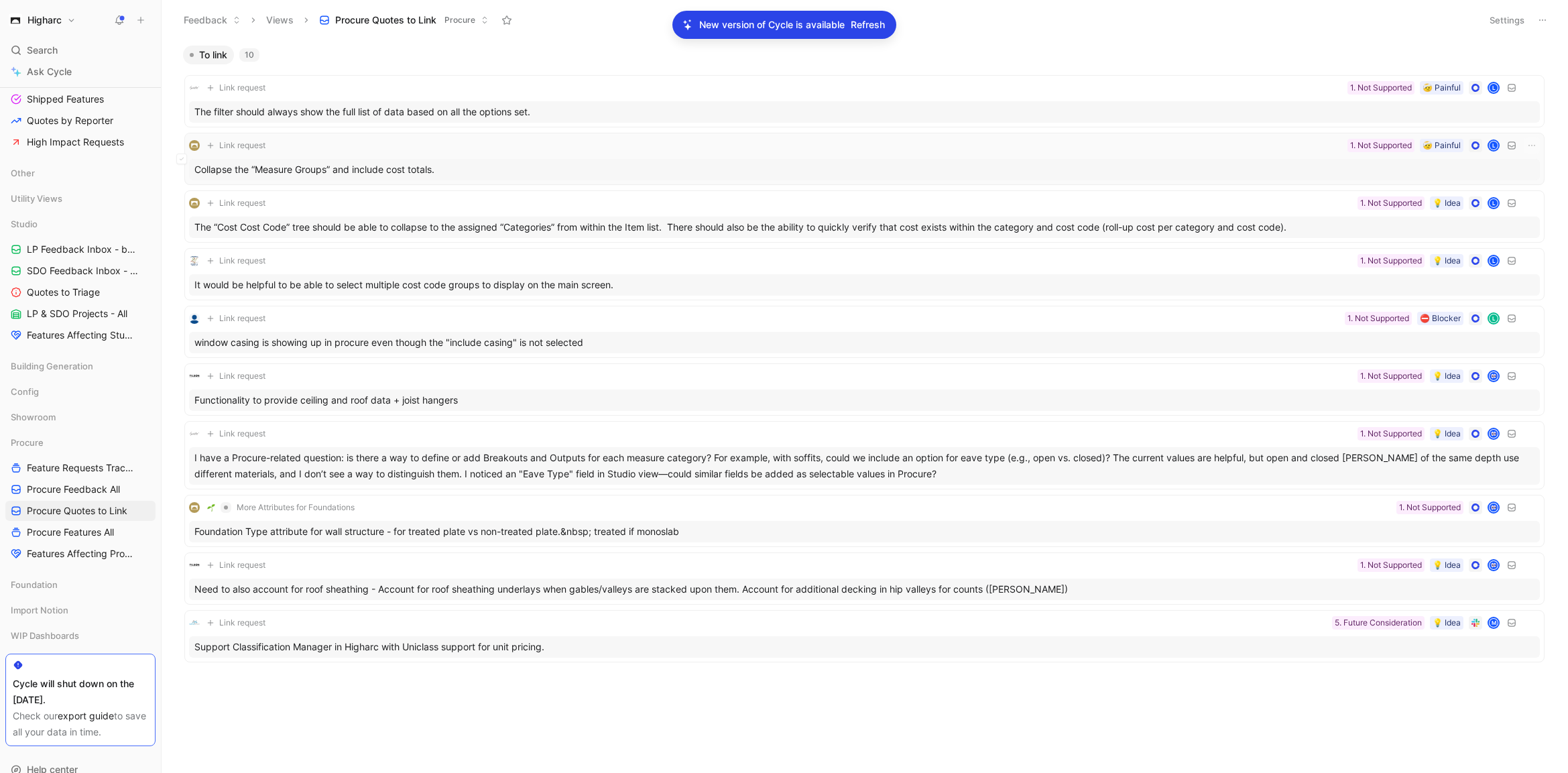
click at [535, 165] on div "Collapse the “Measure Groups” and include cost totals." at bounding box center [864, 169] width 1351 height 21
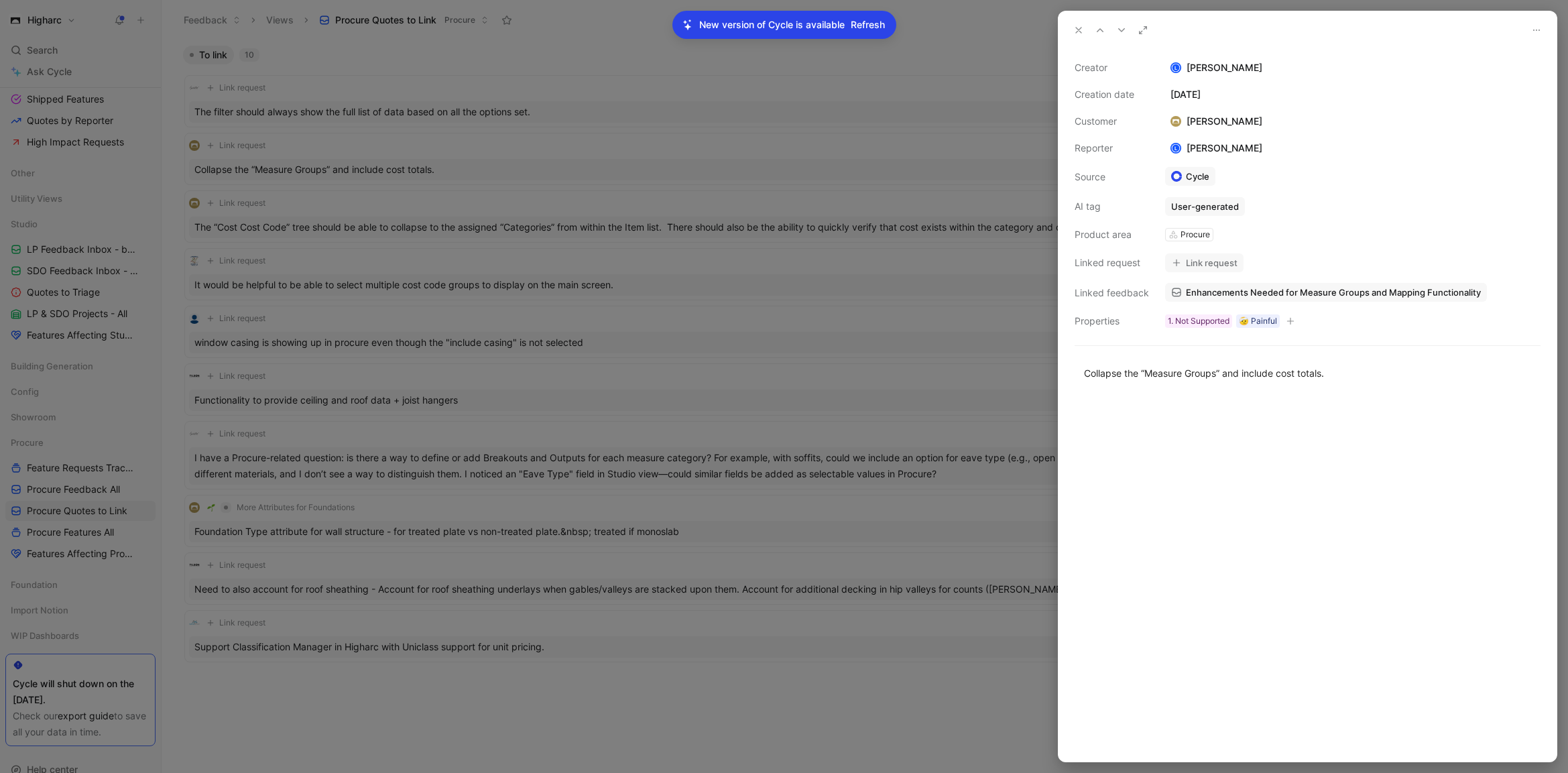
click at [1233, 262] on button "Link request" at bounding box center [1204, 262] width 78 height 19
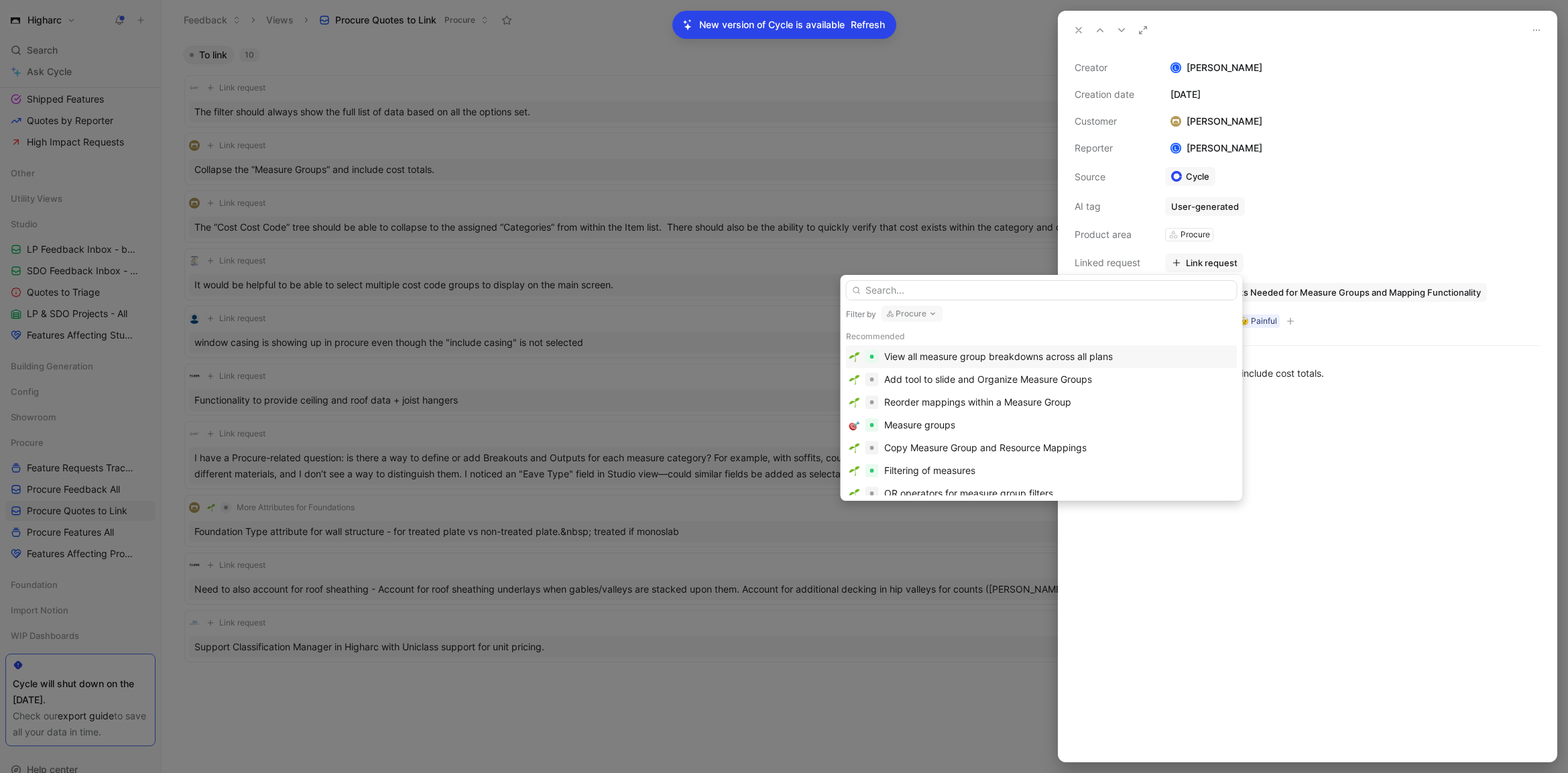
click at [1049, 290] on input "text" at bounding box center [1042, 290] width 391 height 20
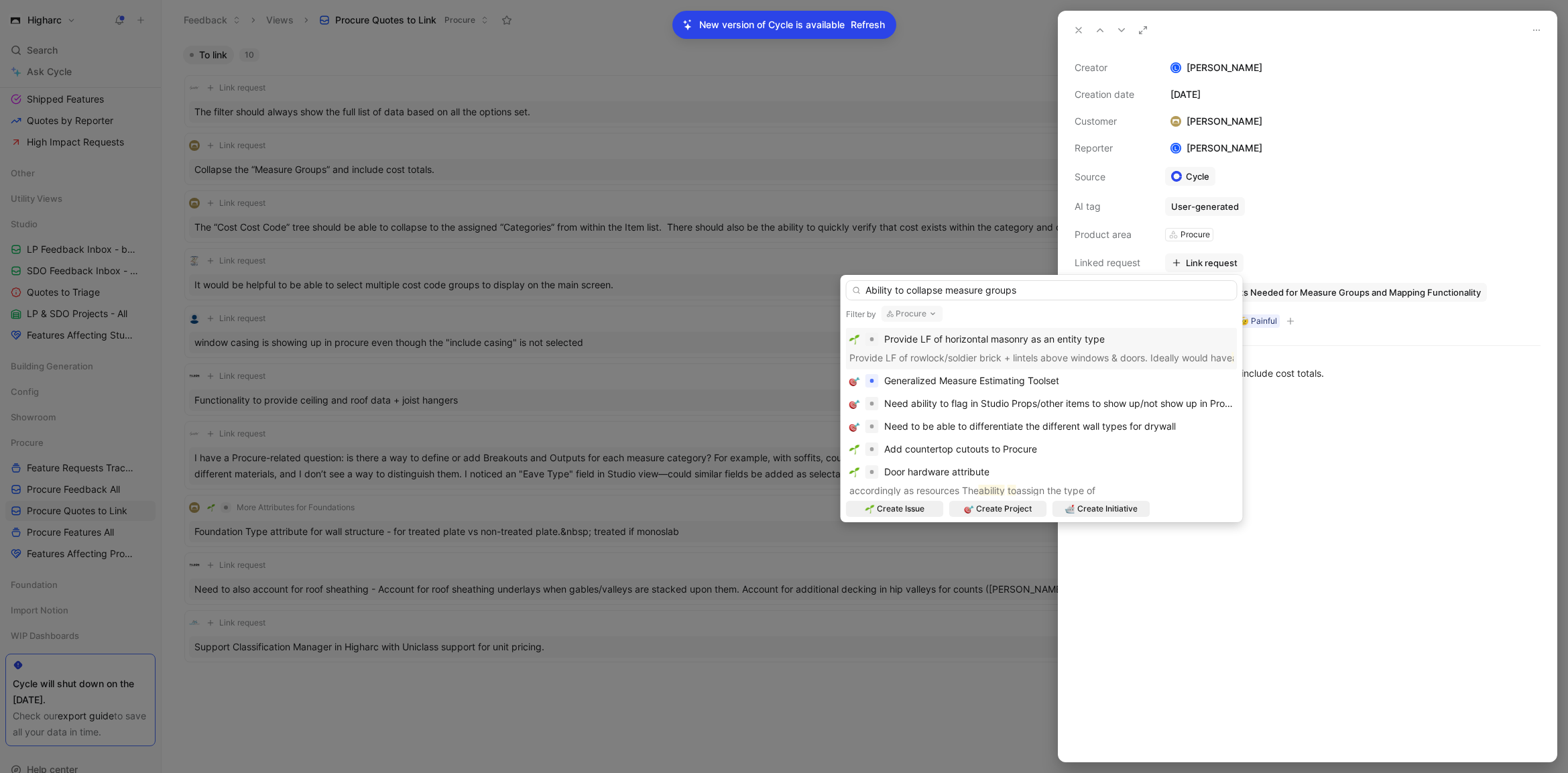
drag, startPoint x: 913, startPoint y: 292, endPoint x: 852, endPoint y: 288, distance: 61.1
click at [852, 288] on div "Ability to collapse measure groups" at bounding box center [1042, 290] width 391 height 20
type input "Ability to collapse measure groups"
click at [911, 511] on span "Create Issue" at bounding box center [901, 509] width 47 height 13
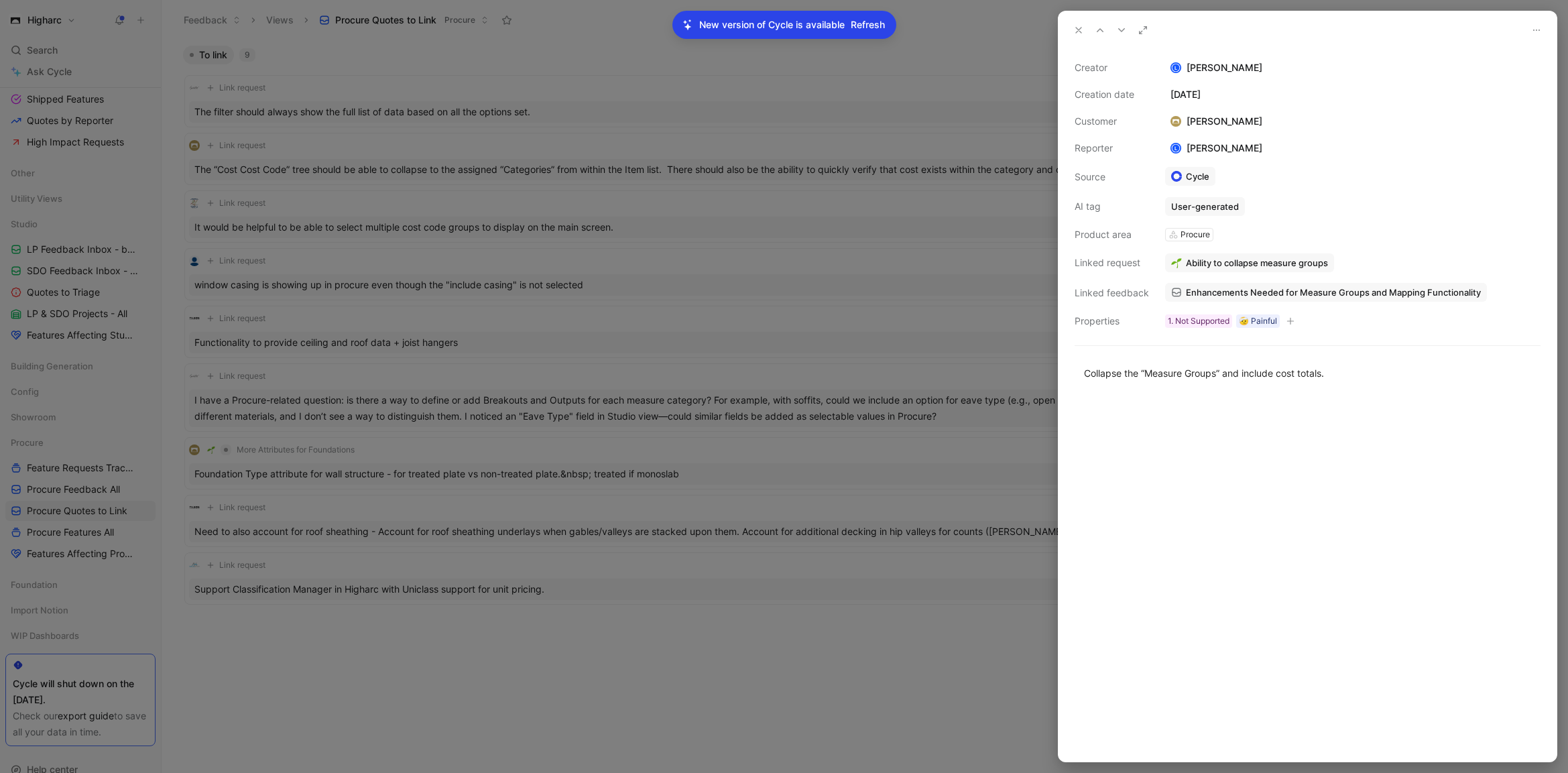
click at [719, 186] on div at bounding box center [784, 386] width 1568 height 773
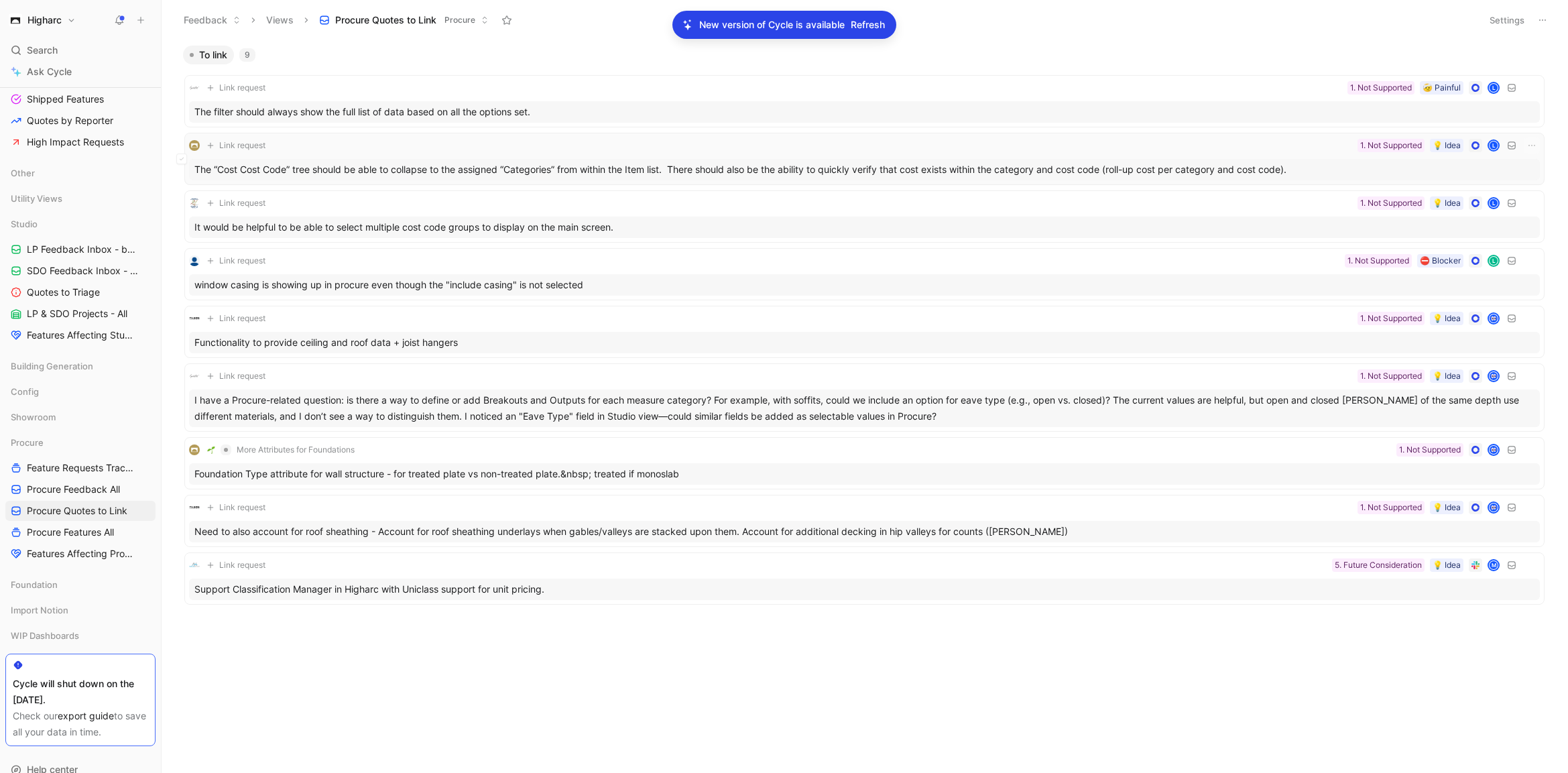
click at [745, 169] on div "The “Cost Cost Code” tree should be able to collapse to the assigned “Categorie…" at bounding box center [864, 169] width 1351 height 21
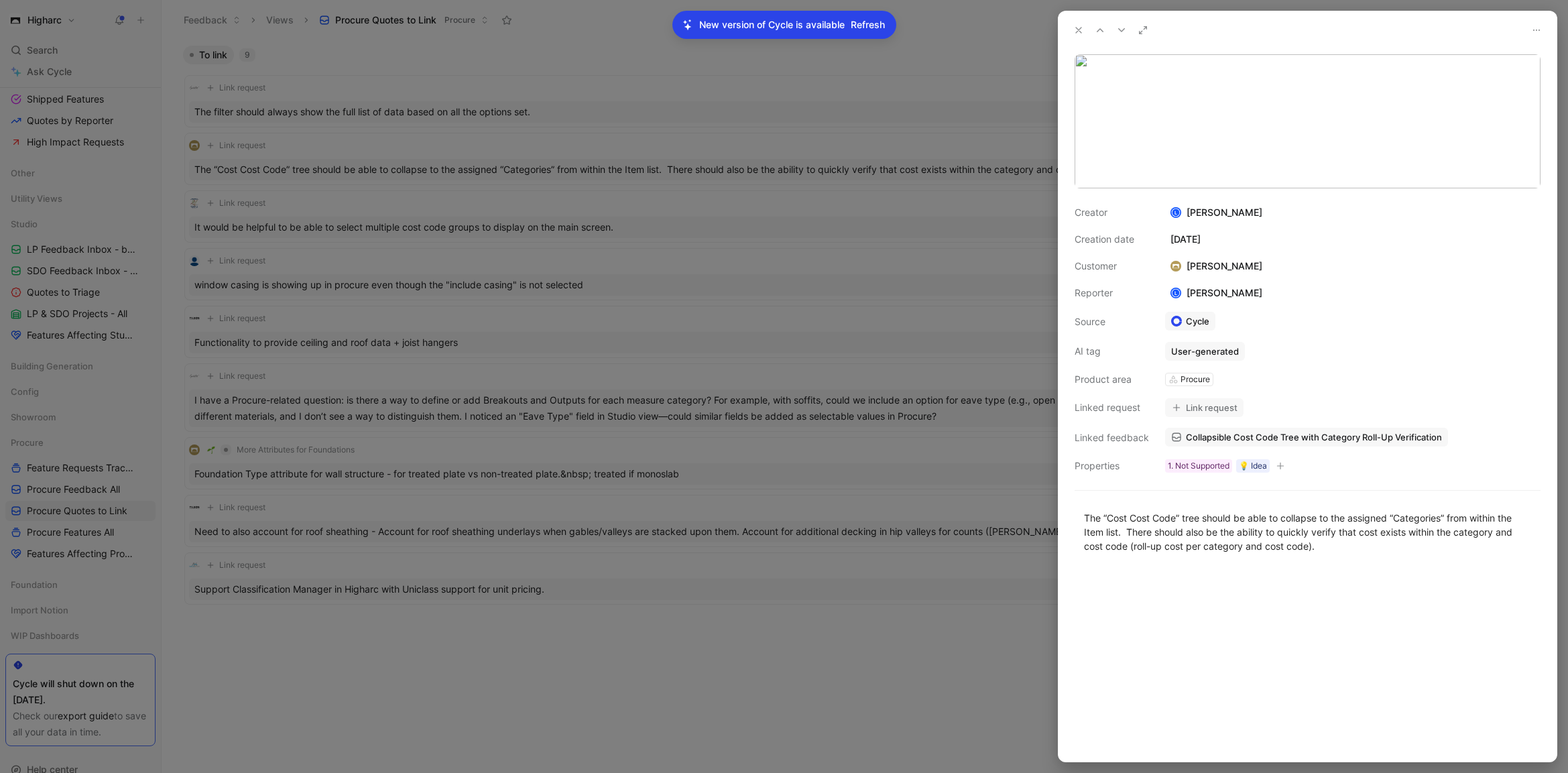
click at [1204, 405] on button "Link request" at bounding box center [1204, 407] width 78 height 19
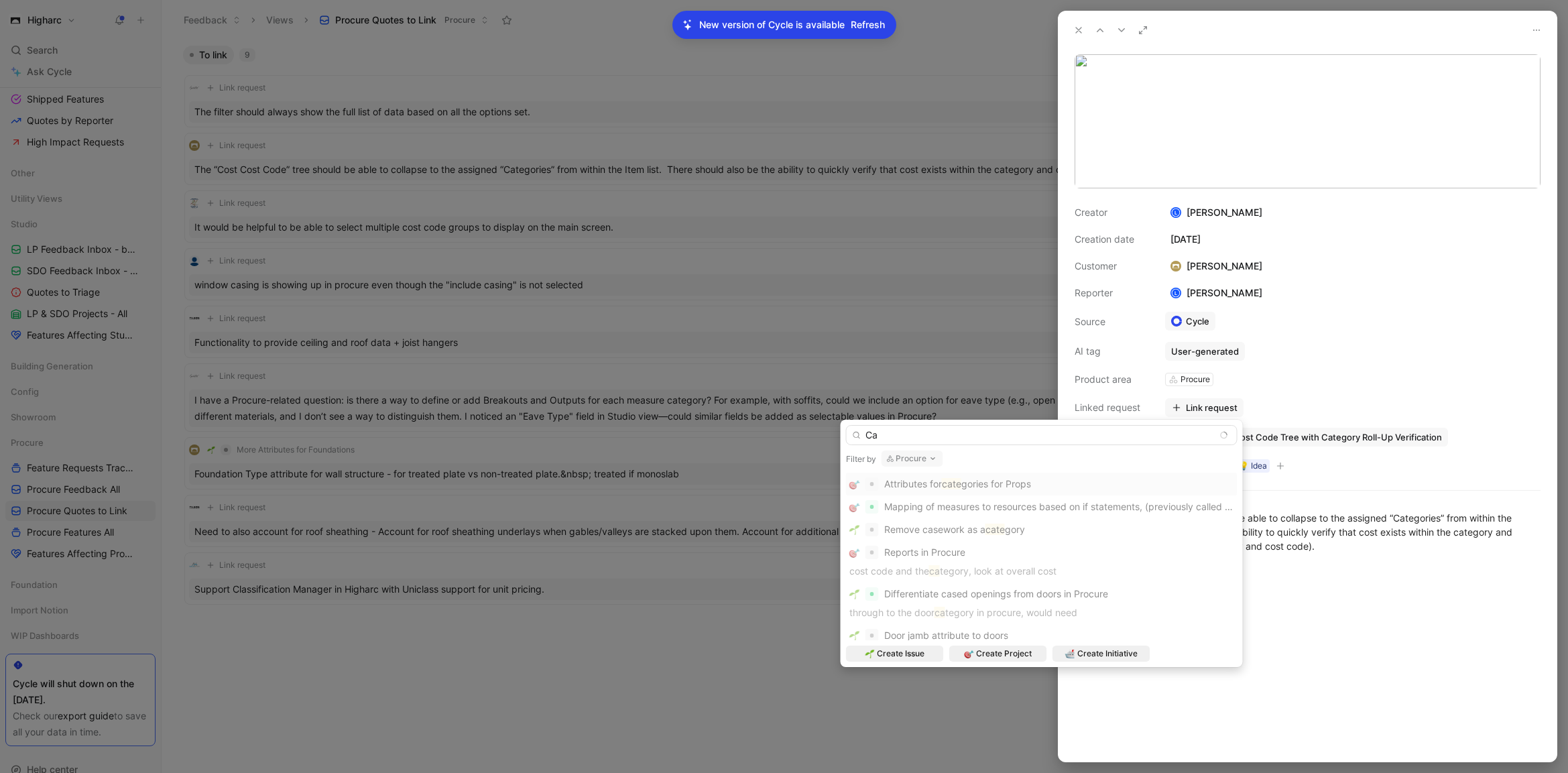
type input "C"
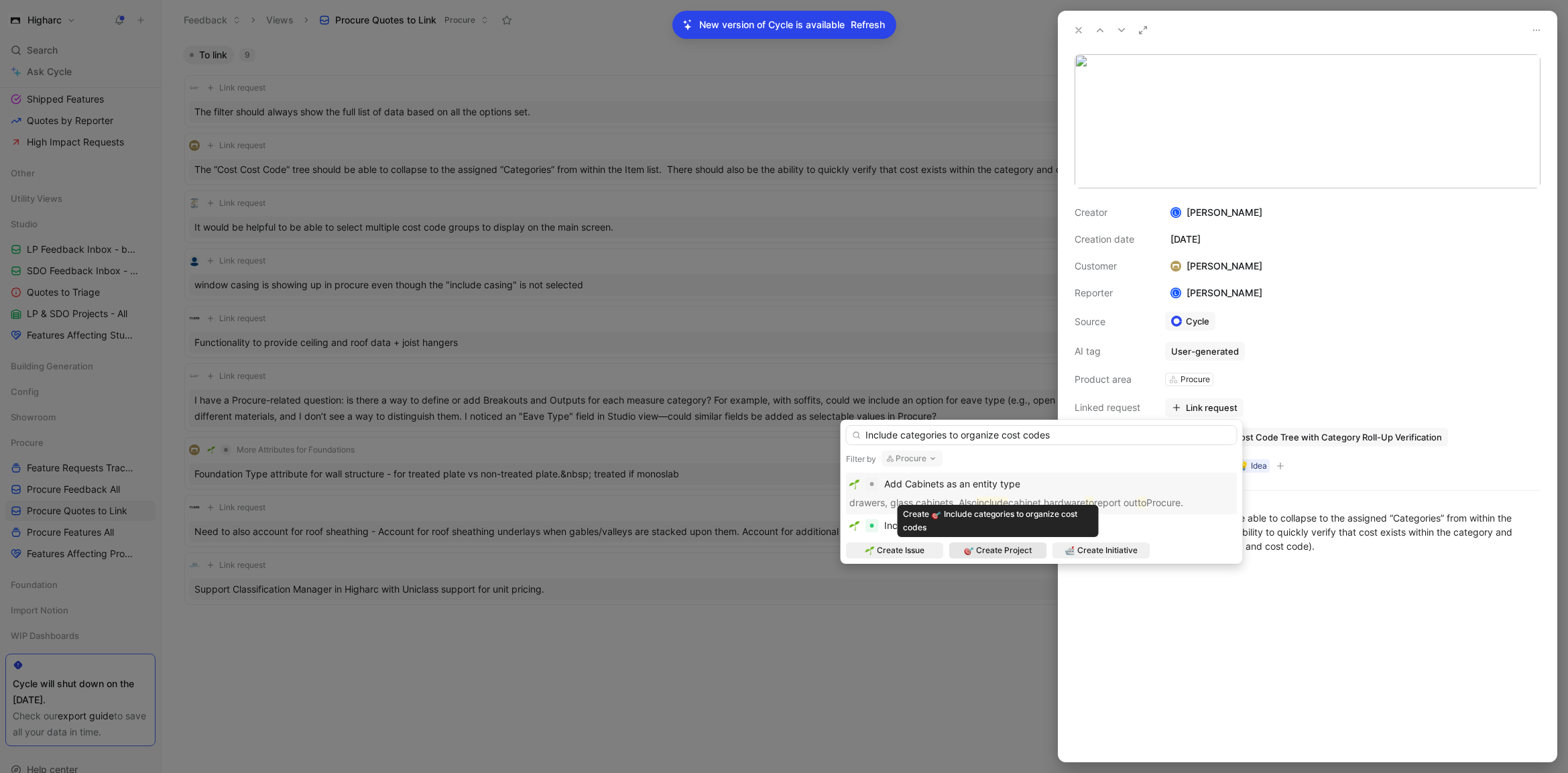
type input "Include categories to organize cost codes"
click at [999, 551] on span "Create Project" at bounding box center [1004, 550] width 55 height 13
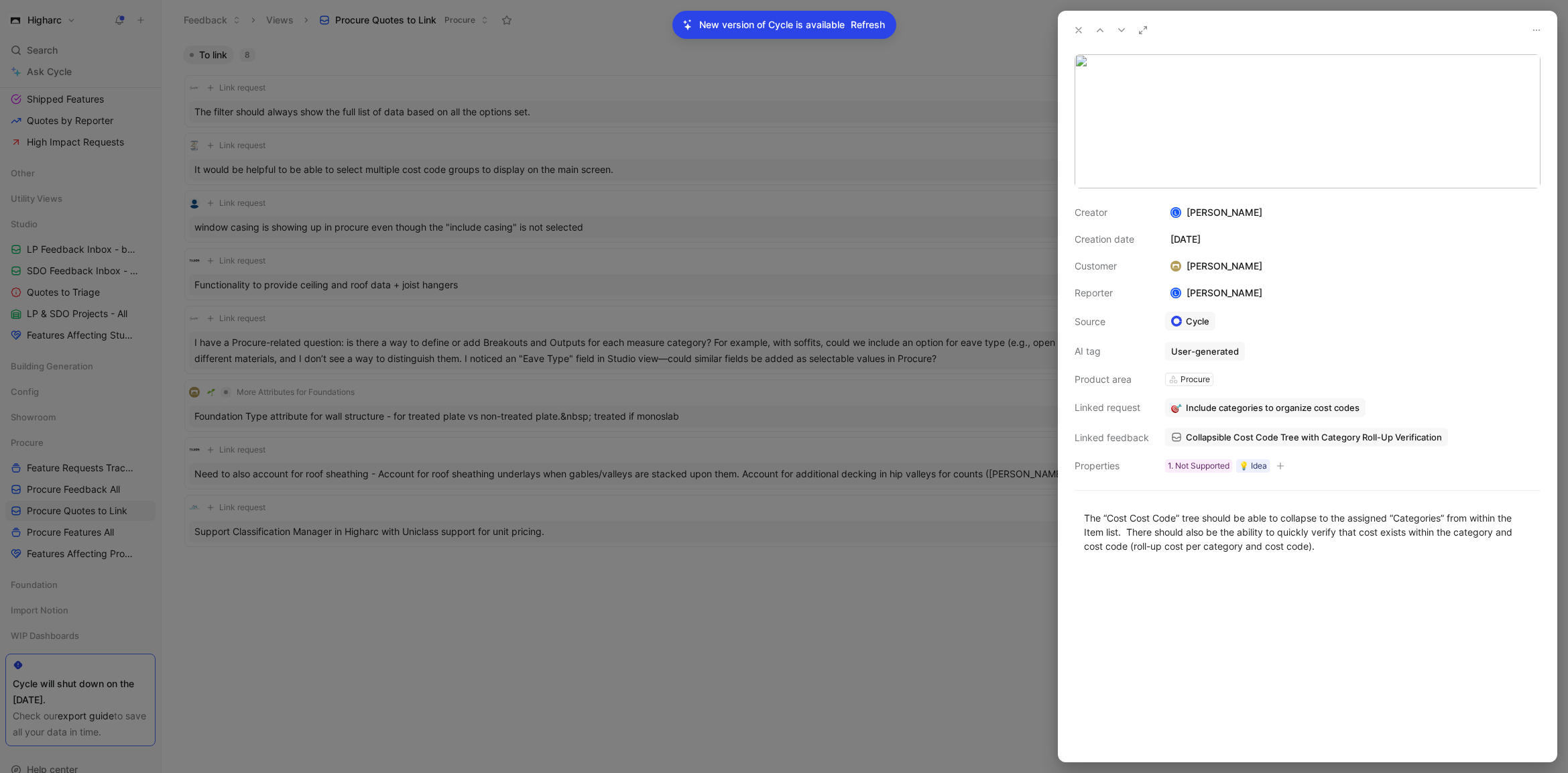
click at [1073, 33] on icon at bounding box center [1078, 29] width 11 height 11
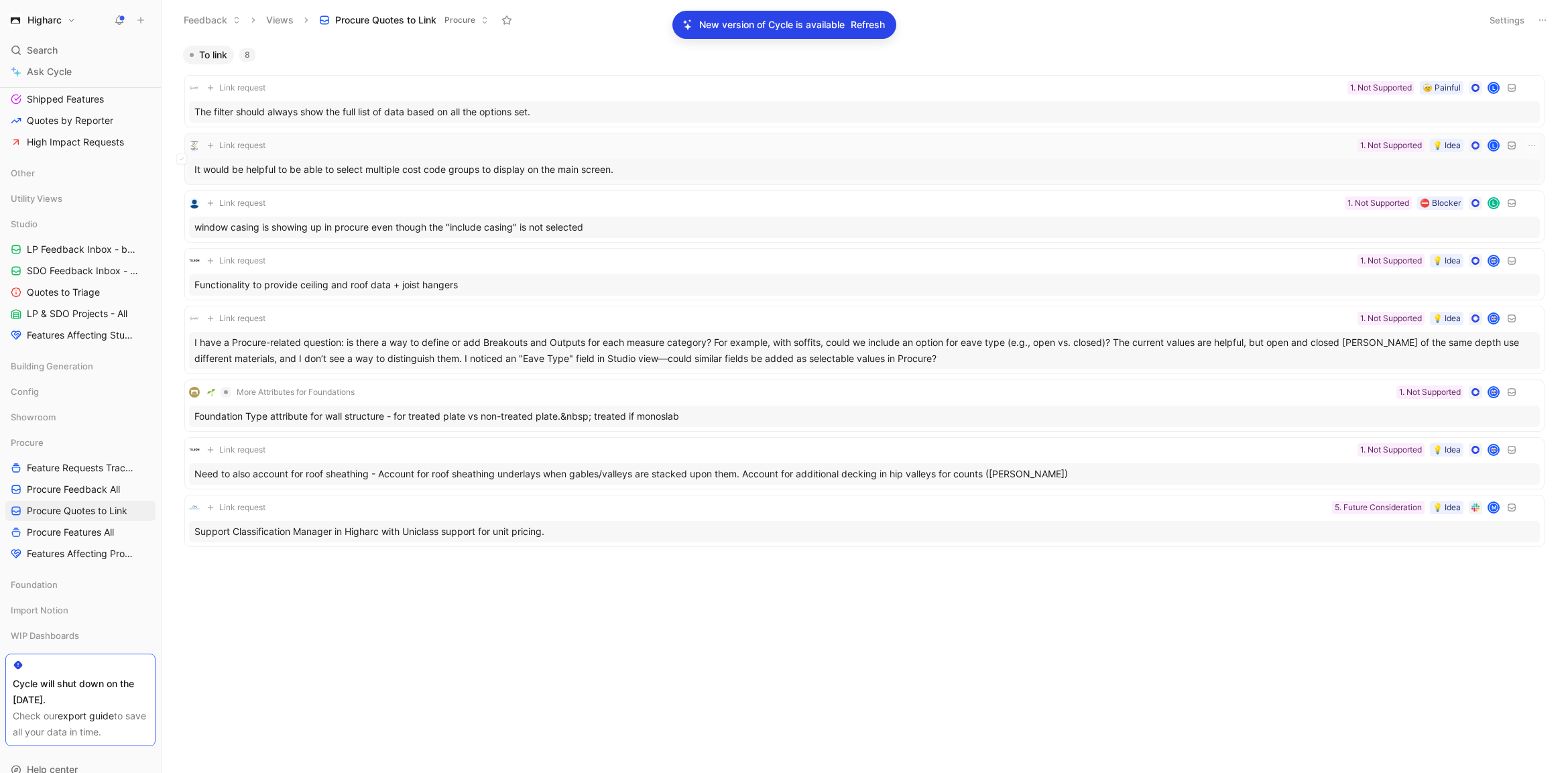
click at [836, 168] on div "It would be helpful to be able to select multiple cost code groups to display o…" at bounding box center [864, 169] width 1351 height 21
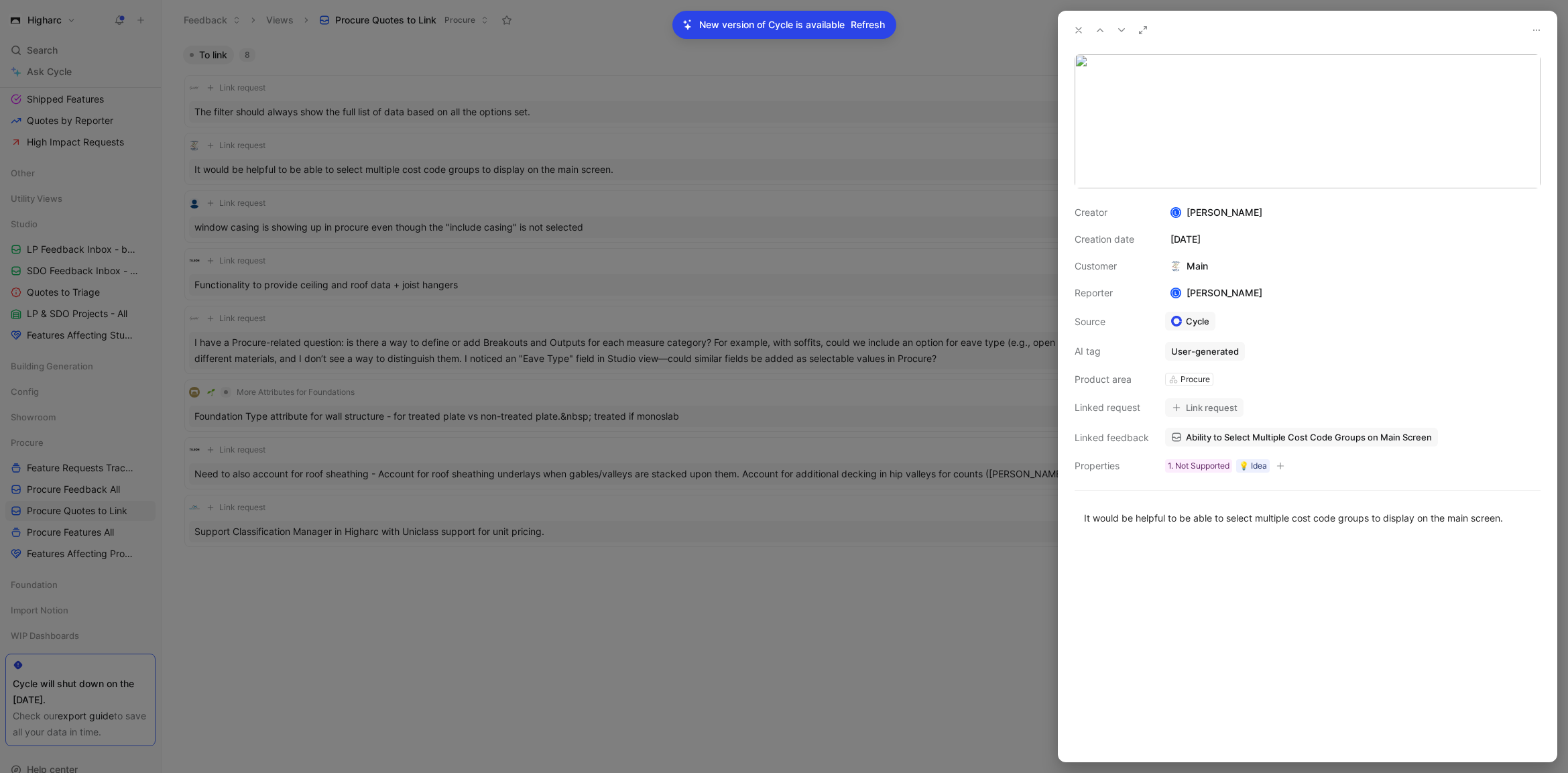
click at [1214, 405] on button "Link request" at bounding box center [1204, 407] width 78 height 19
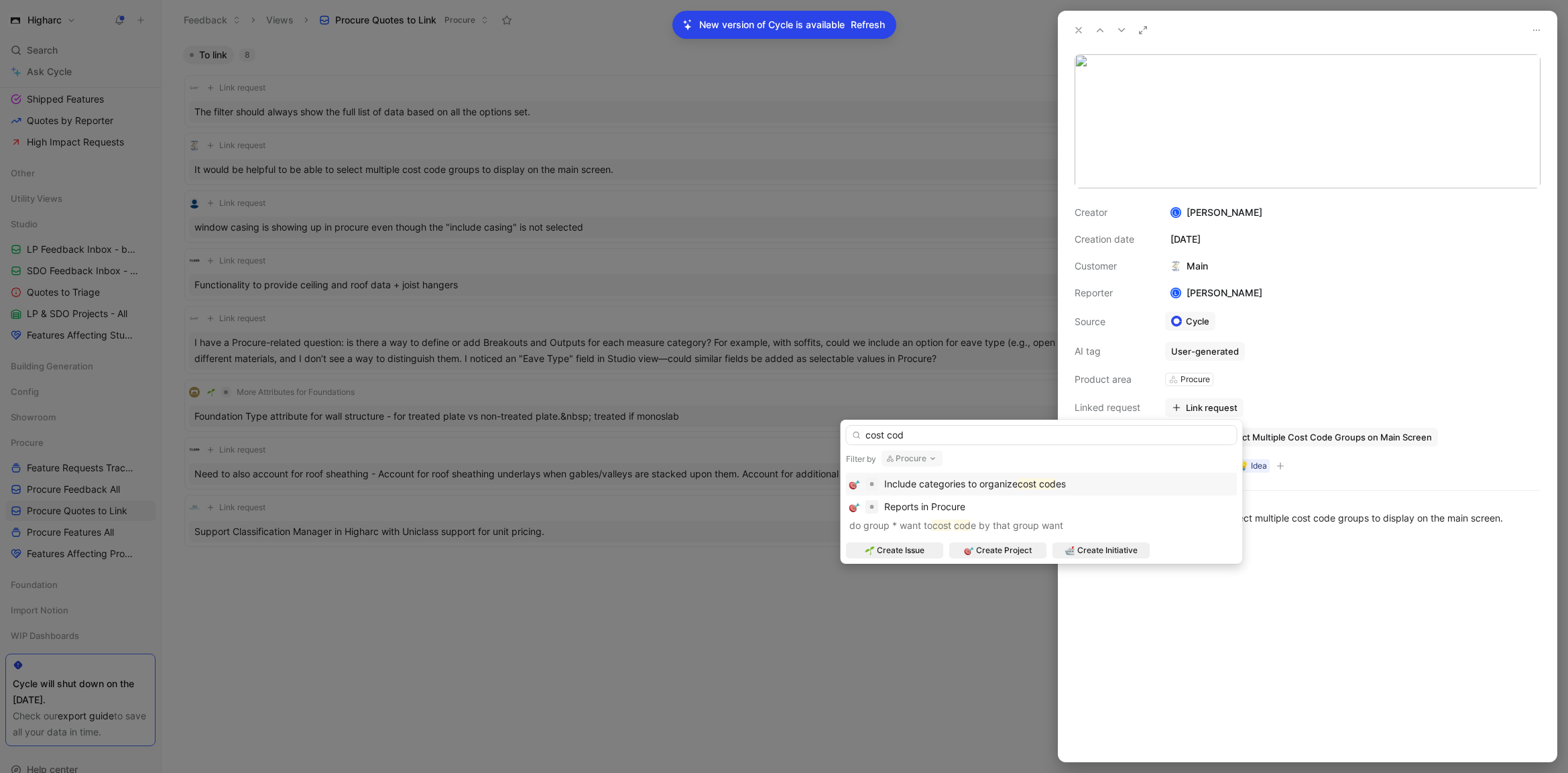
type input "cost cod"
click at [1158, 482] on div "Include categories to organize cost cod es" at bounding box center [1042, 484] width 385 height 16
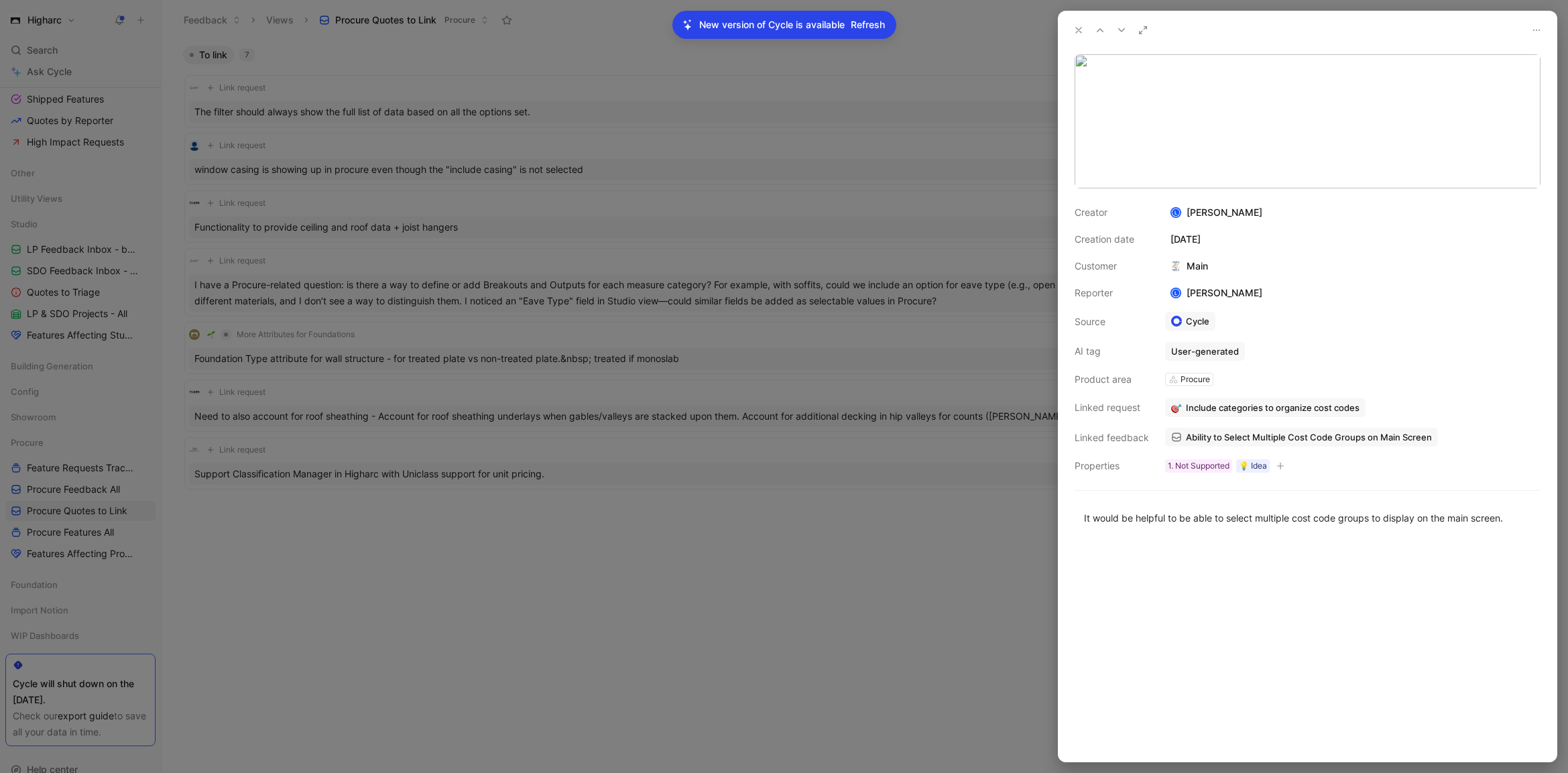
click at [524, 183] on div at bounding box center [784, 386] width 1568 height 773
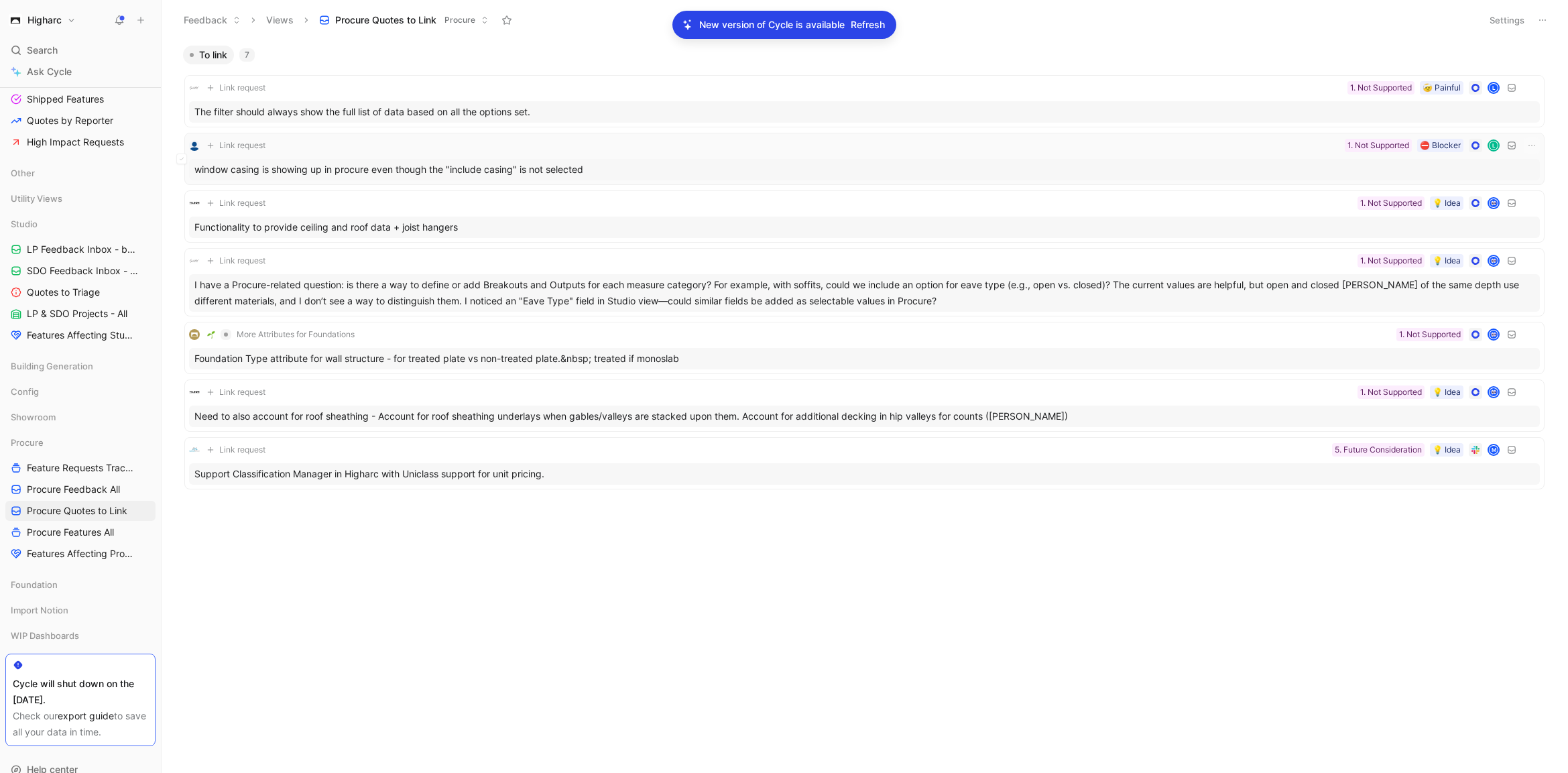
click at [622, 168] on div "window casing is showing up in procure even though the "include casing" is not …" at bounding box center [864, 169] width 1351 height 21
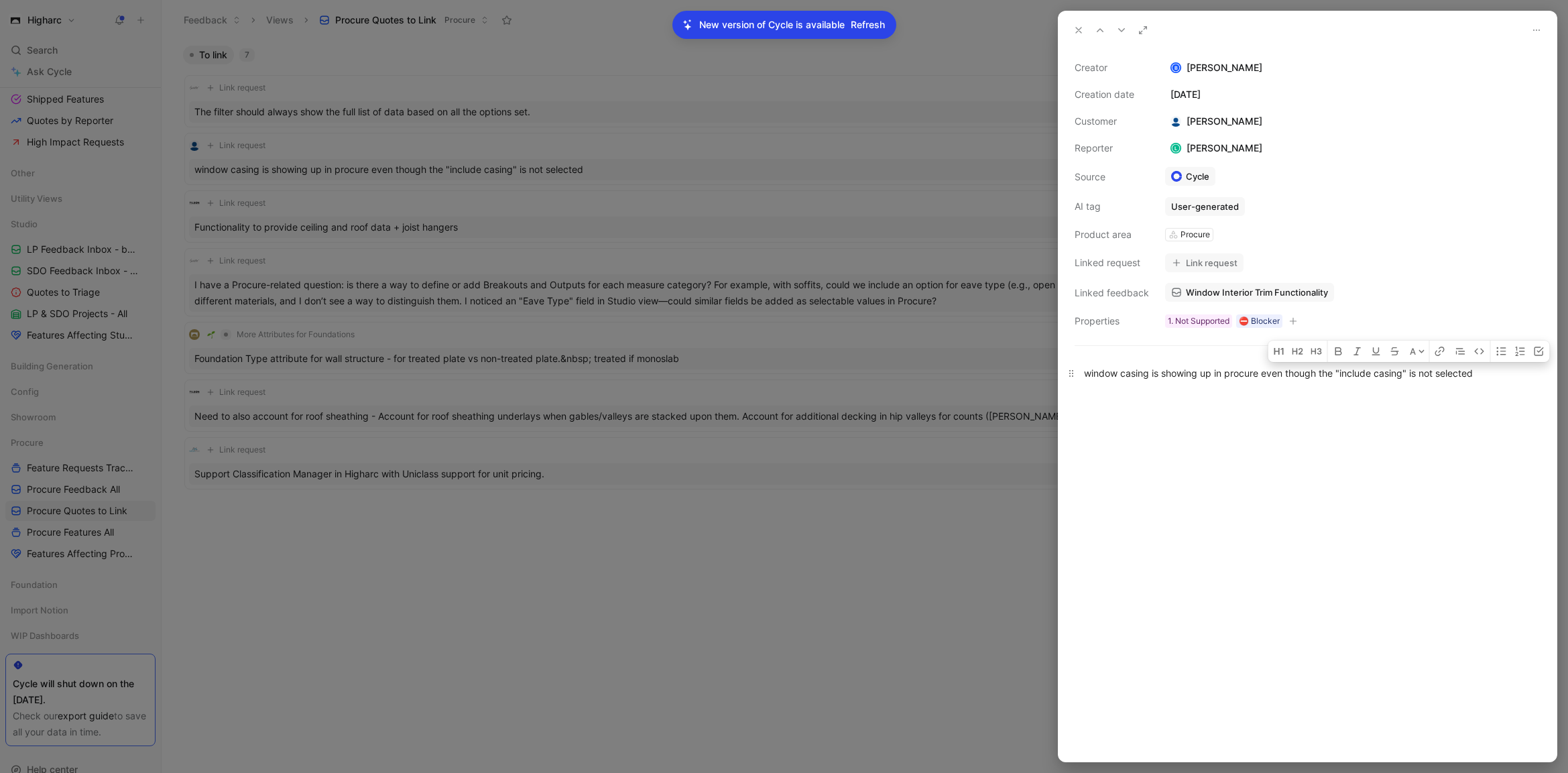
drag, startPoint x: 1340, startPoint y: 369, endPoint x: 1499, endPoint y: 368, distance: 159.0
click at [1499, 368] on div "window casing is showing up in procure even though the "include casing" is not …" at bounding box center [1308, 373] width 448 height 14
copy div "include casing" is not selected"
click at [1228, 260] on button "Link request" at bounding box center [1204, 262] width 78 height 19
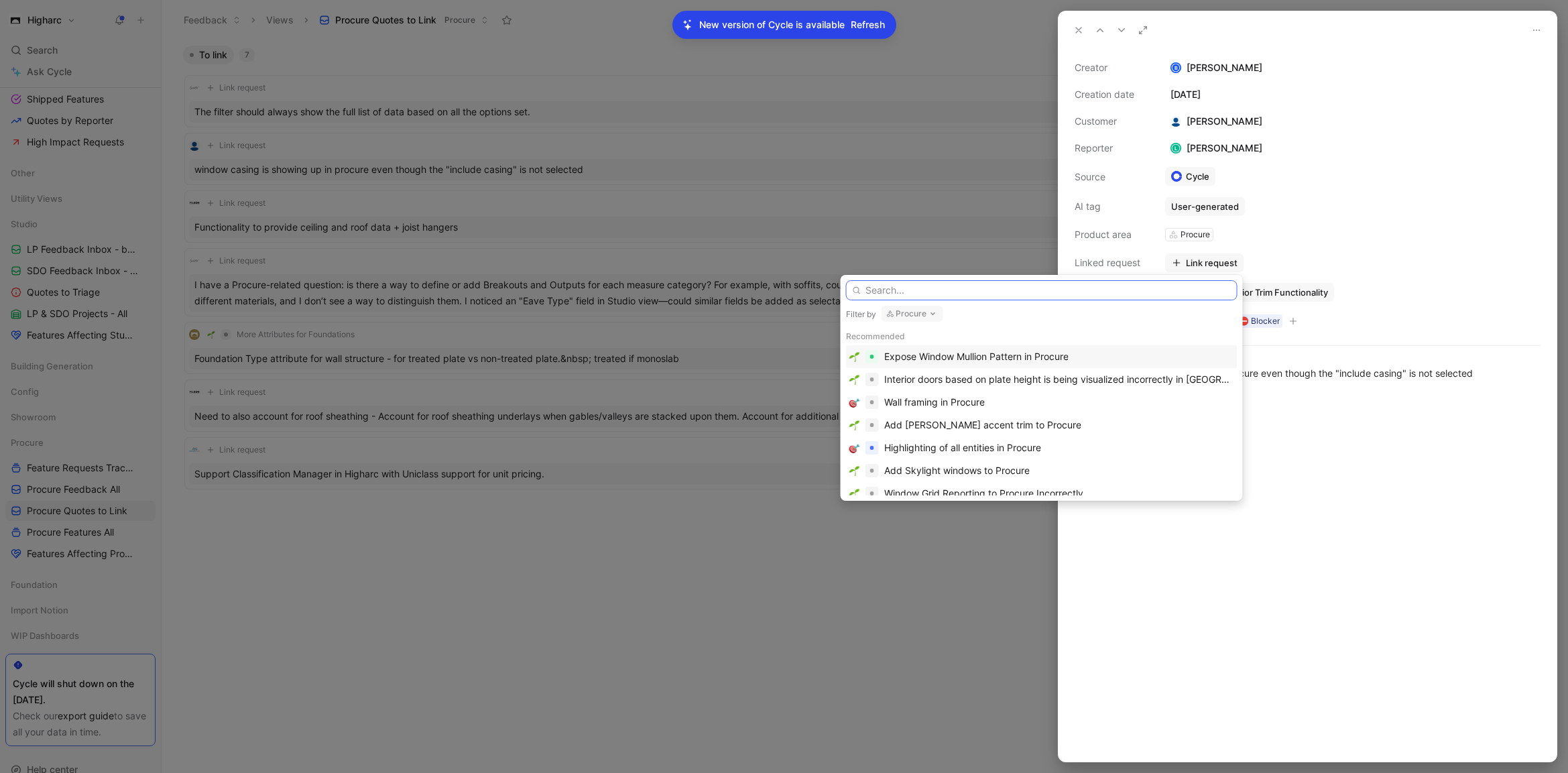
click at [1007, 295] on input "text" at bounding box center [1042, 290] width 391 height 20
paste input "Remove window casings from Procure if "include casing" is not selected in studio"
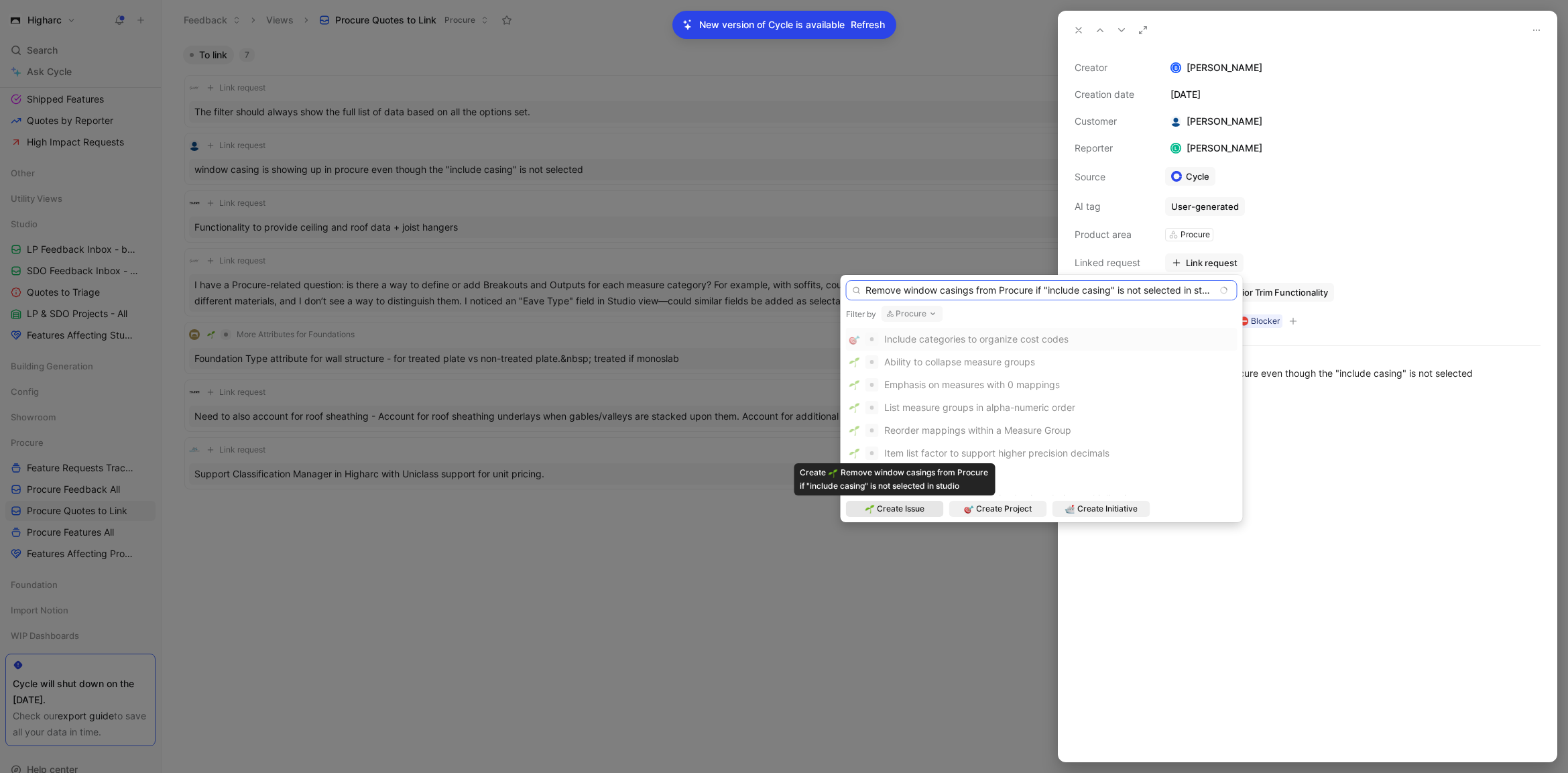
type input "Remove window casings from Procure if "include casing" is not selected in studio"
click at [916, 512] on span "Create Issue" at bounding box center [901, 509] width 47 height 13
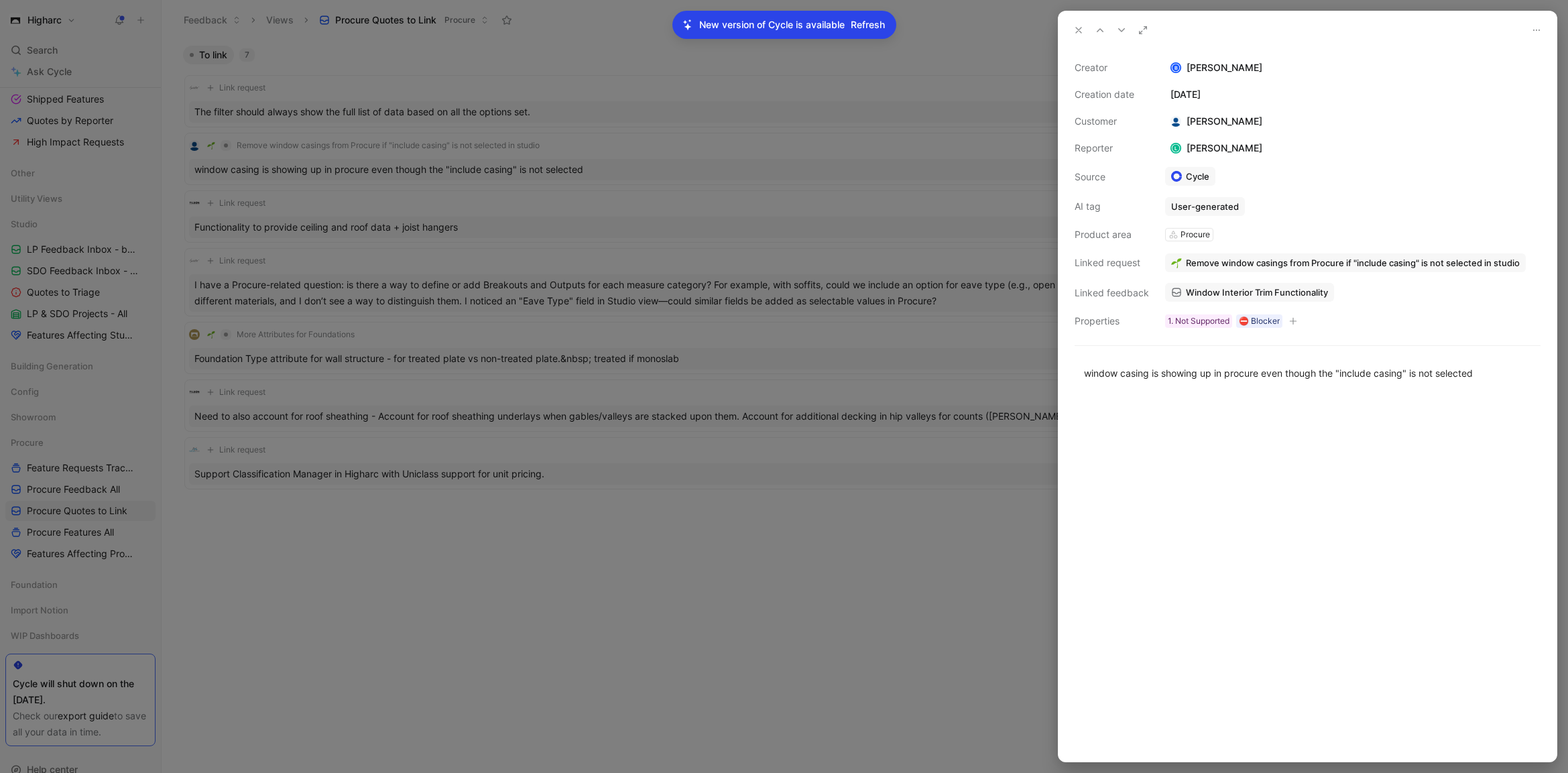
click at [1295, 257] on span "Remove window casings from Procure if "include casing" is not selected in studio" at bounding box center [1353, 263] width 334 height 12
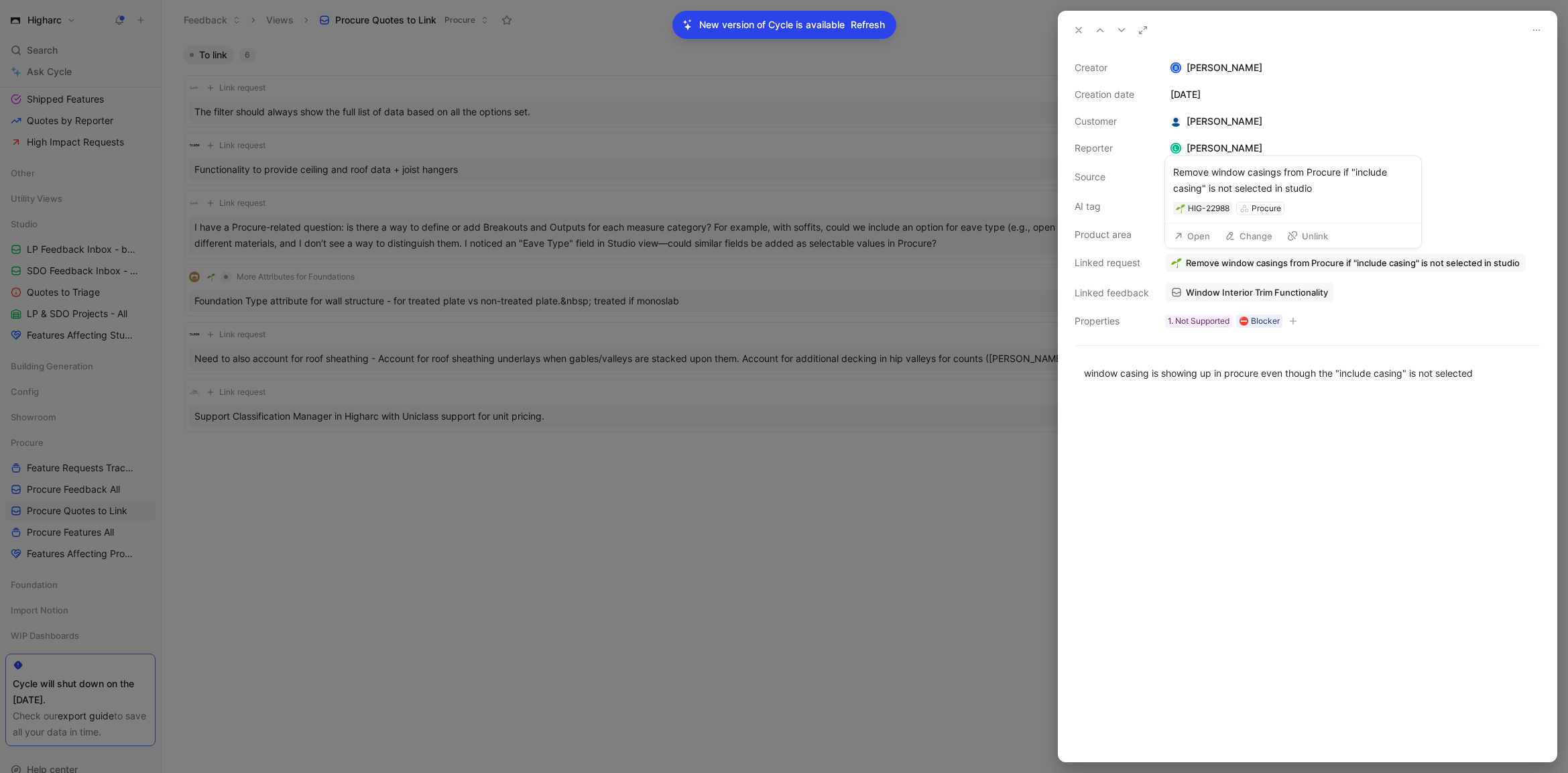
click at [1183, 264] on button "Remove window casings from Procure if "include casing" is not selected in studio" at bounding box center [1345, 262] width 360 height 19
click at [1190, 238] on button "Open" at bounding box center [1191, 235] width 48 height 19
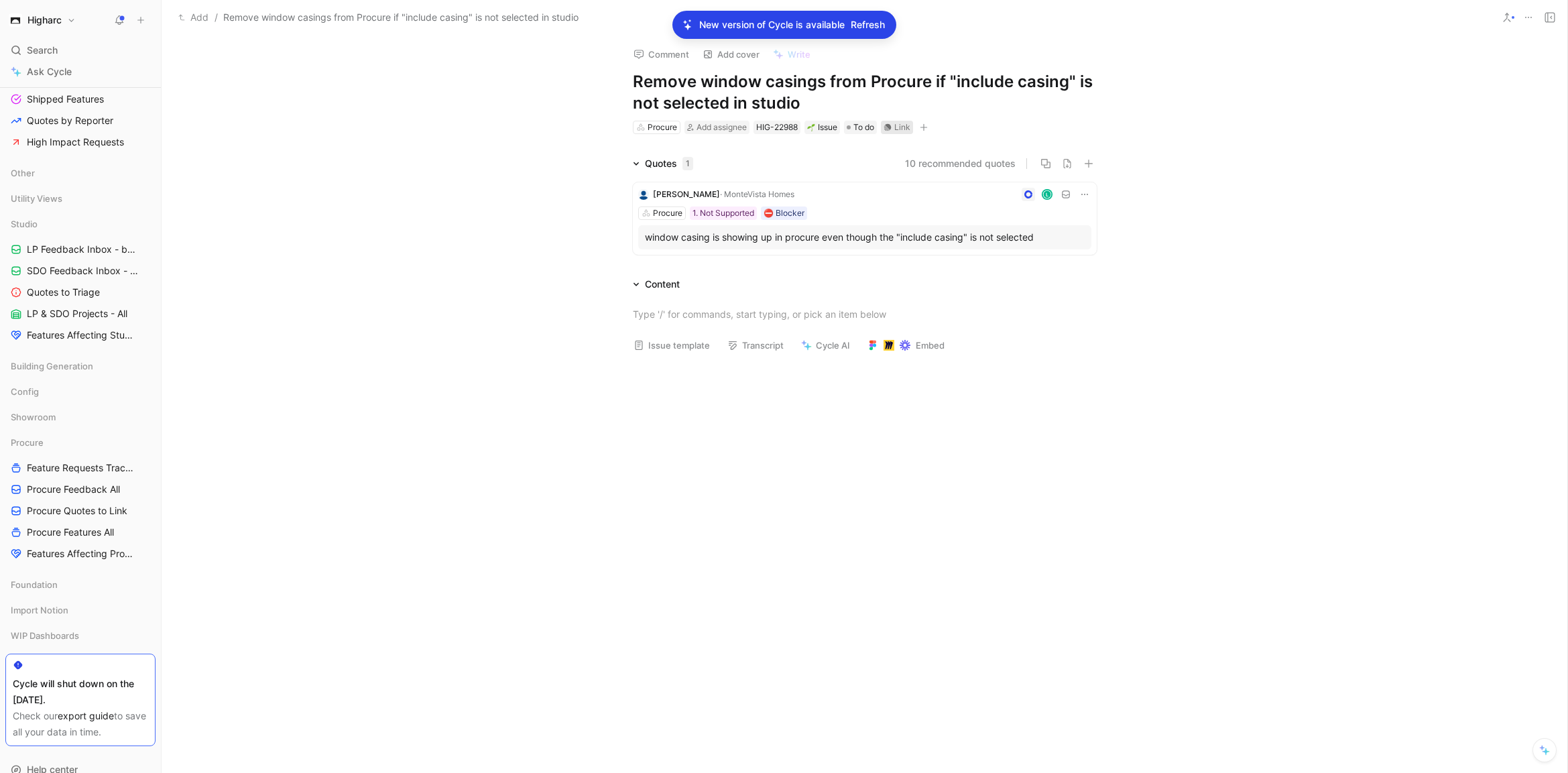
click at [898, 131] on div "Link" at bounding box center [902, 127] width 16 height 13
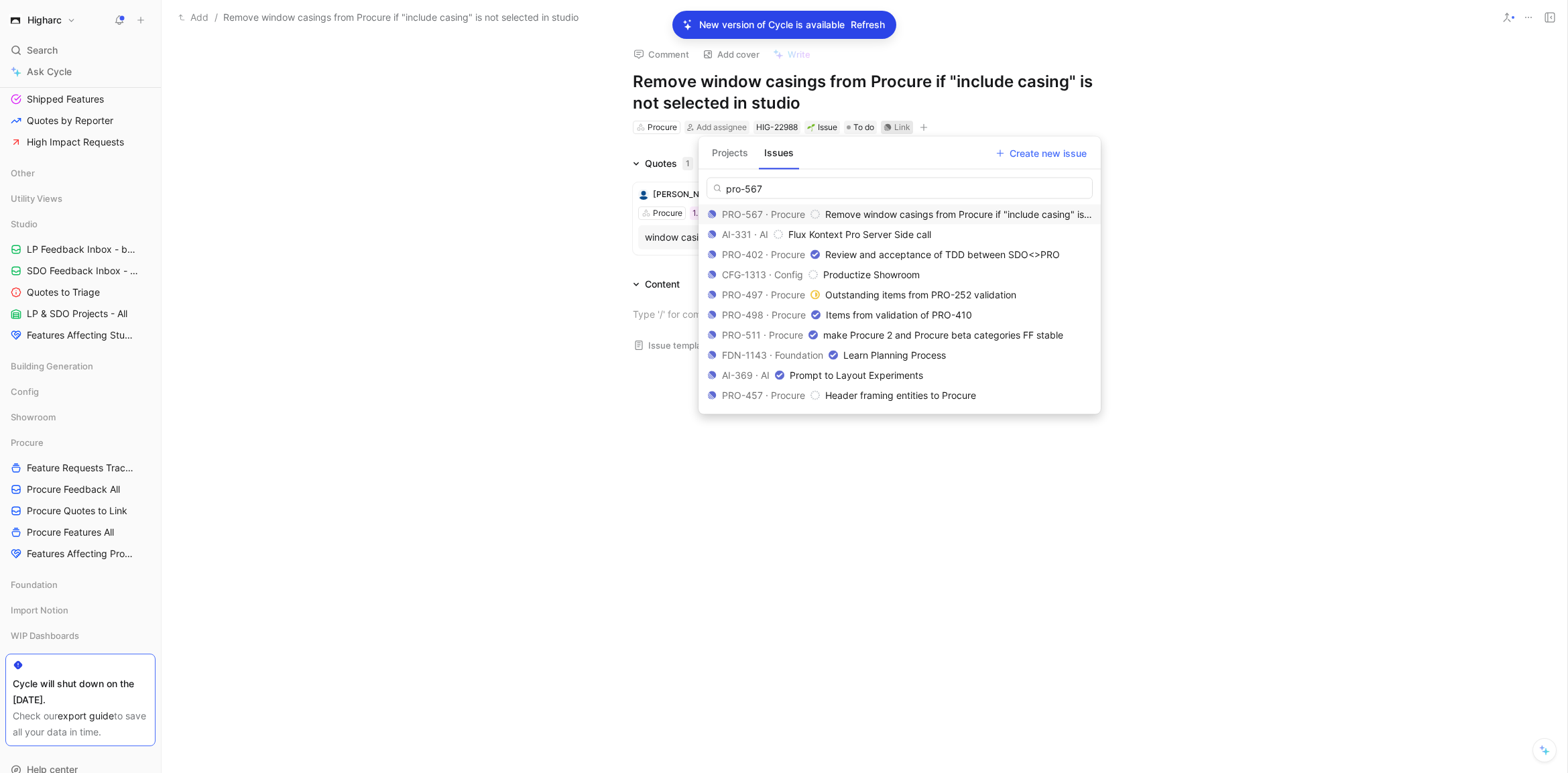
type input "pro-567"
click at [973, 215] on span "Remove window casings from Procure if "include casing" is not selected in studio" at bounding box center [1002, 214] width 356 height 11
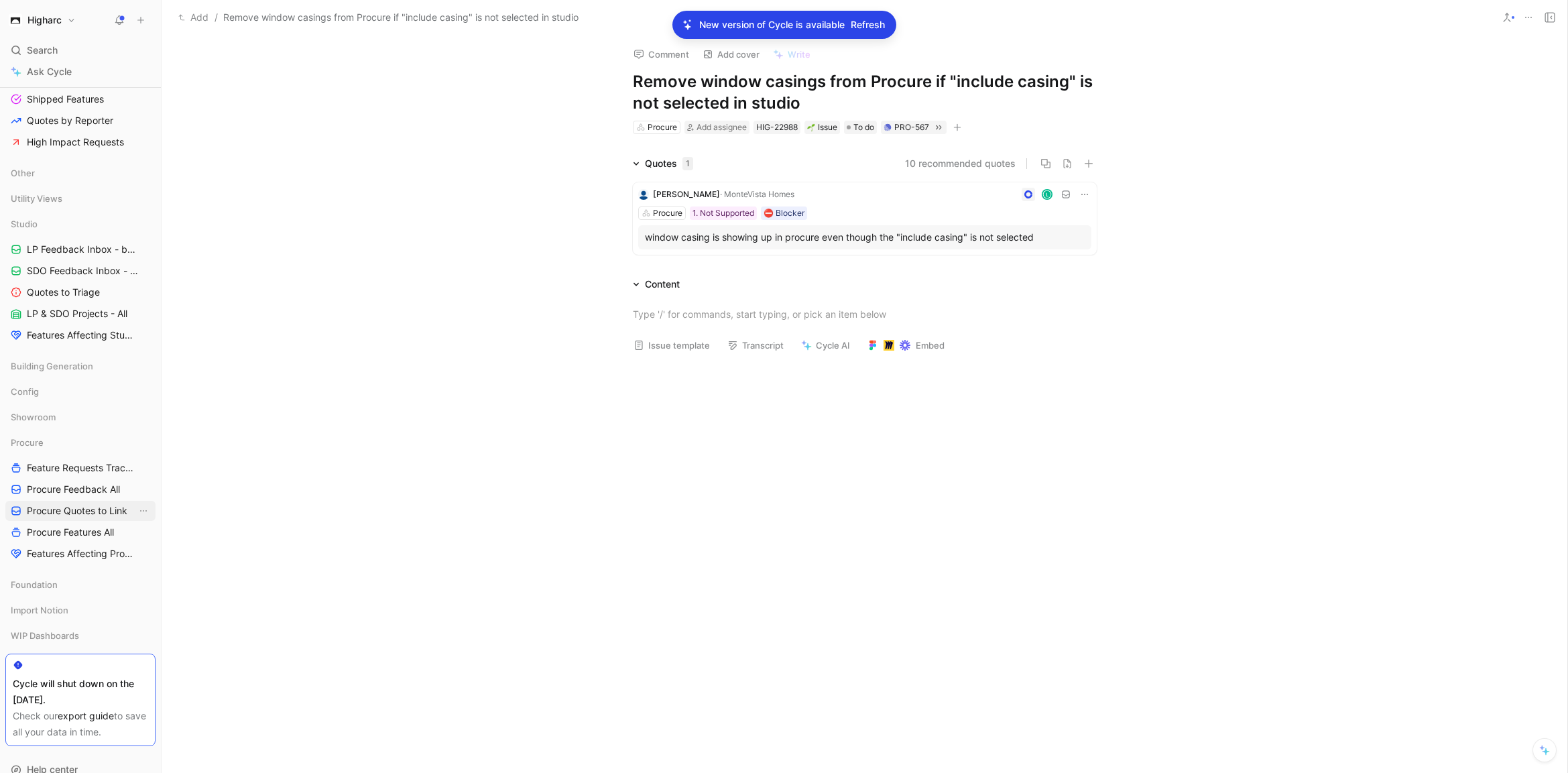
click at [59, 505] on span "Procure Quotes to Link" at bounding box center [77, 511] width 101 height 13
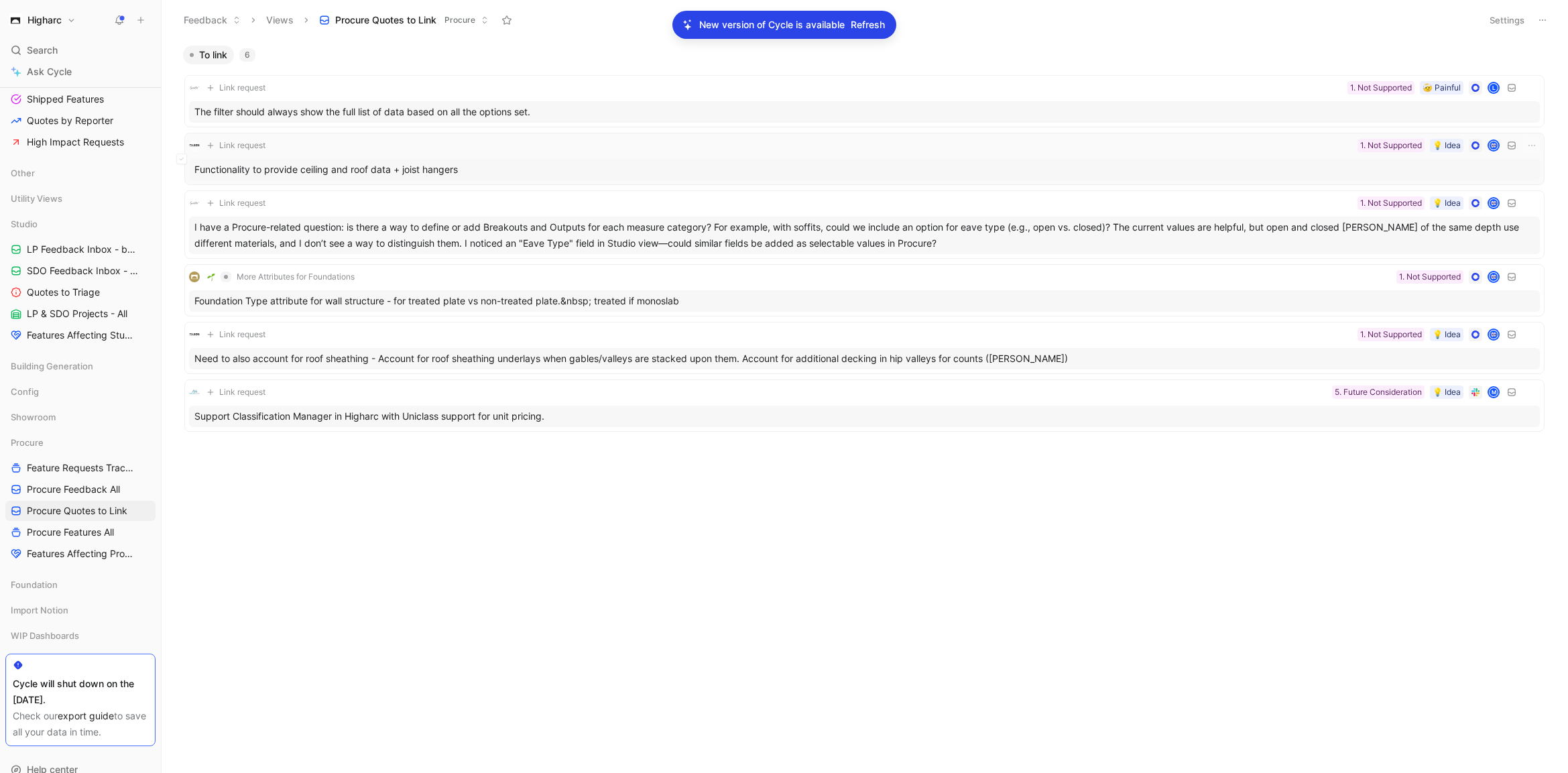
click at [539, 173] on div "Functionality to provide ceiling and roof data + joist hangers" at bounding box center [864, 169] width 1351 height 21
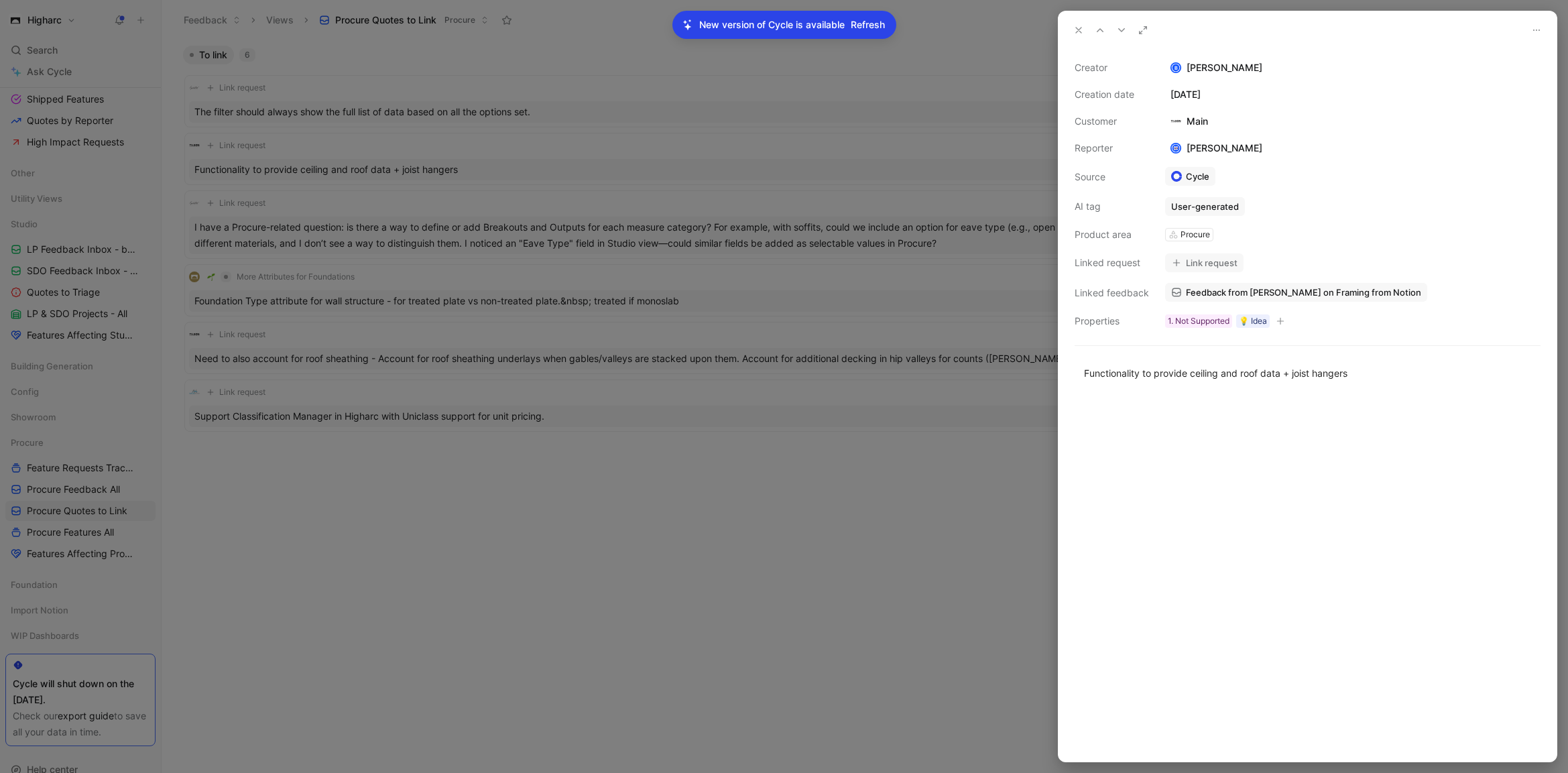
click at [1227, 260] on button "Link request" at bounding box center [1204, 262] width 78 height 19
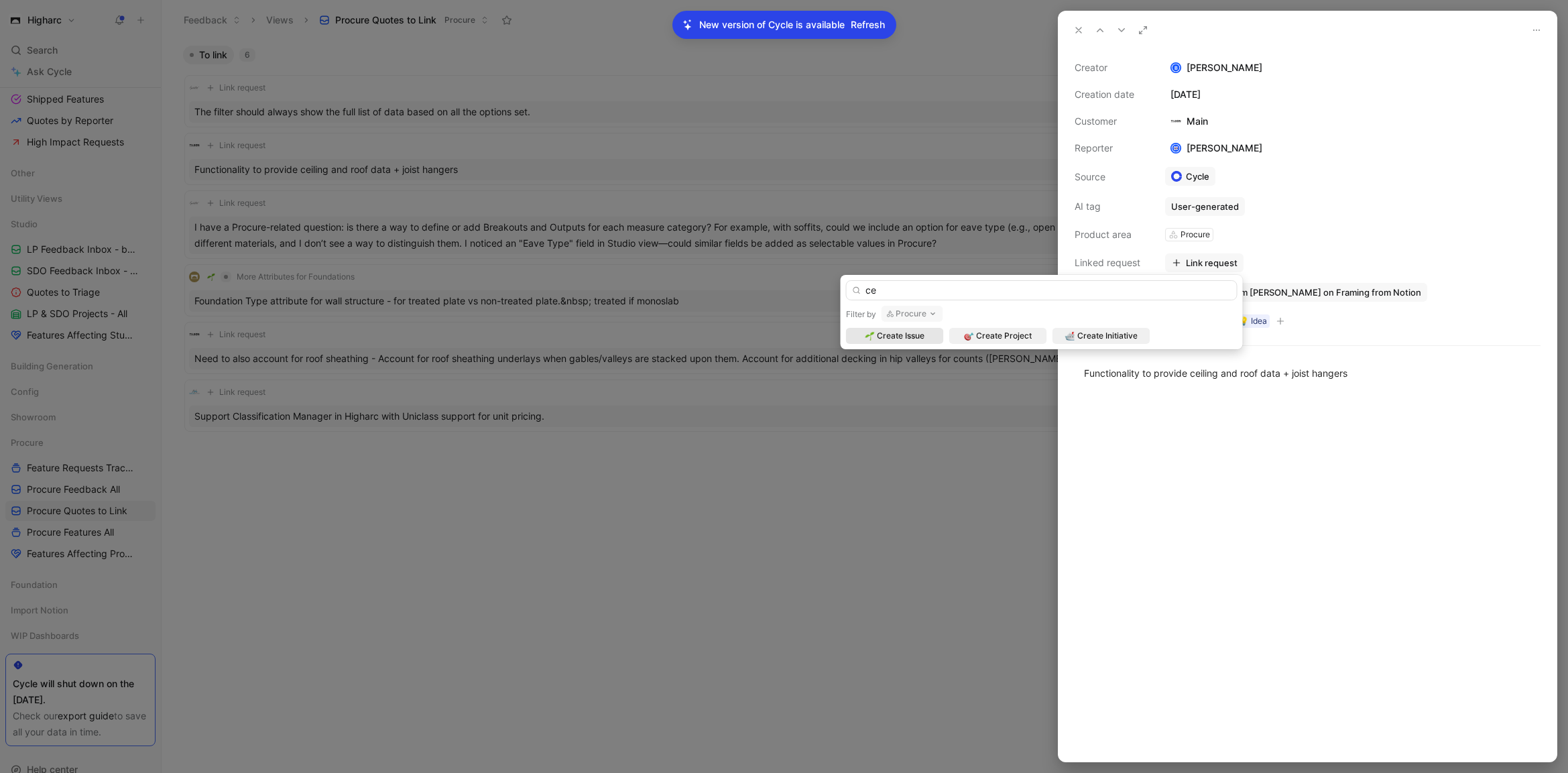
type input "c"
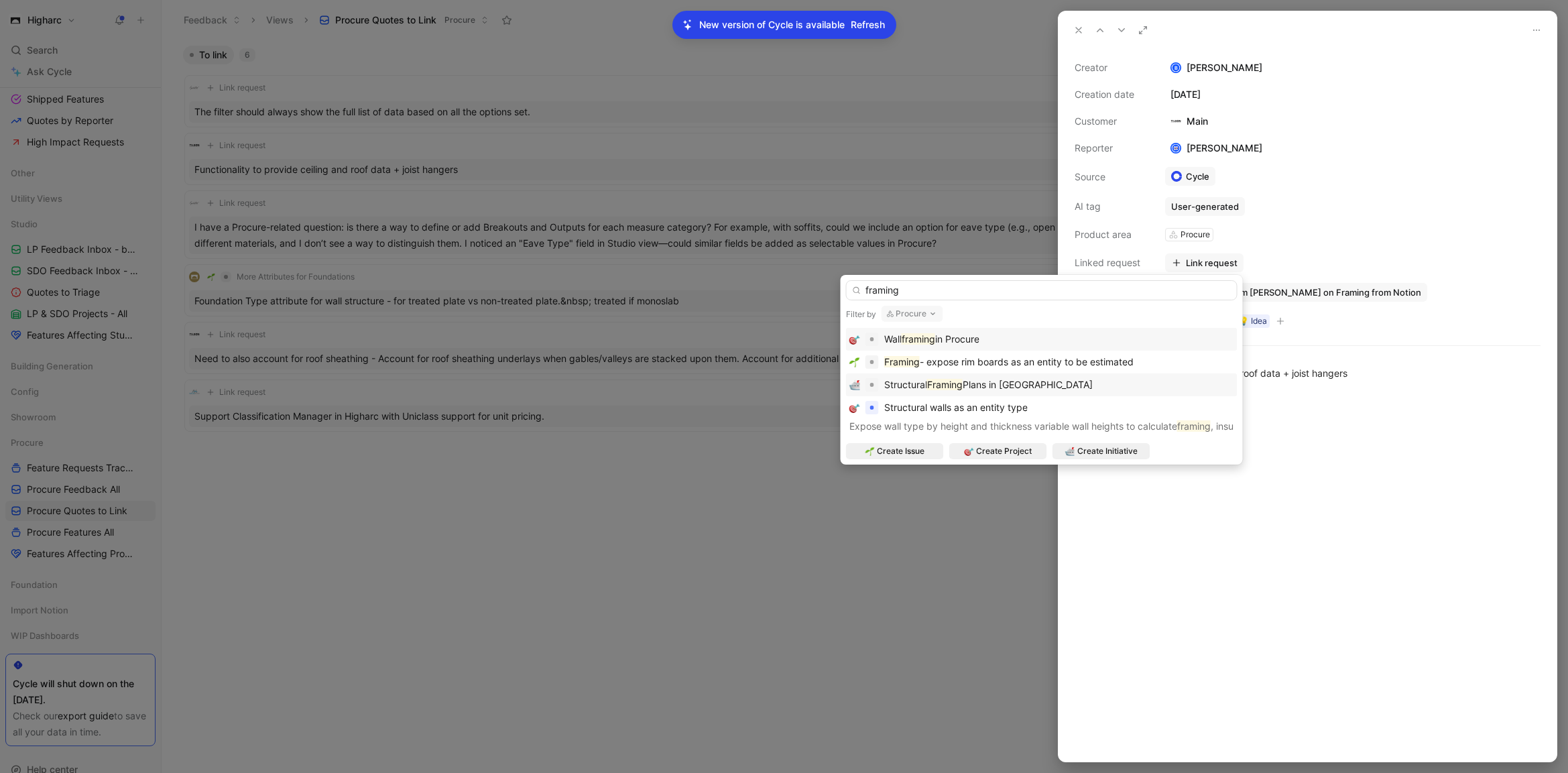
type input "framing"
click at [1079, 386] on div "Structural Framing Plans in Higharc" at bounding box center [1042, 385] width 385 height 16
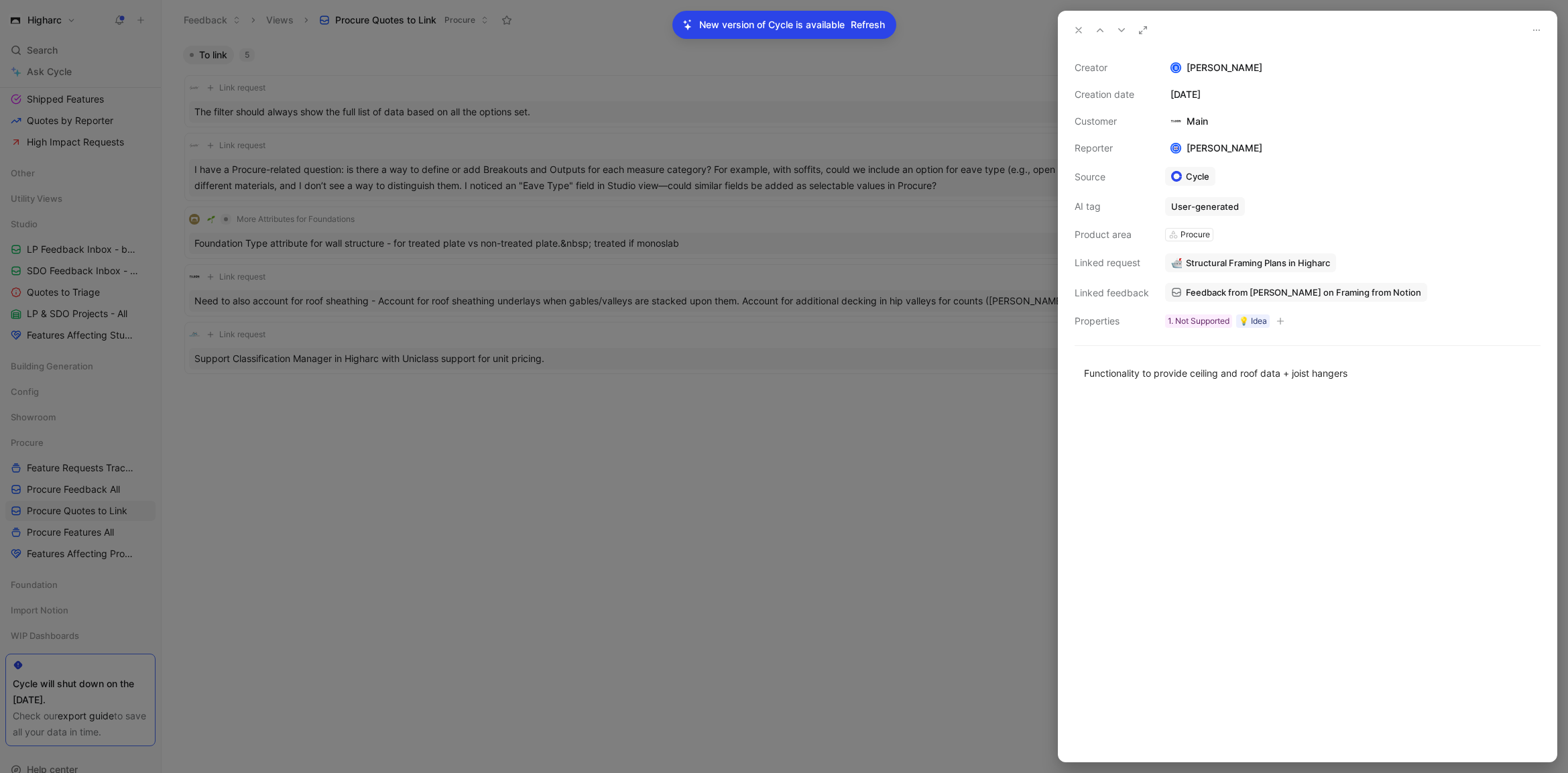
click at [893, 475] on div at bounding box center [784, 386] width 1568 height 773
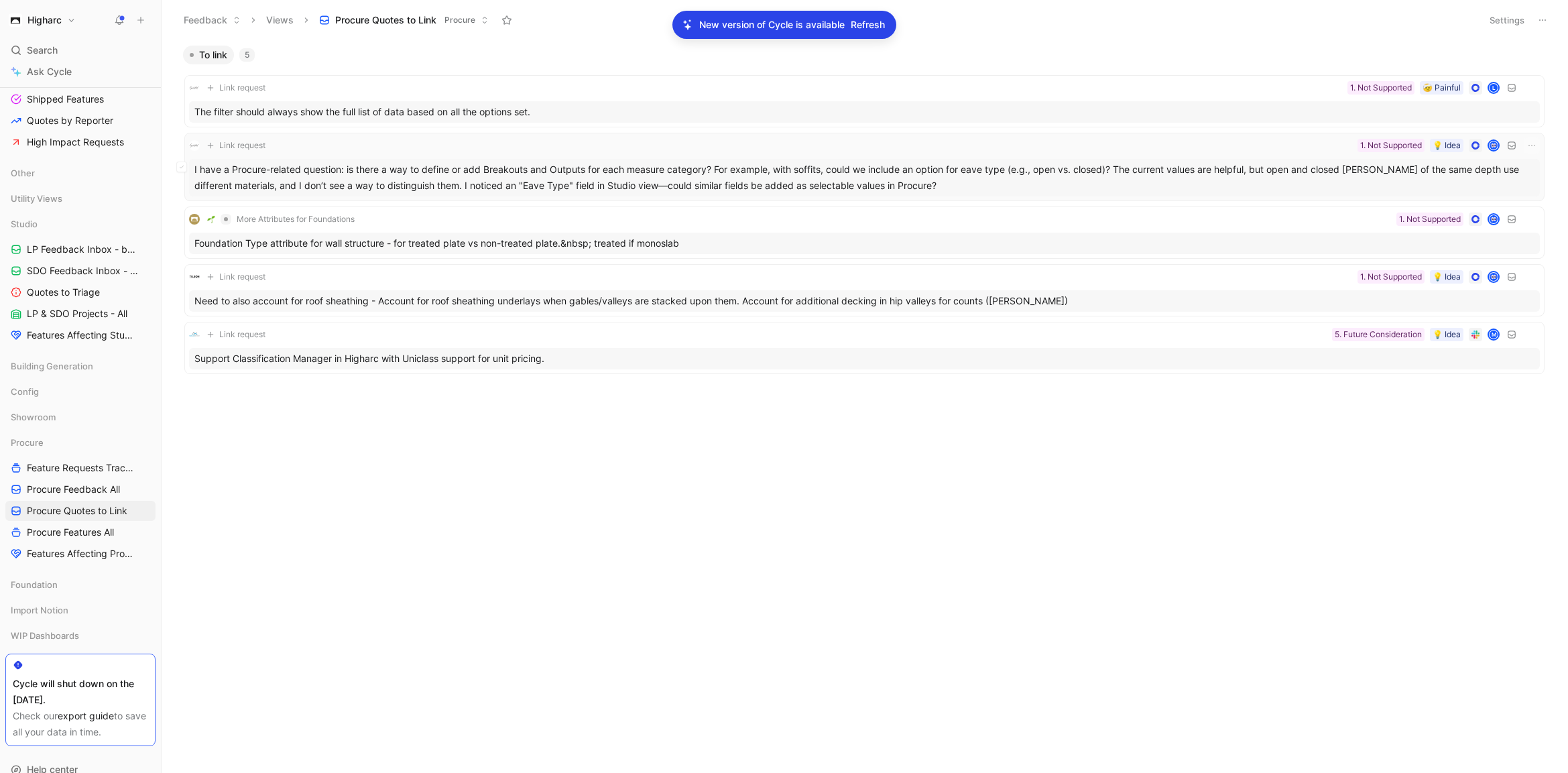
click at [561, 184] on div "I have a Procure-related question: is there a way to define or add Breakouts an…" at bounding box center [864, 177] width 1351 height 37
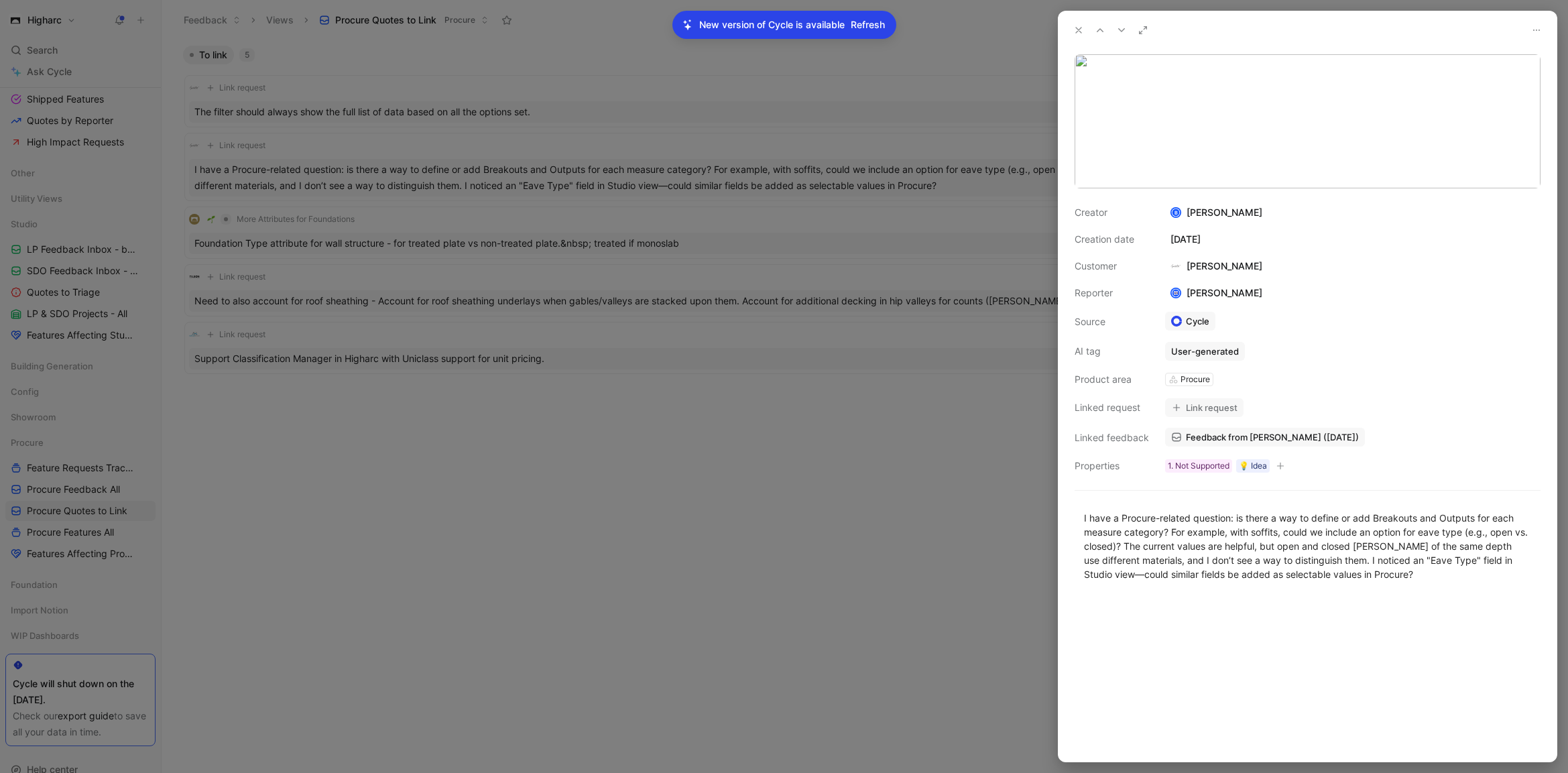
click at [1186, 408] on button "Link request" at bounding box center [1204, 407] width 78 height 19
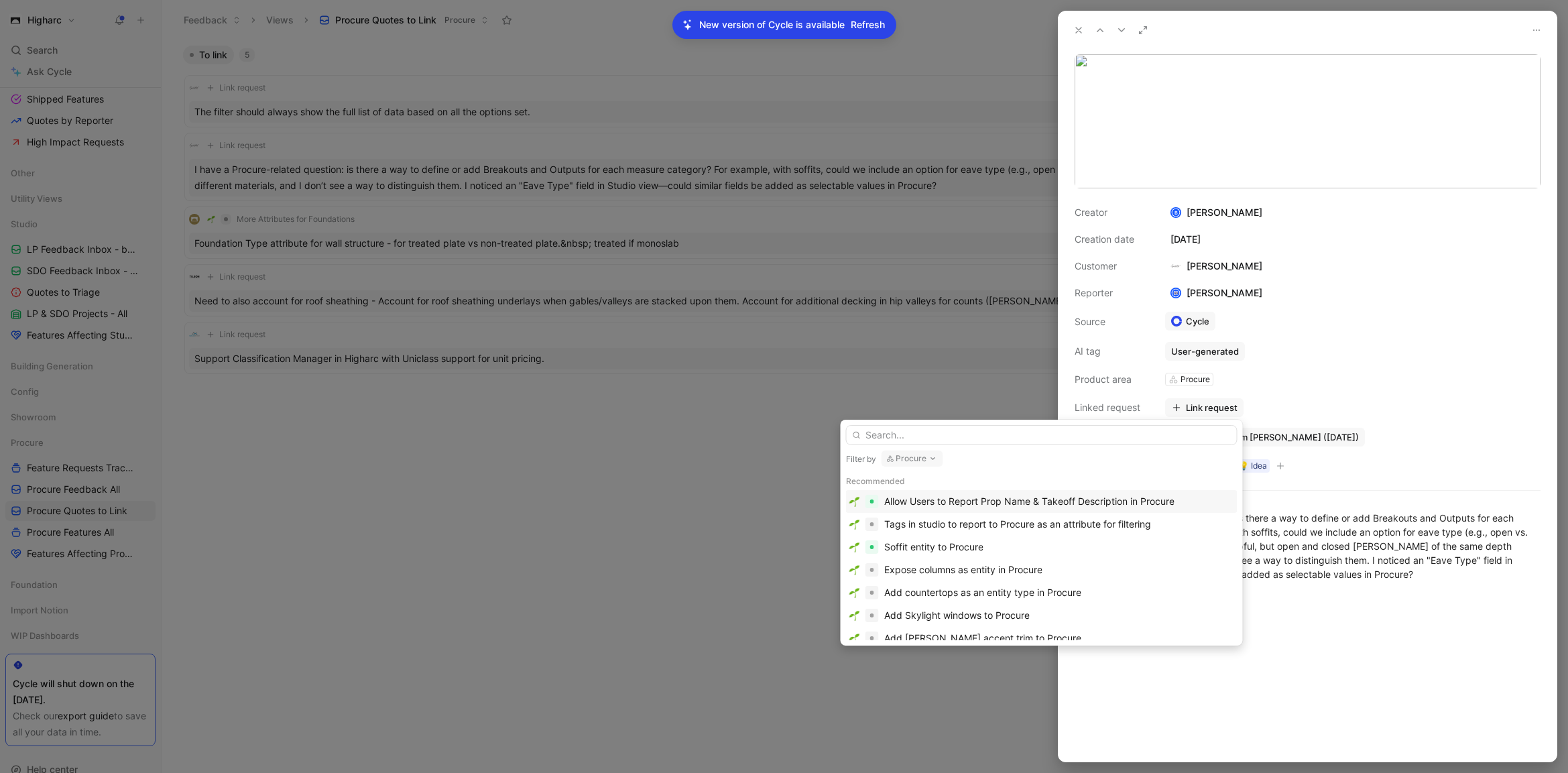
click at [1086, 435] on input "text" at bounding box center [1042, 435] width 391 height 20
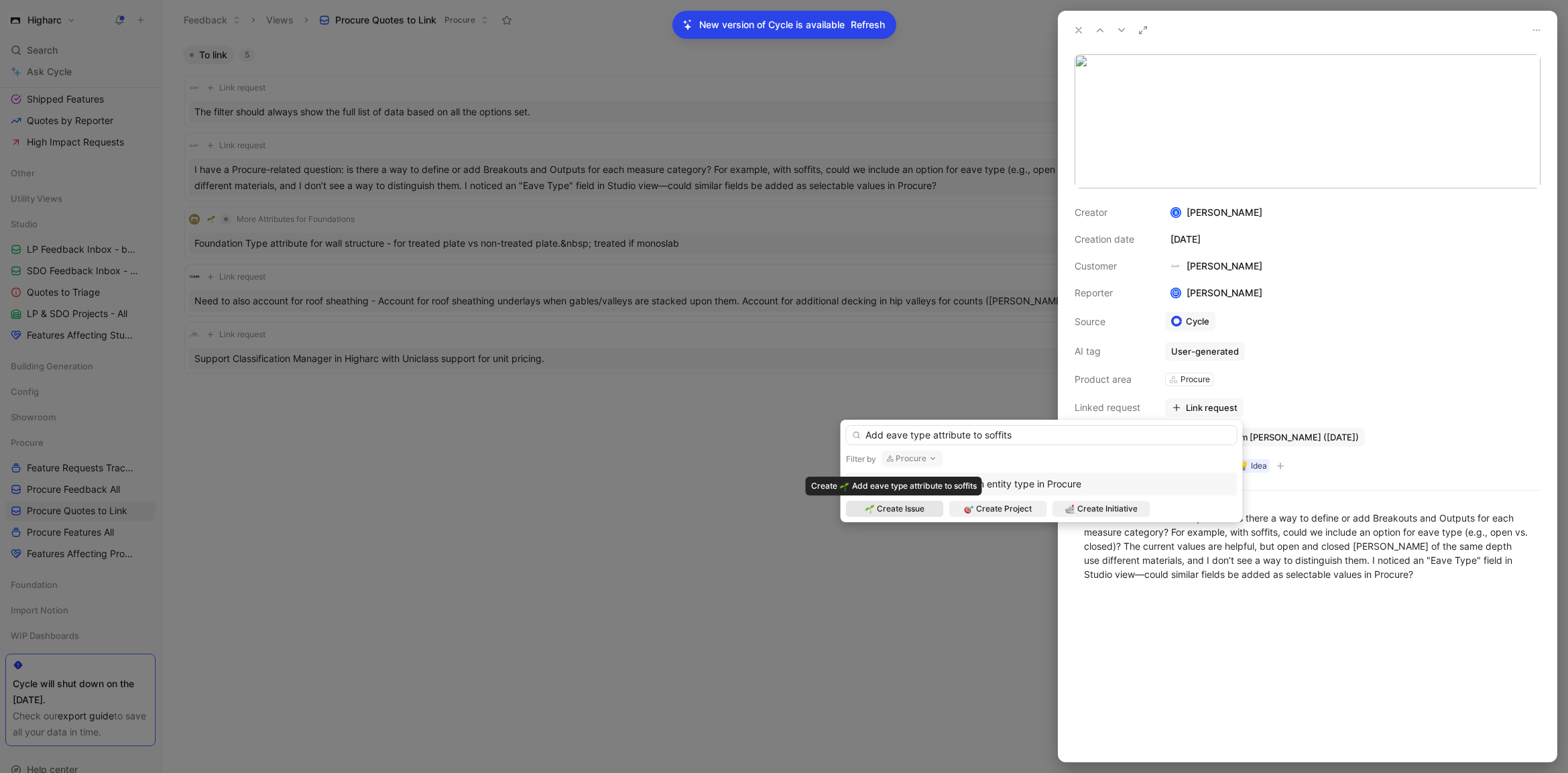
type input "Add eave type attribute to soffits"
click at [925, 511] on div "Create Issue" at bounding box center [895, 509] width 98 height 16
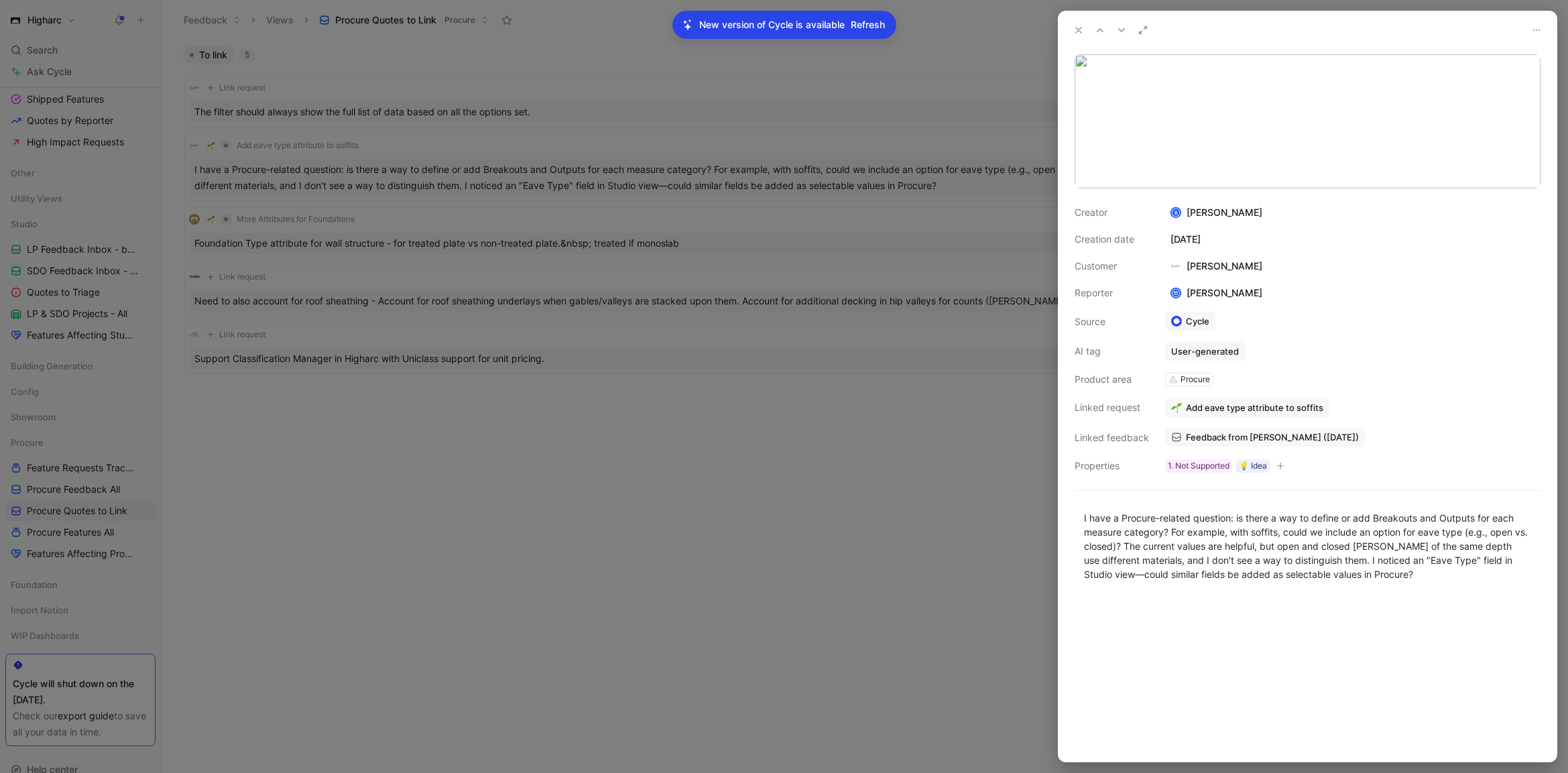
click at [1228, 409] on span "Add eave type attribute to soffits" at bounding box center [1255, 408] width 138 height 12
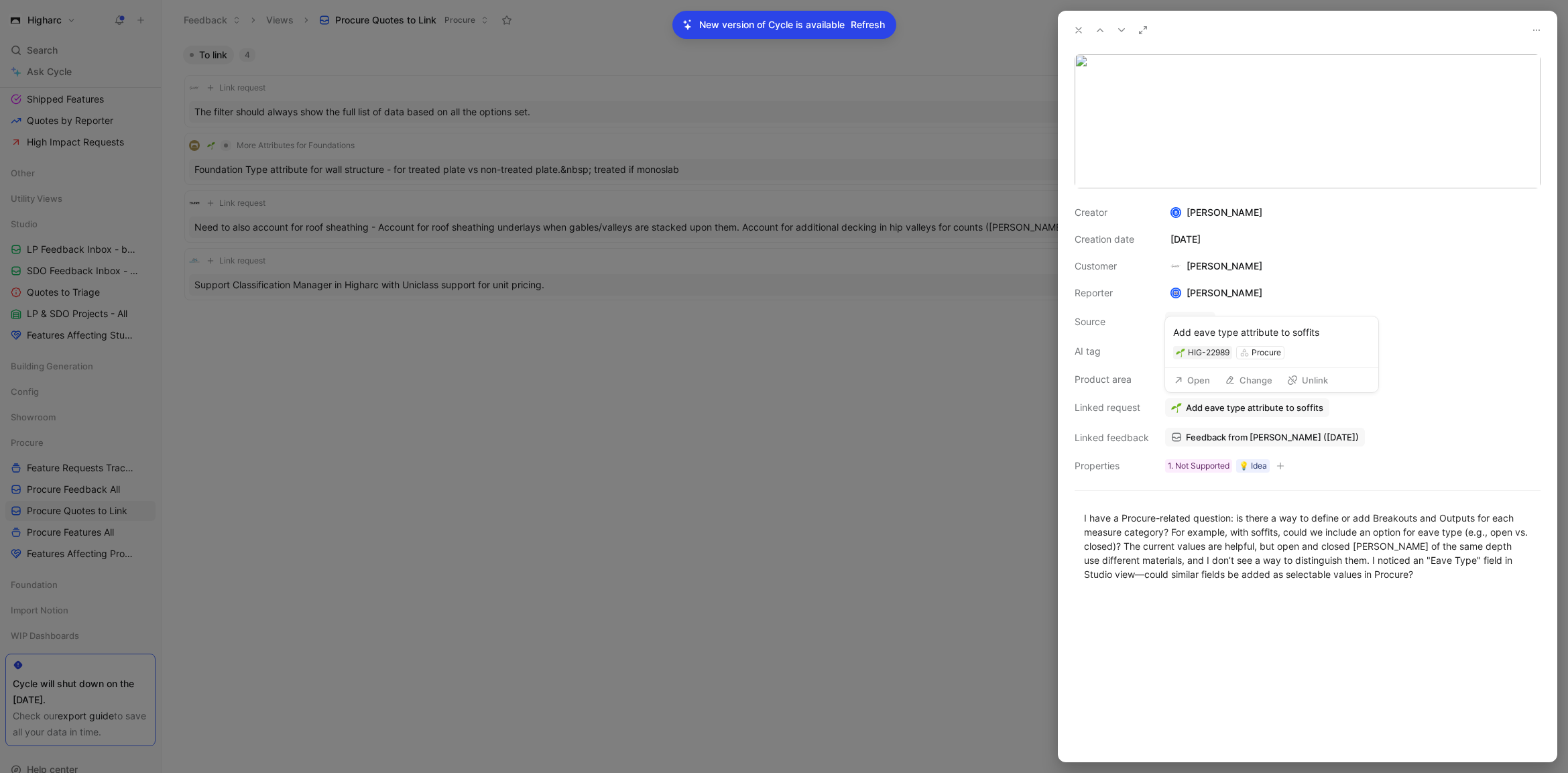
click at [1198, 378] on button "Open" at bounding box center [1191, 380] width 48 height 19
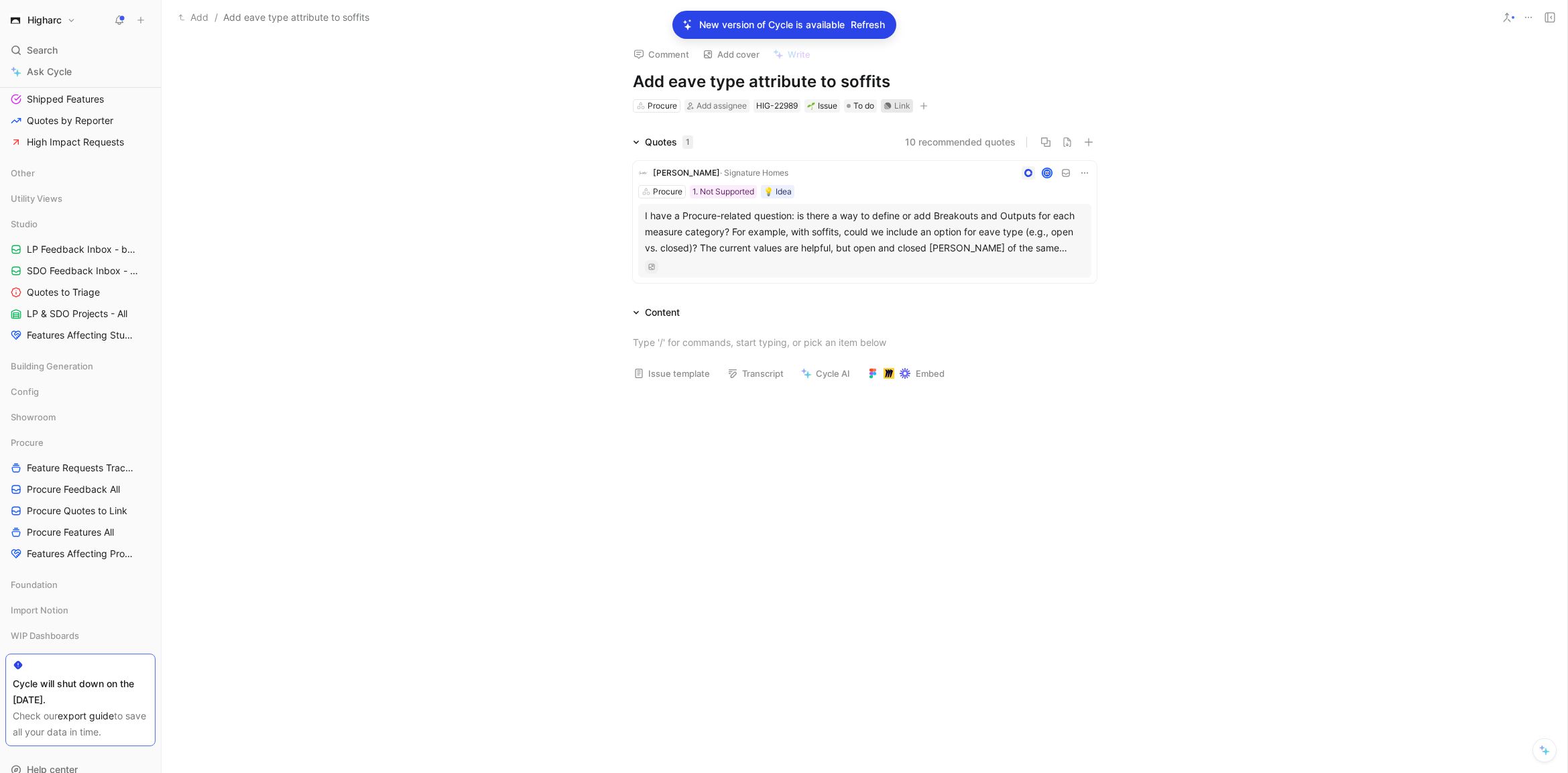
click at [895, 99] on div "Link" at bounding box center [898, 106] width 33 height 13
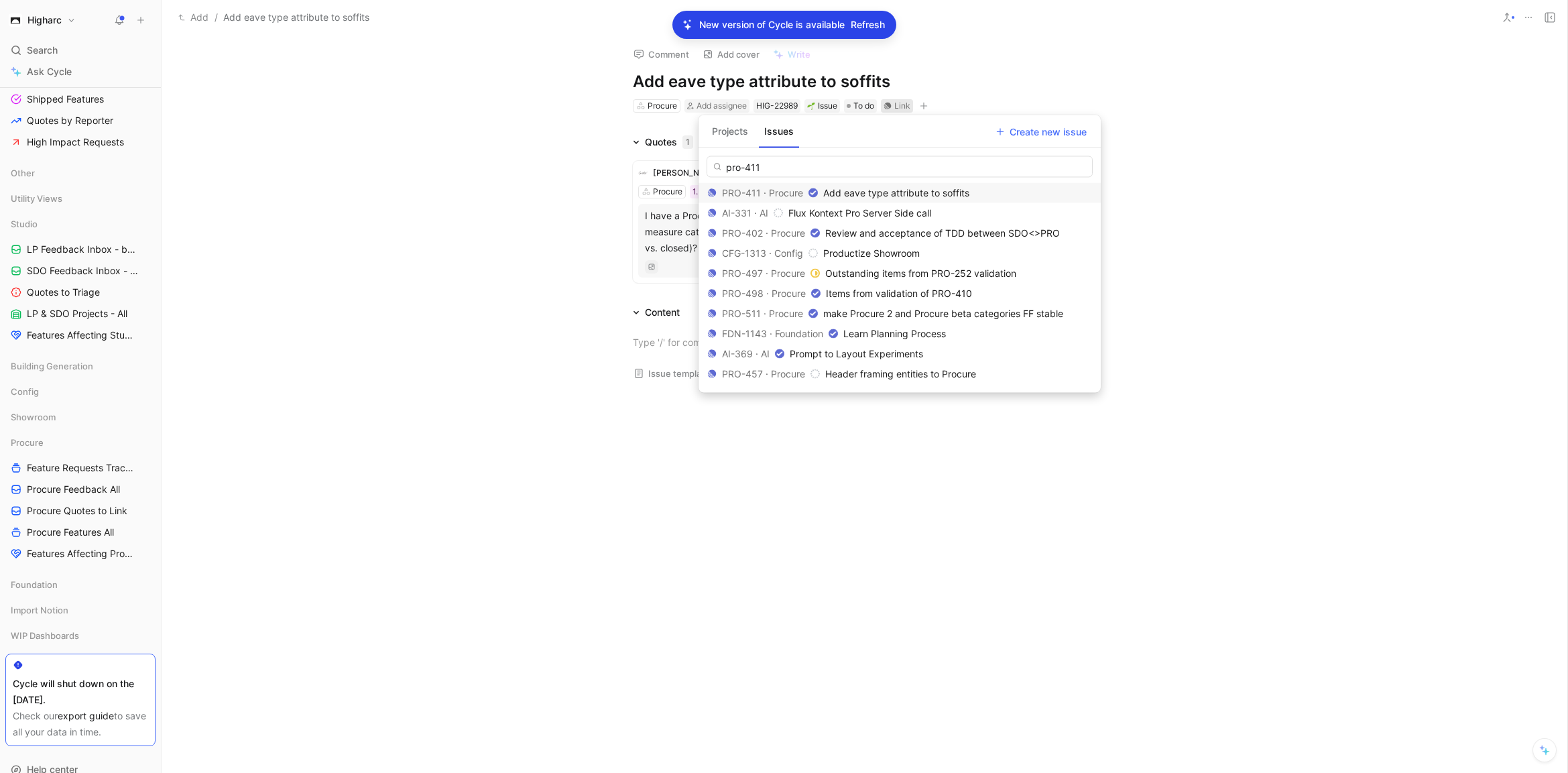
type input "pro-411"
click at [893, 190] on span "Add eave type attribute to soffits" at bounding box center [897, 193] width 146 height 11
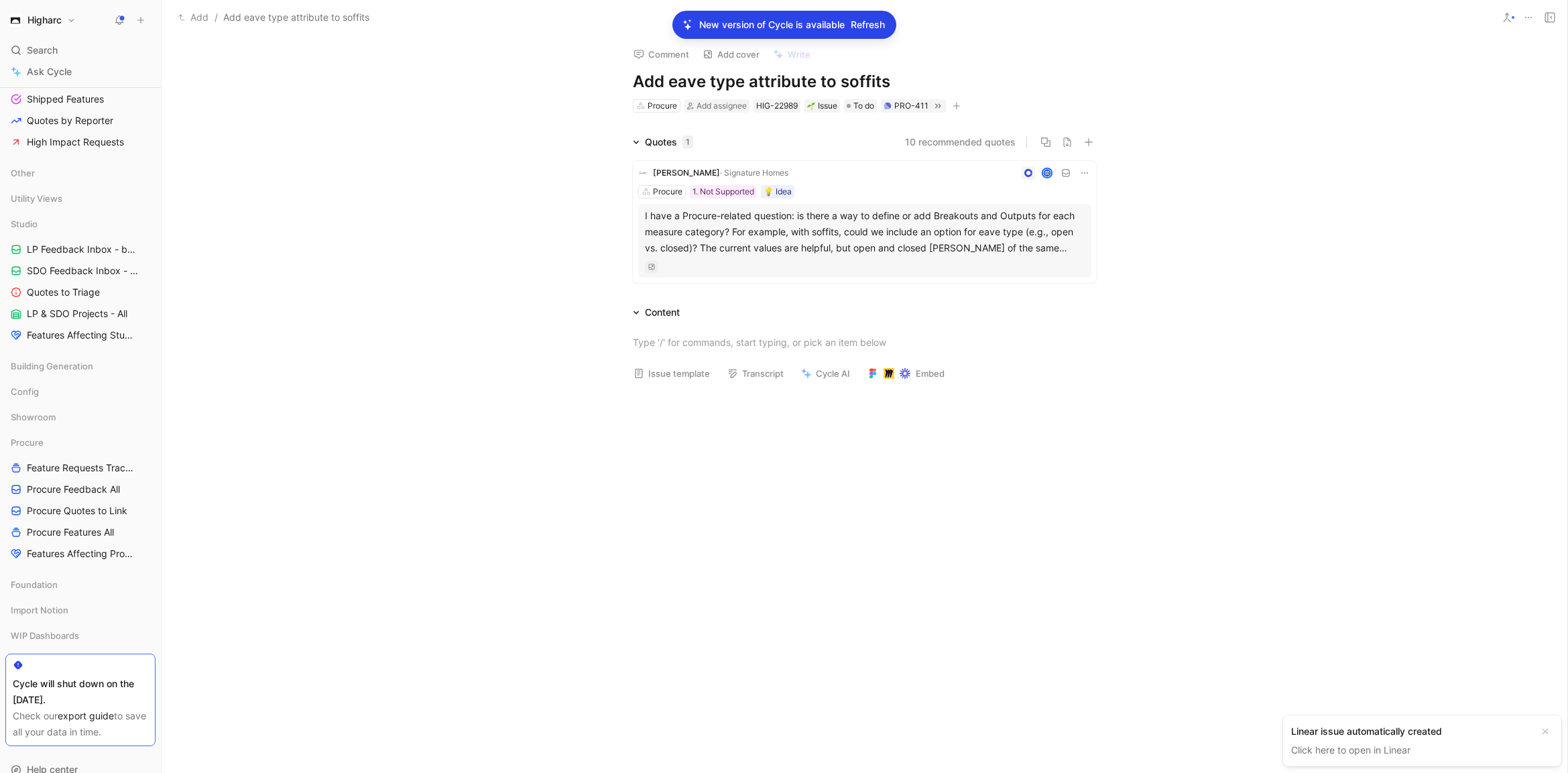
click at [1289, 270] on div "Quotes 1 10 recommended quotes [PERSON_NAME] · Signature Homes Procure 1. Not S…" at bounding box center [865, 212] width 1406 height 155
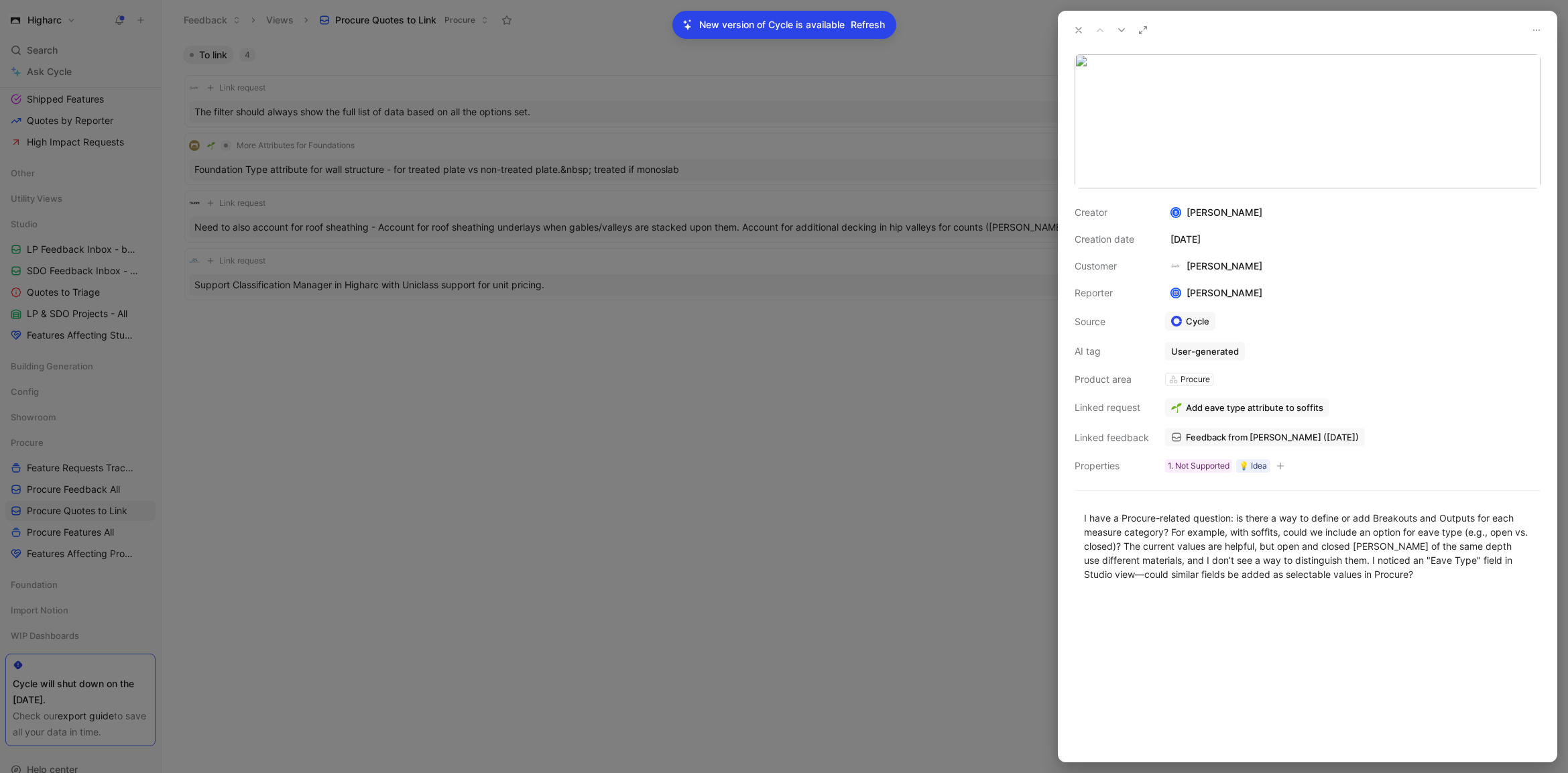
click at [962, 360] on div at bounding box center [784, 386] width 1568 height 773
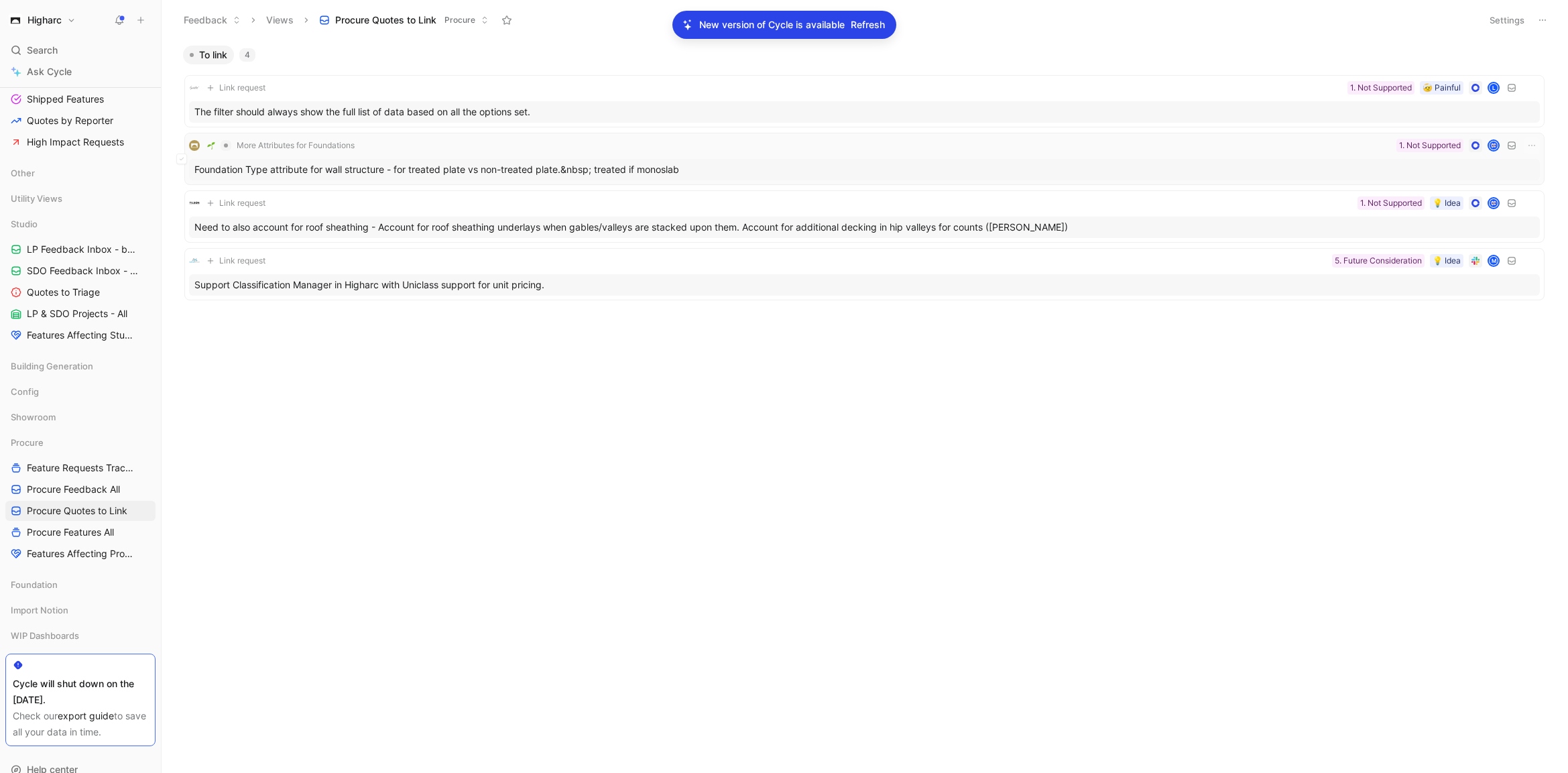
click at [768, 170] on div "Foundation Type attribute for wall structure - for treated plate vs non-treated…" at bounding box center [864, 169] width 1351 height 21
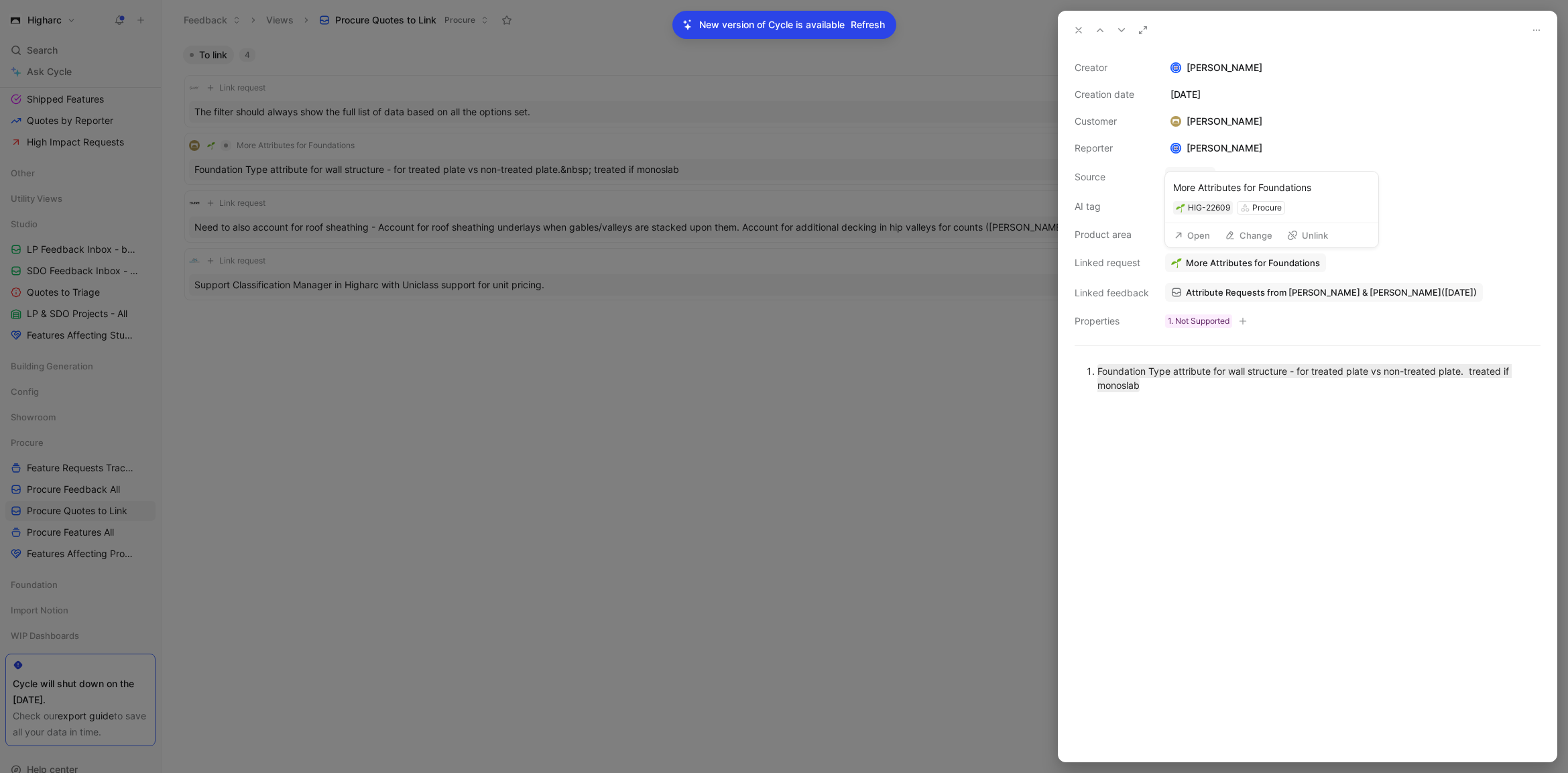
click at [1186, 261] on span "More Attributes for Foundations" at bounding box center [1253, 263] width 134 height 12
click at [1190, 235] on button "Open" at bounding box center [1191, 235] width 48 height 19
click at [952, 417] on div at bounding box center [784, 386] width 1568 height 773
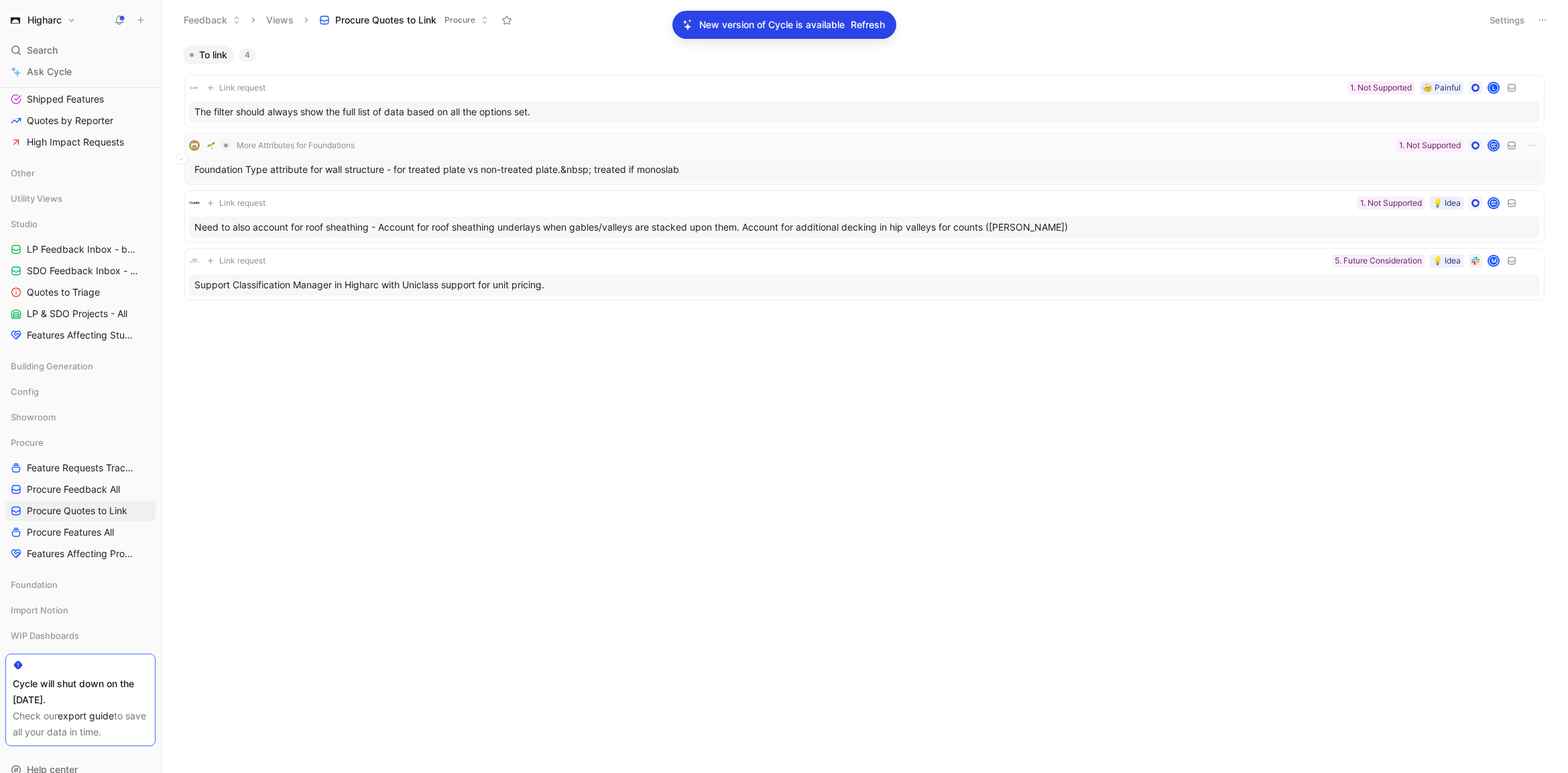
click at [853, 170] on div "Foundation Type attribute for wall structure - for treated plate vs non-treated…" at bounding box center [864, 169] width 1351 height 21
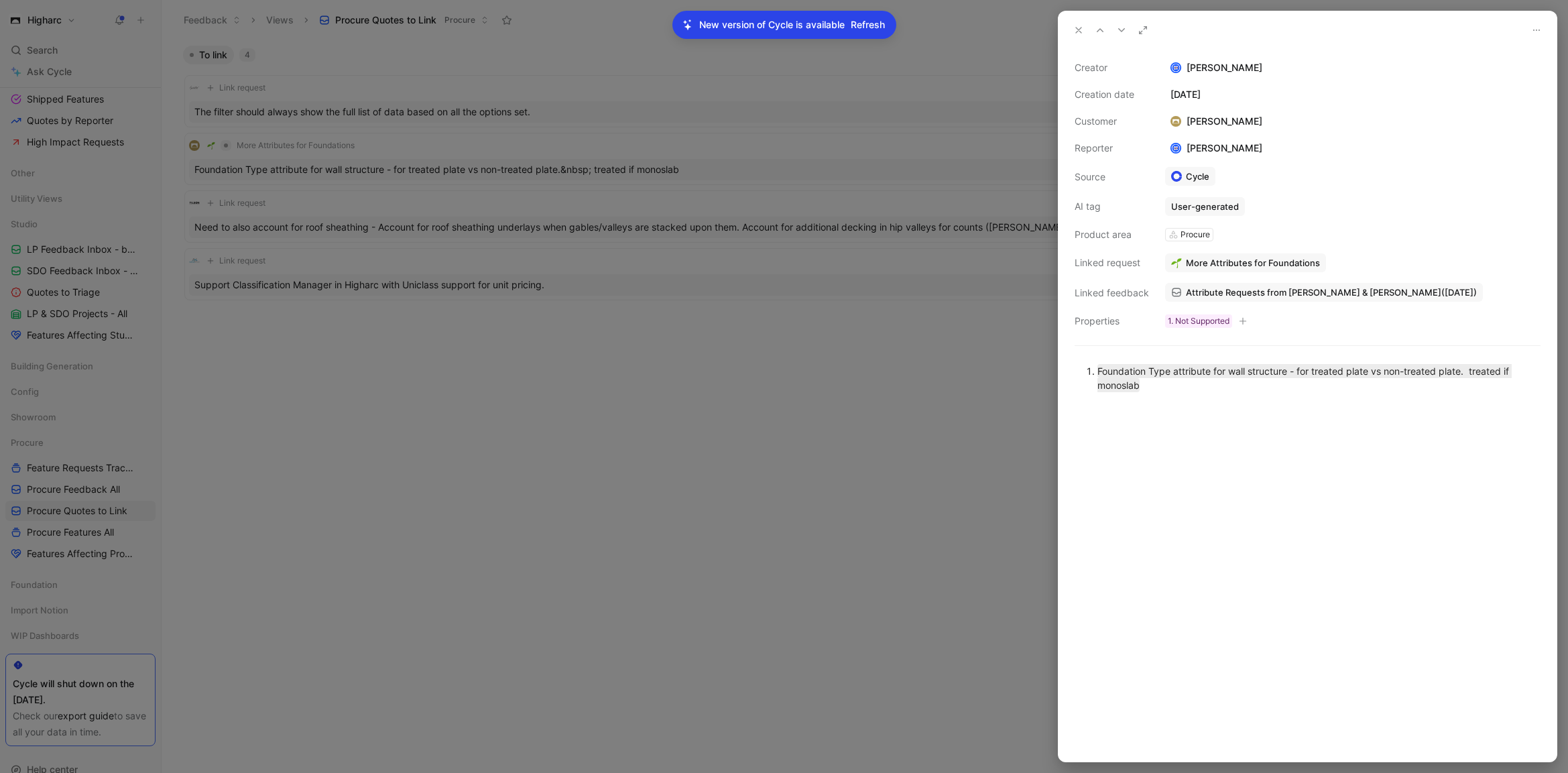
click at [872, 356] on div at bounding box center [784, 386] width 1568 height 773
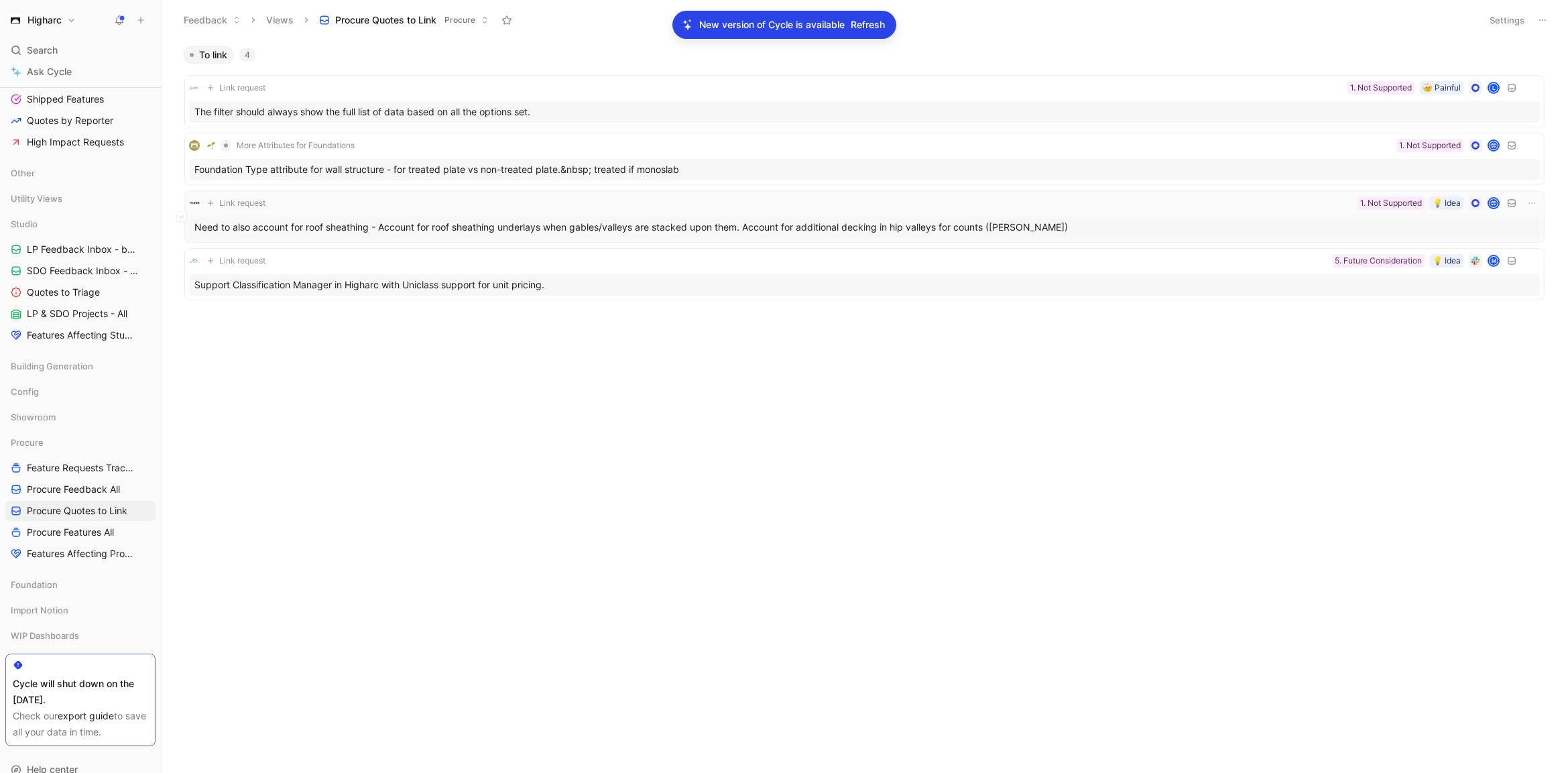
click at [623, 224] on div "Need to also account for roof sheathing - Account for roof sheathing underlays …" at bounding box center [864, 227] width 1351 height 21
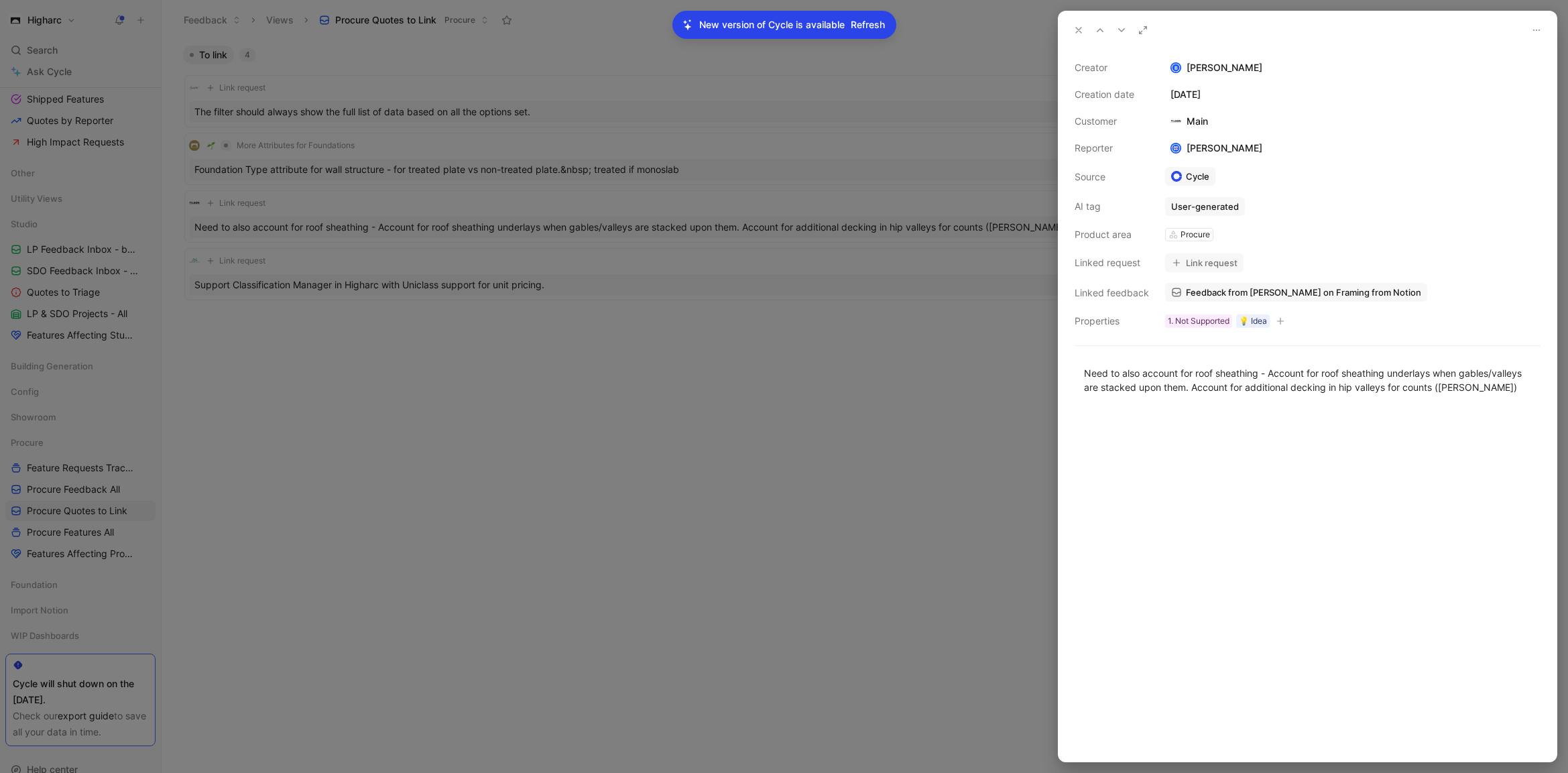
click at [1216, 269] on button "Link request" at bounding box center [1204, 262] width 78 height 19
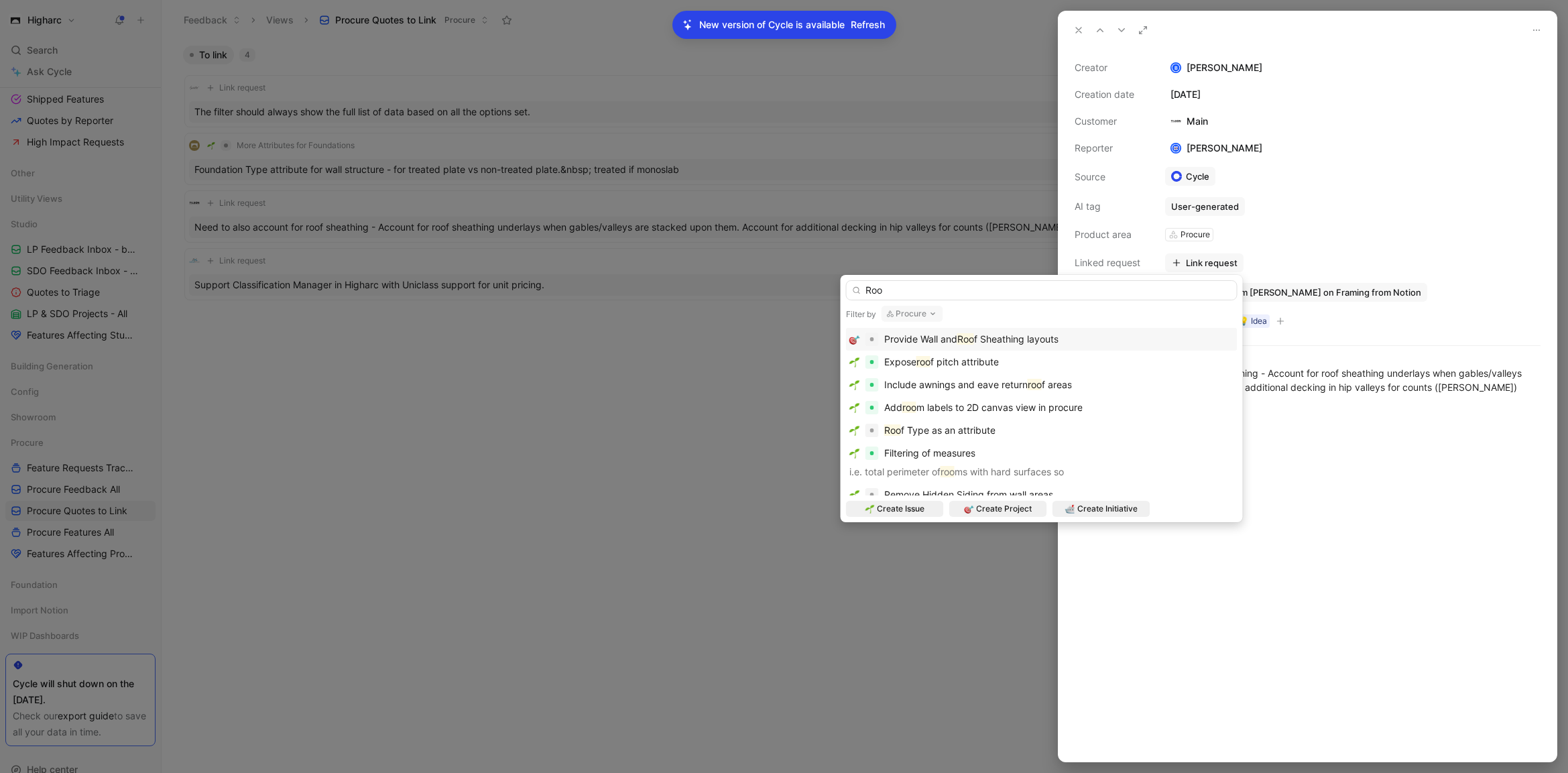
type input "Roo"
click at [1064, 341] on div "Provide Wall and Roo f Sheathing layouts" at bounding box center [1042, 339] width 385 height 16
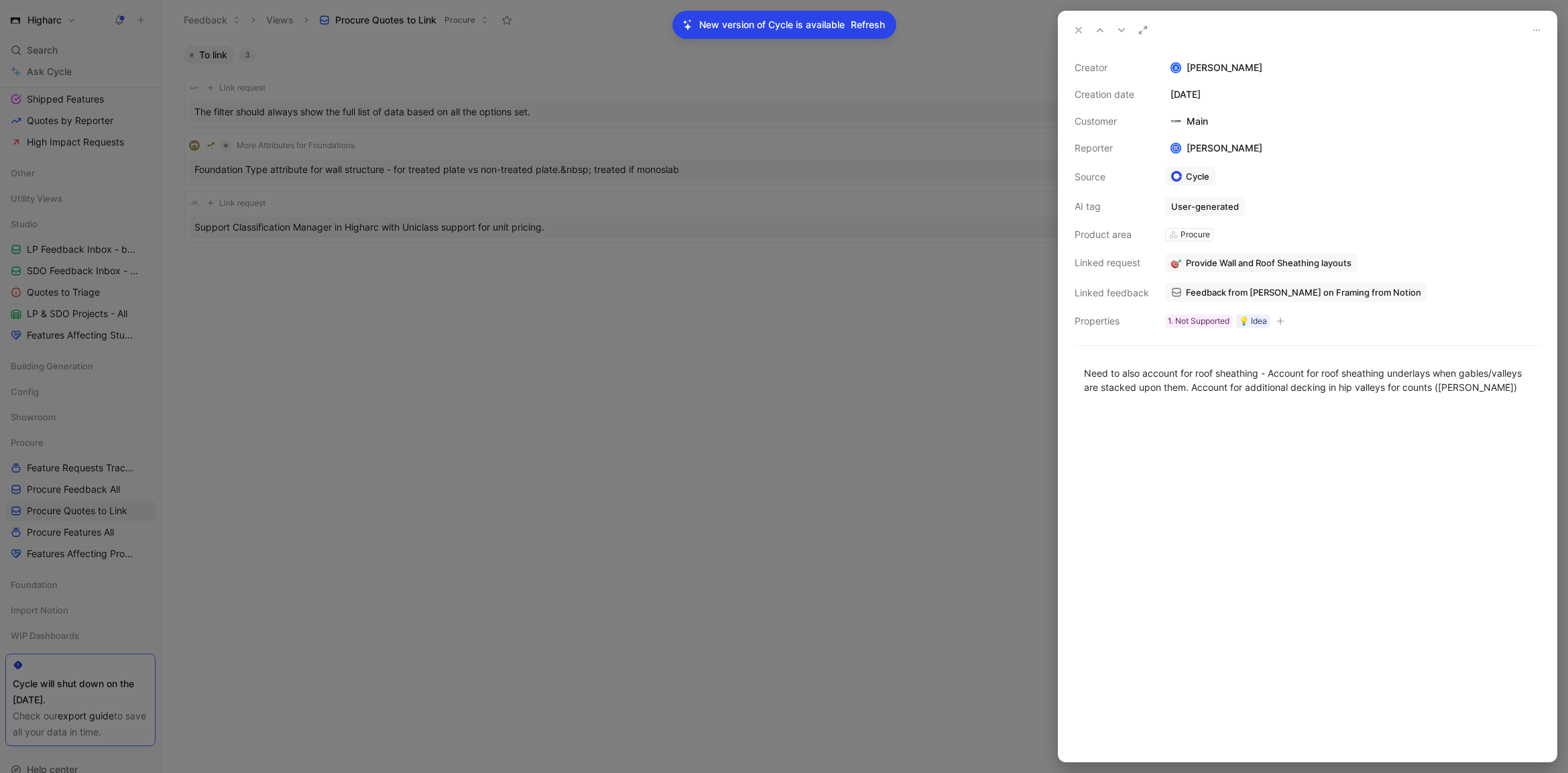
click at [797, 334] on div at bounding box center [784, 386] width 1568 height 773
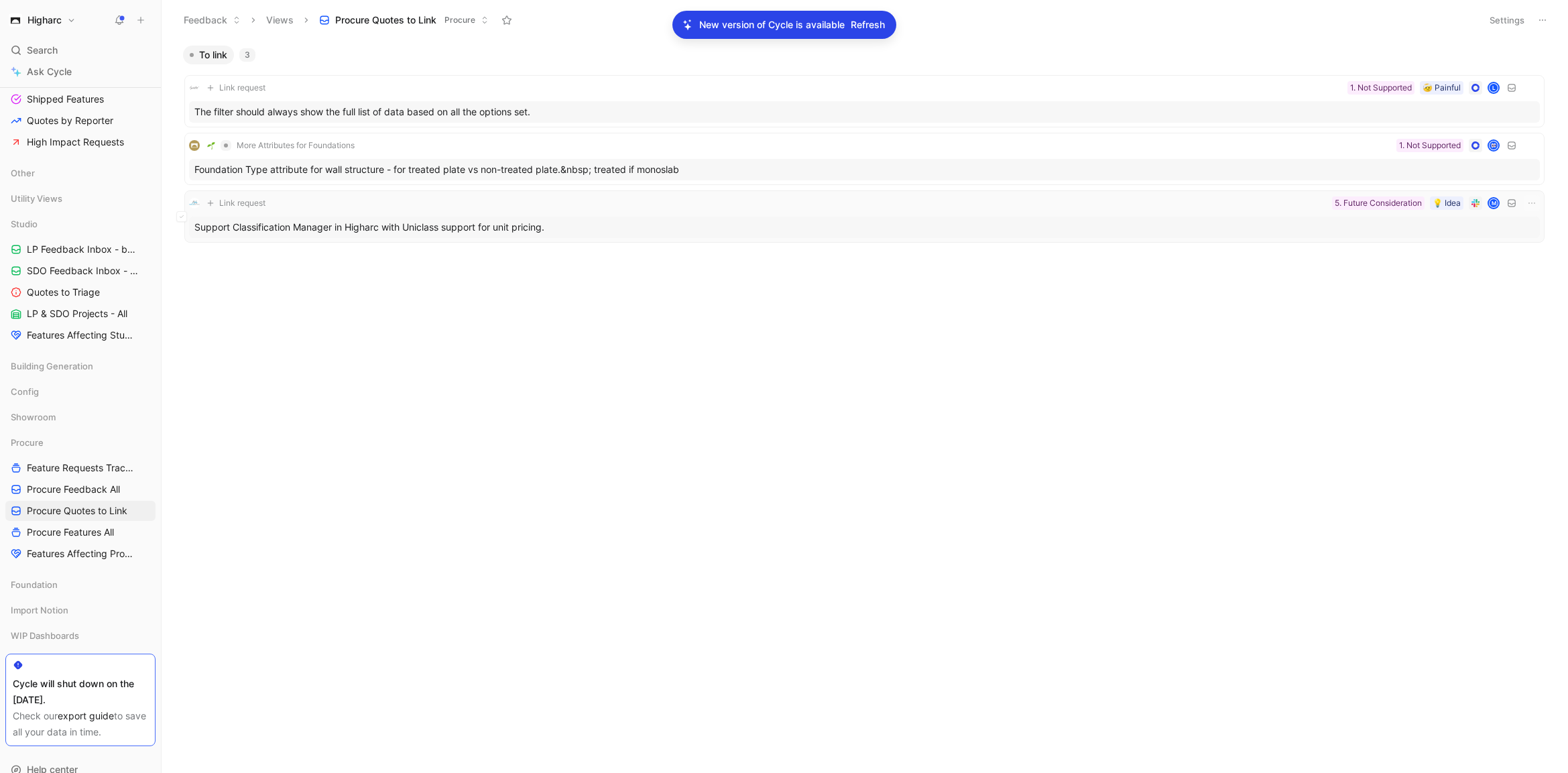
click at [583, 225] on div "Support Classification Manager in Higharc with Uniclass support for unit pricin…" at bounding box center [864, 227] width 1351 height 21
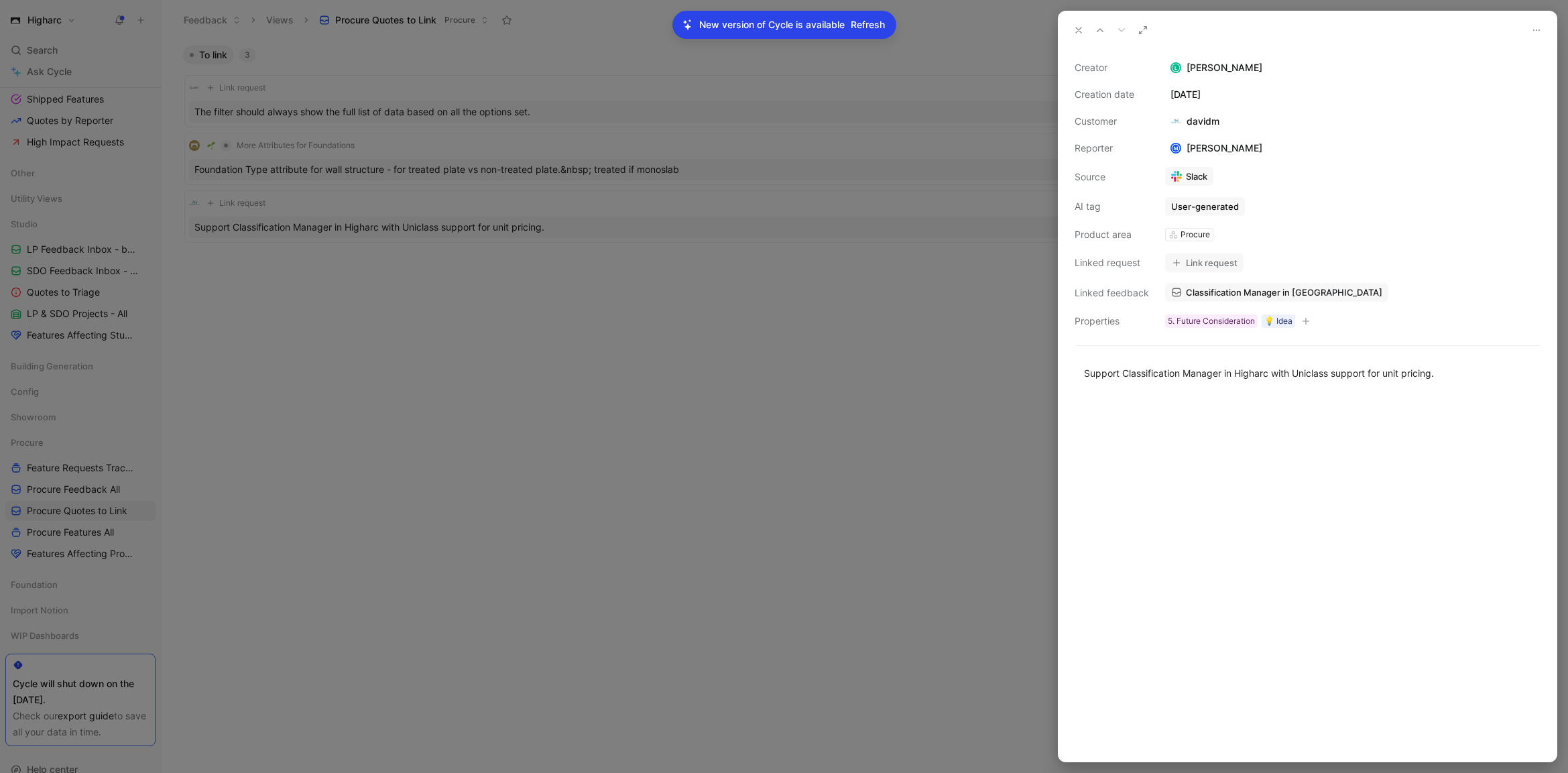
click at [1251, 295] on span "Classification Manager in [GEOGRAPHIC_DATA]" at bounding box center [1284, 292] width 196 height 12
click at [1081, 28] on icon at bounding box center [1078, 29] width 11 height 11
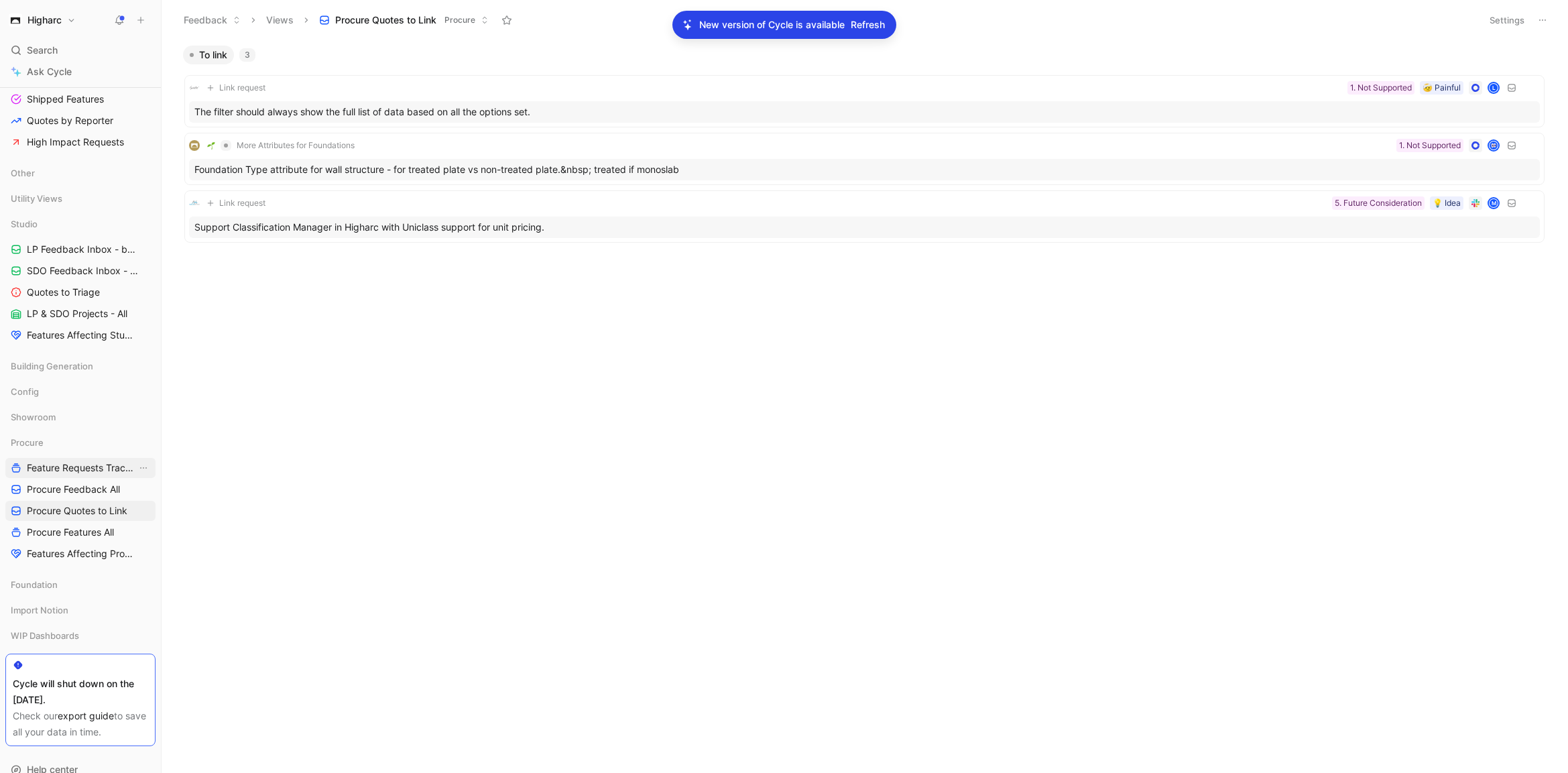
click at [57, 468] on span "Feature Requests Tracker" at bounding box center [81, 468] width 110 height 13
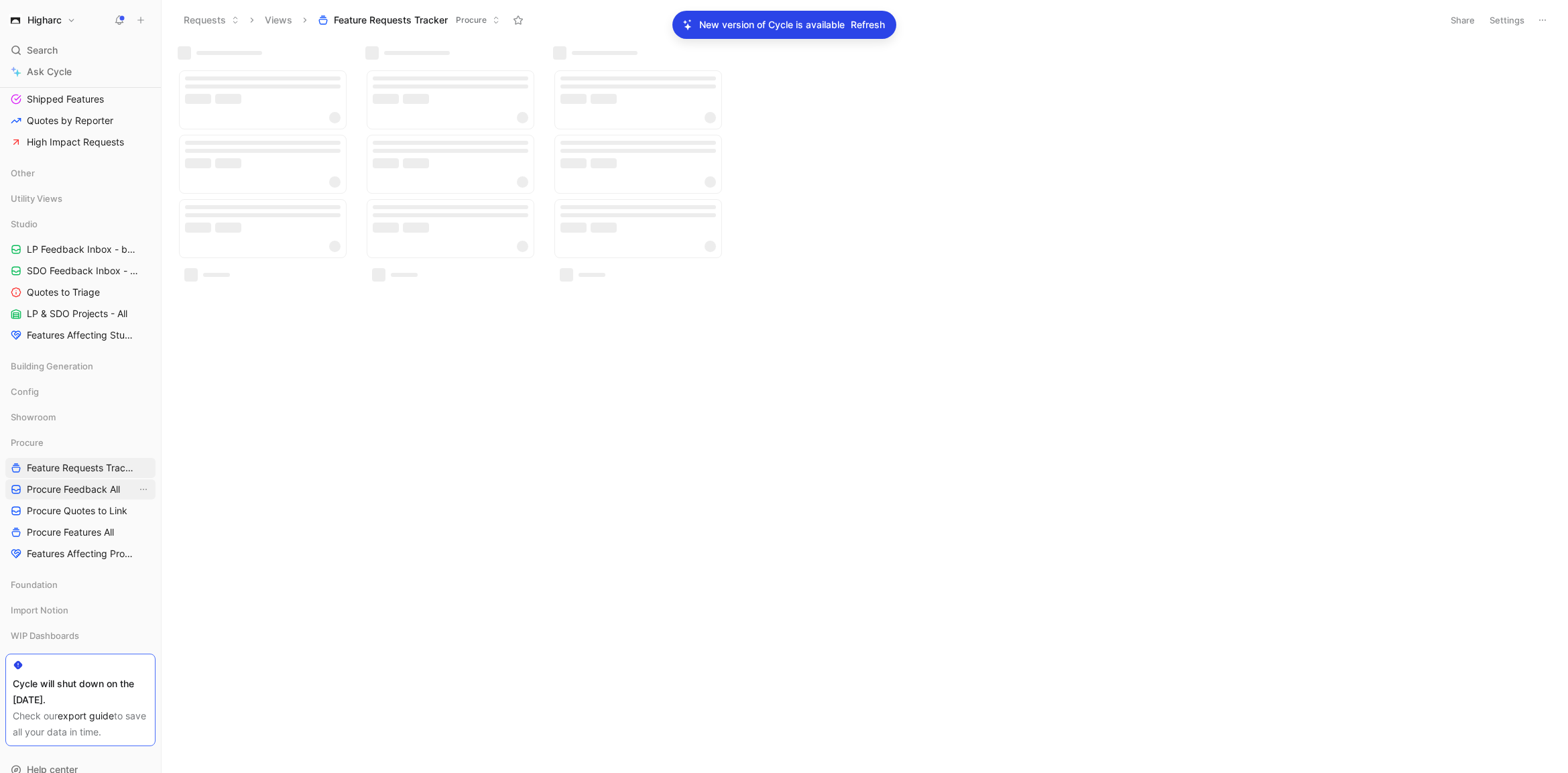
click at [67, 489] on span "Procure Feedback All" at bounding box center [73, 489] width 94 height 13
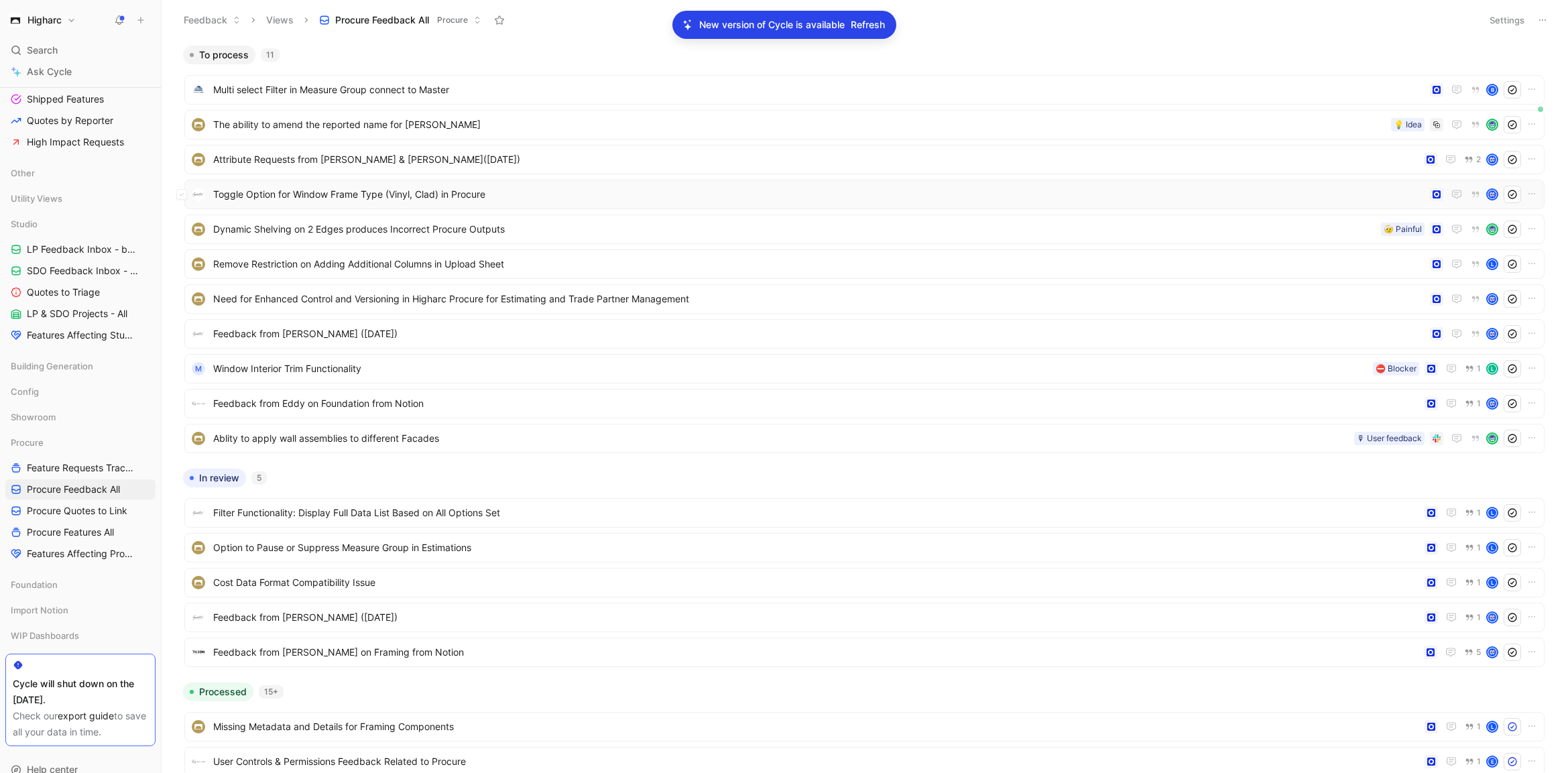
click at [566, 186] on span "Toggle Option for Window Frame Type (Vinyl, Clad) in Procure" at bounding box center [819, 194] width 1212 height 16
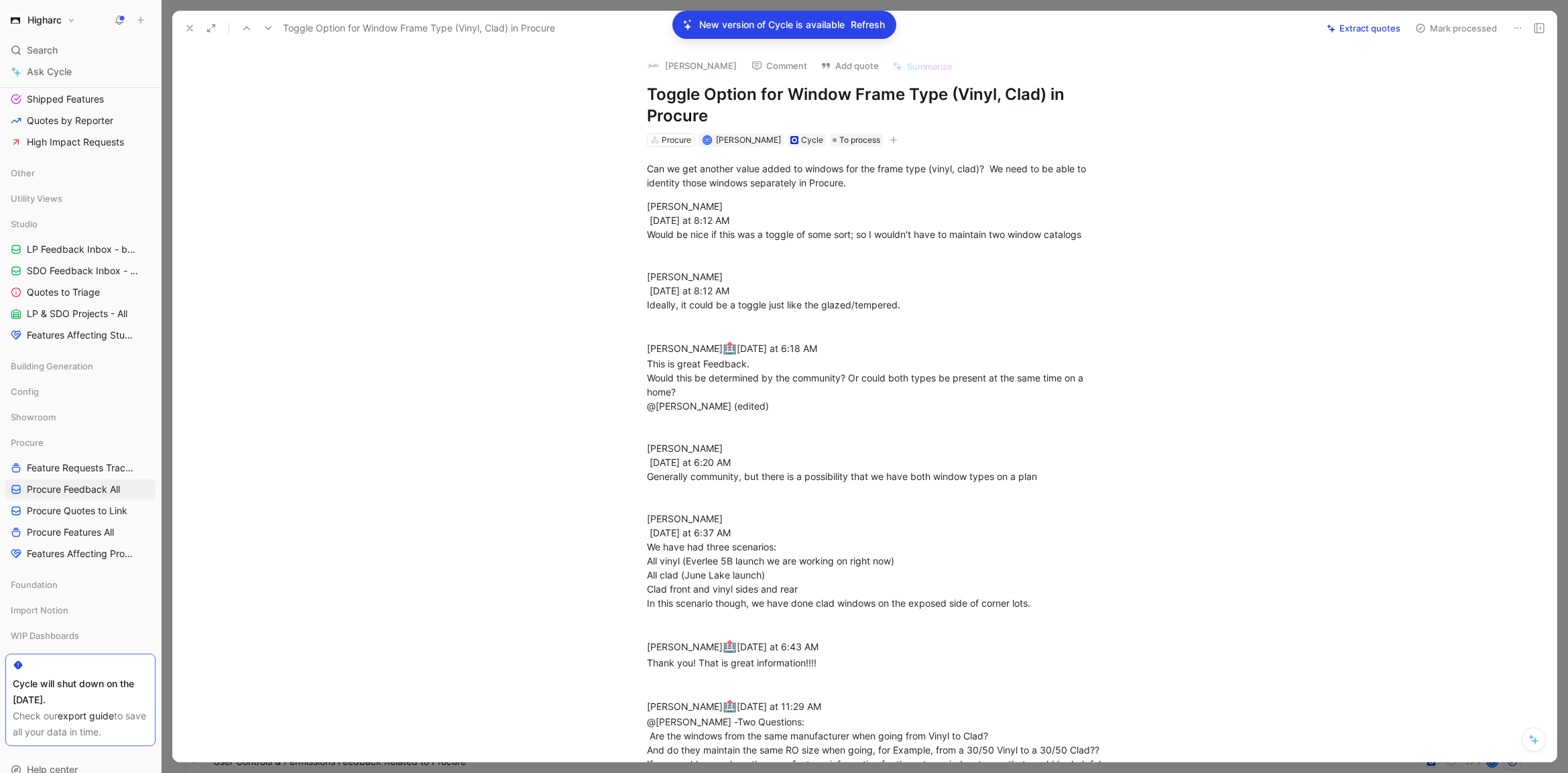
click at [185, 24] on icon at bounding box center [190, 28] width 11 height 11
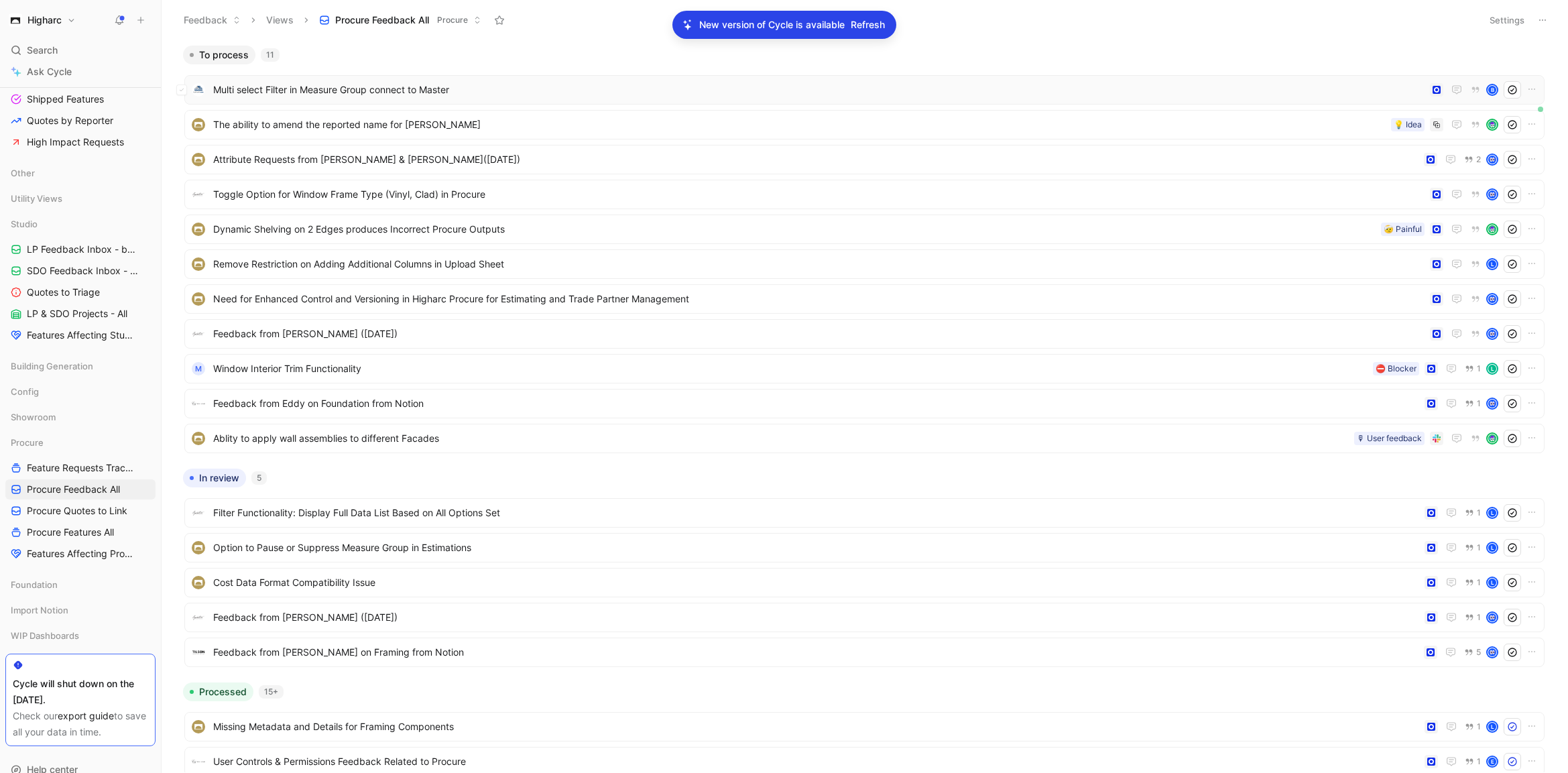
click at [509, 95] on span "Multi select Filter in Measure Group connect to Master" at bounding box center [819, 90] width 1212 height 16
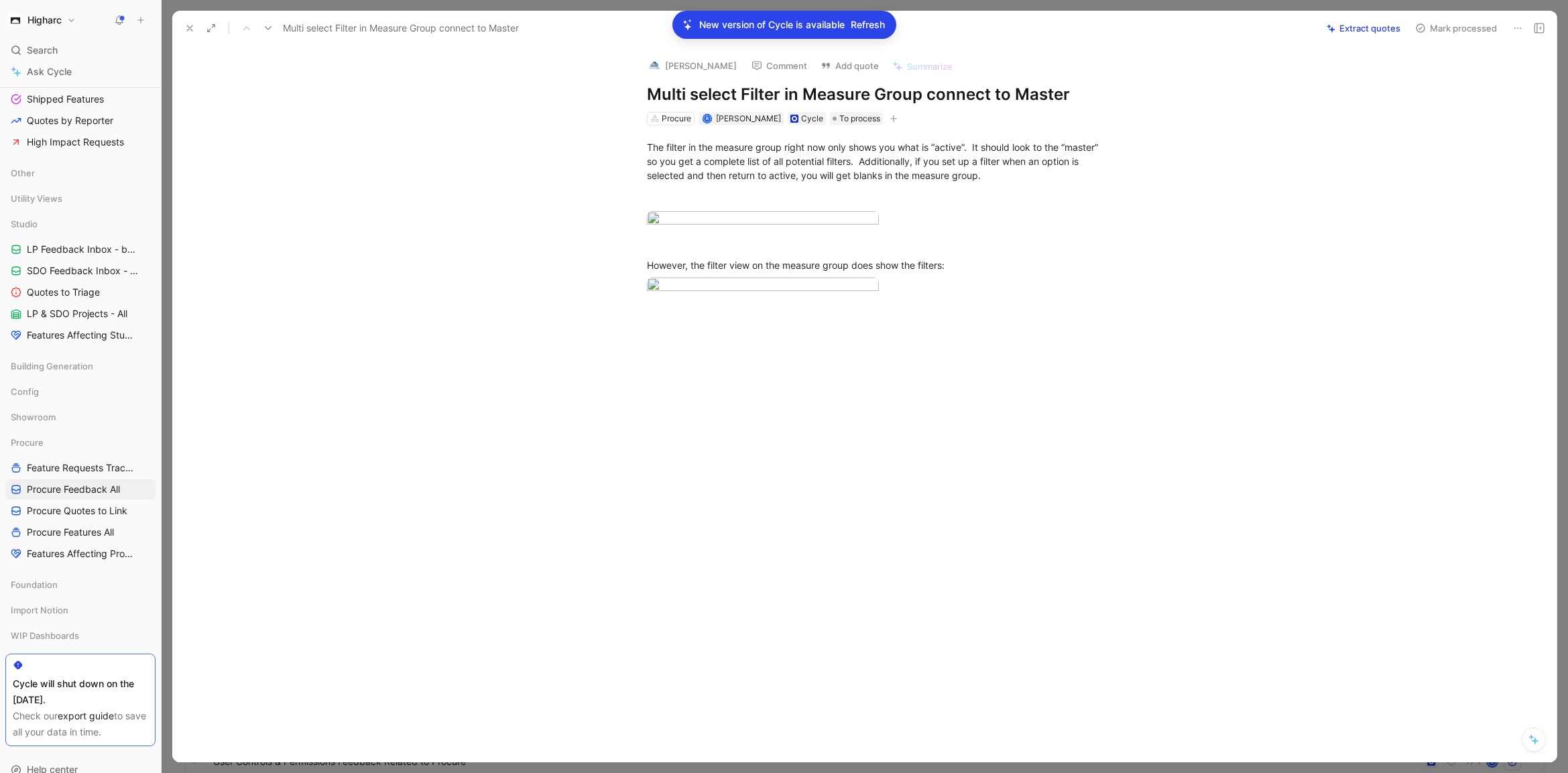
click at [194, 28] on icon at bounding box center [190, 28] width 11 height 11
